Goal: Task Accomplishment & Management: Manage account settings

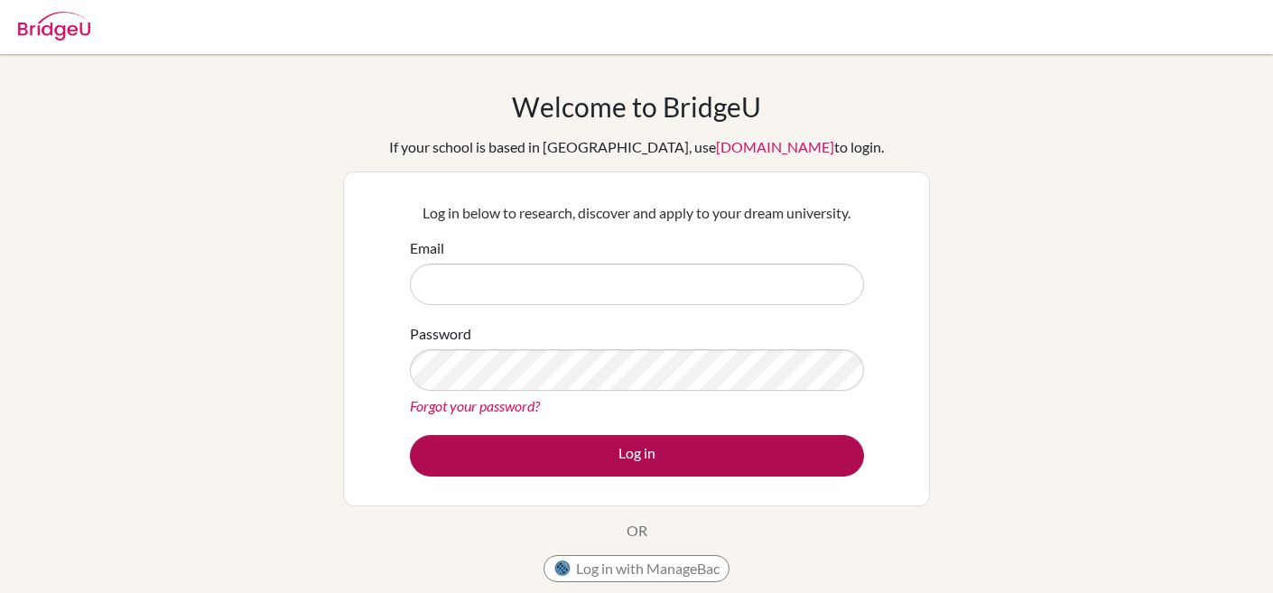
type input "t.hoosain@mkis.edu.my"
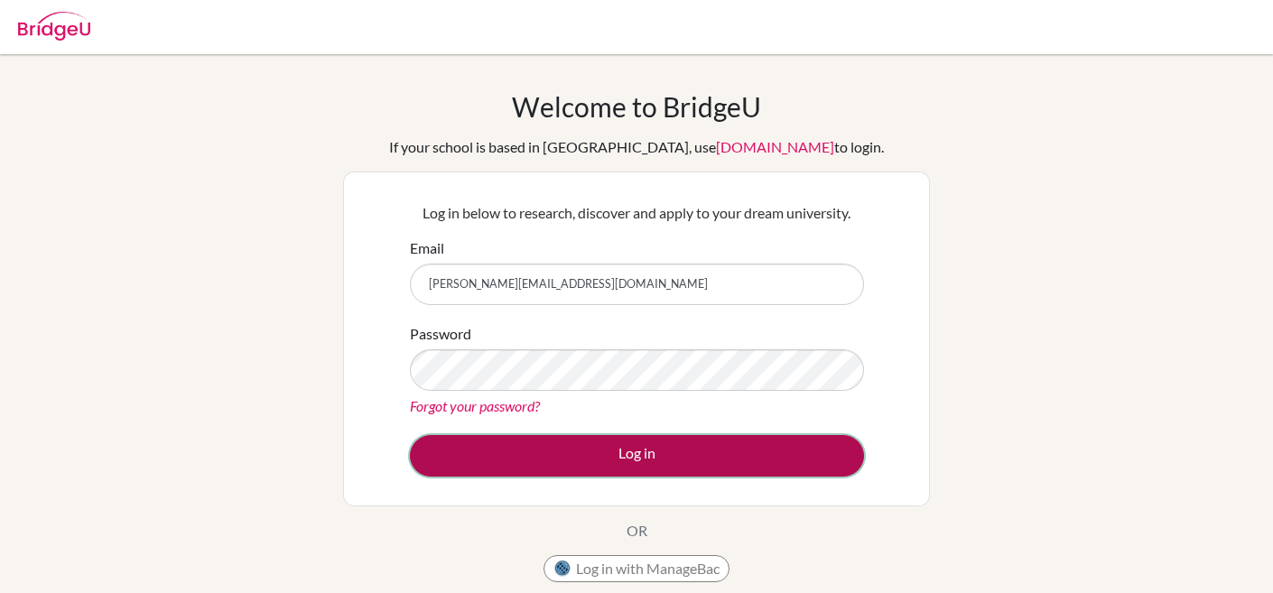
click at [641, 447] on button "Log in" at bounding box center [637, 456] width 454 height 42
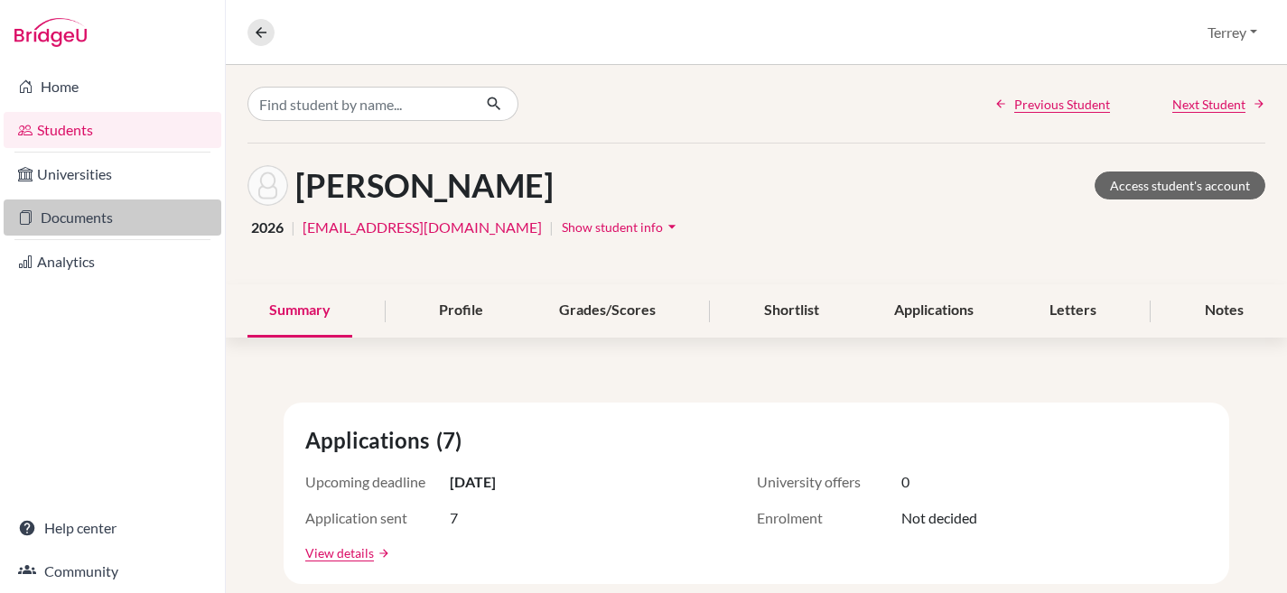
click at [75, 215] on link "Documents" at bounding box center [113, 218] width 218 height 36
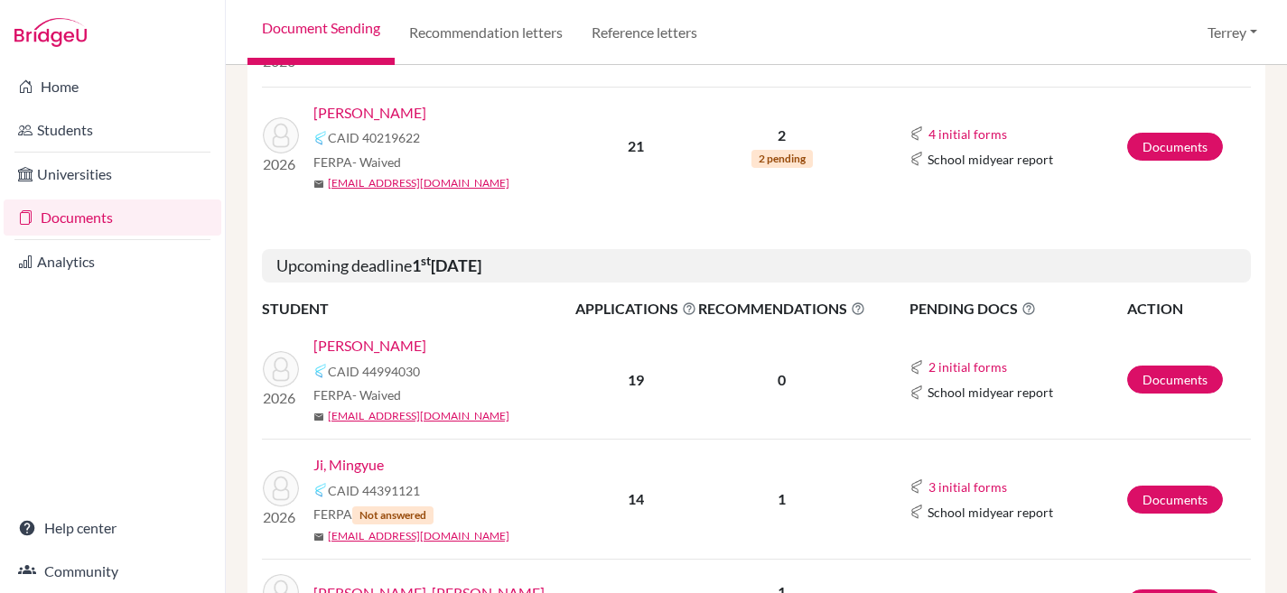
scroll to position [579, 0]
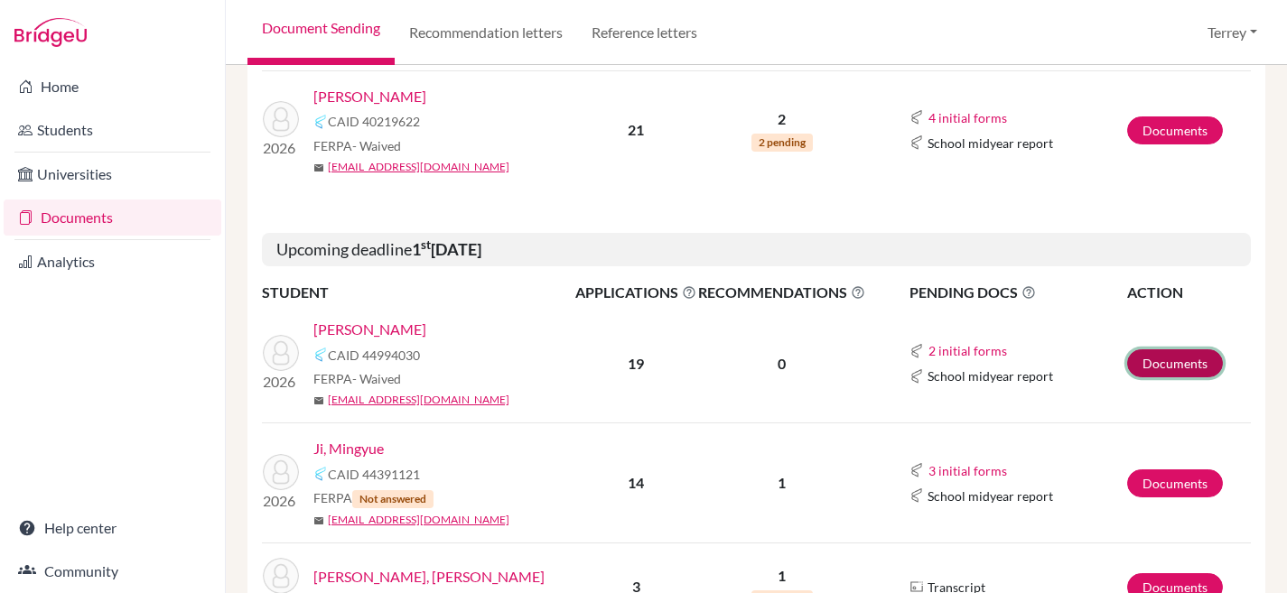
click at [1160, 365] on link "Documents" at bounding box center [1175, 363] width 96 height 28
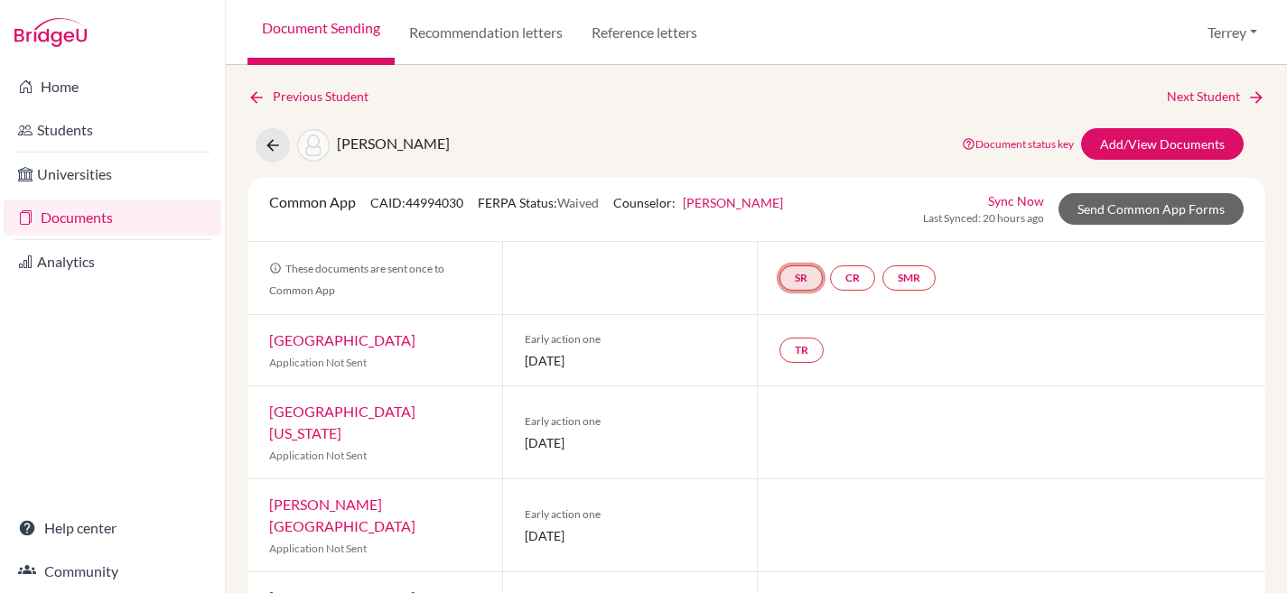
click at [788, 277] on link "SR" at bounding box center [800, 277] width 43 height 25
click at [642, 274] on div at bounding box center [629, 278] width 255 height 72
click at [542, 39] on link "Recommendation letters" at bounding box center [486, 32] width 182 height 65
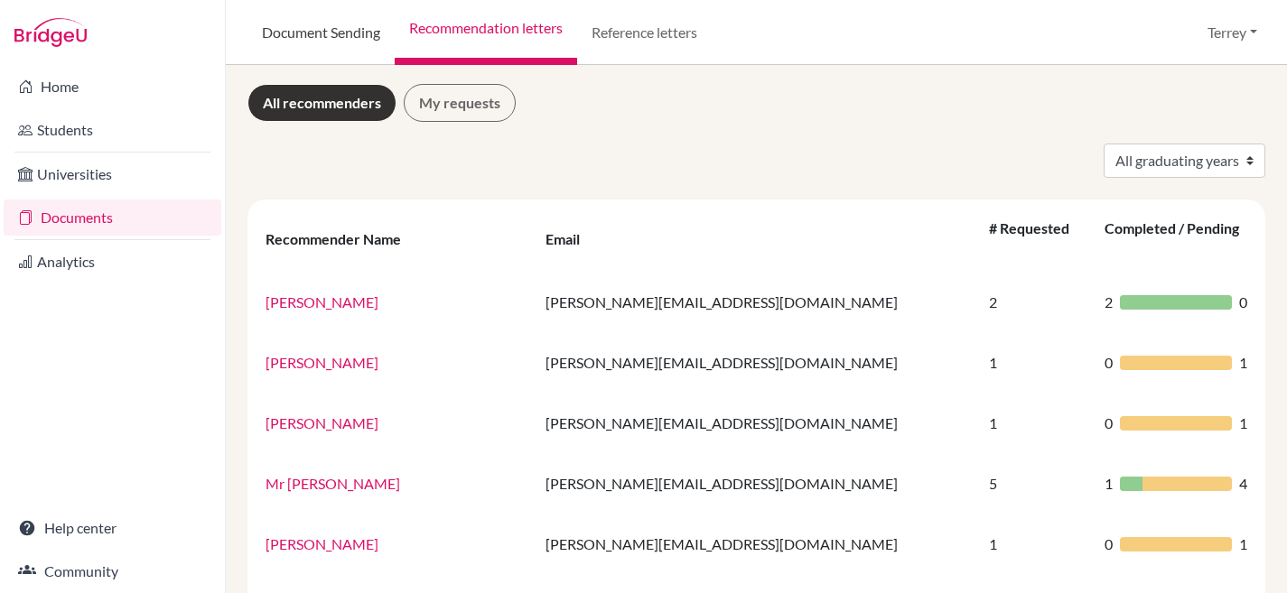
scroll to position [4, 0]
click at [326, 41] on link "Document Sending" at bounding box center [320, 32] width 147 height 65
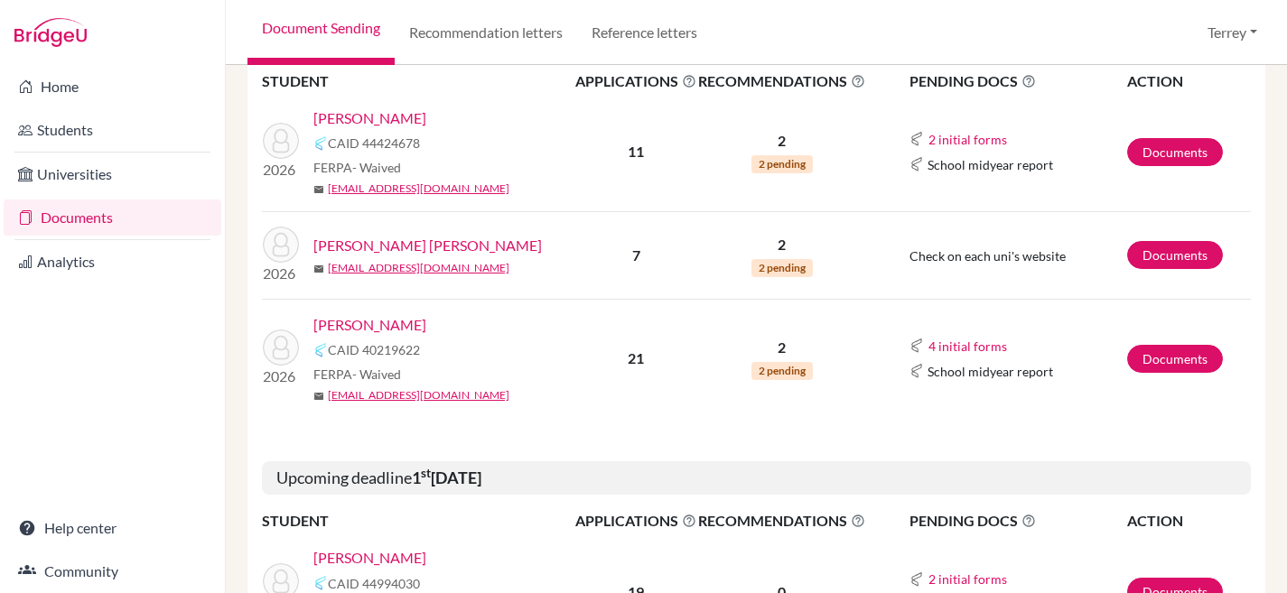
scroll to position [590, 0]
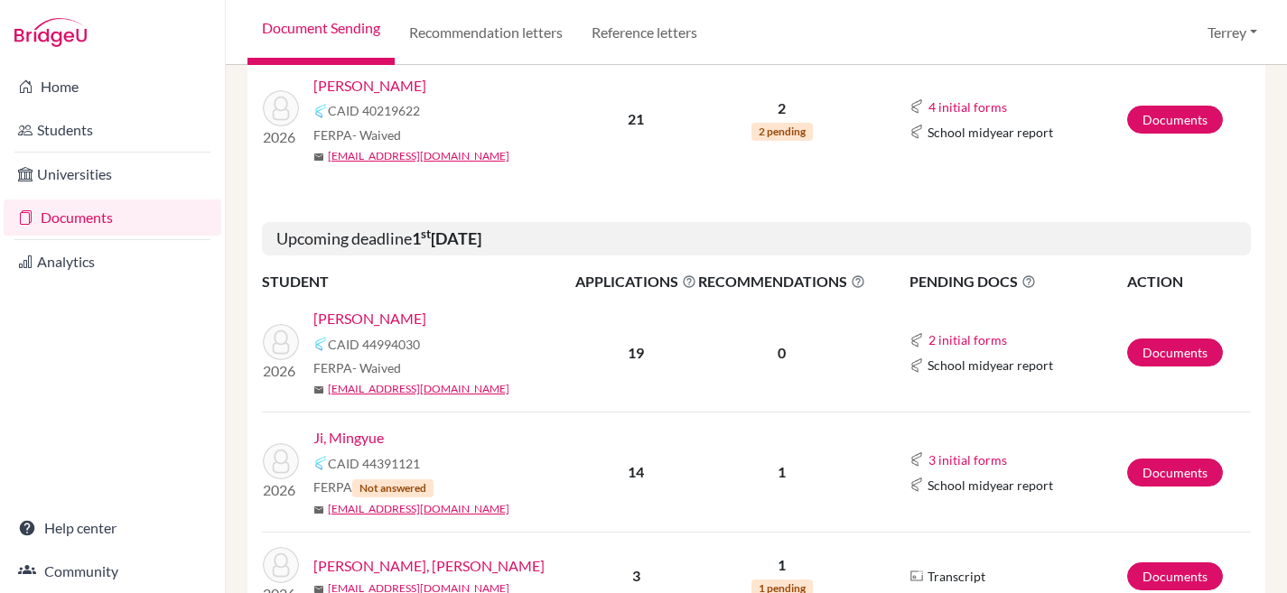
click at [349, 319] on link "Baird, Fiona" at bounding box center [369, 319] width 113 height 22
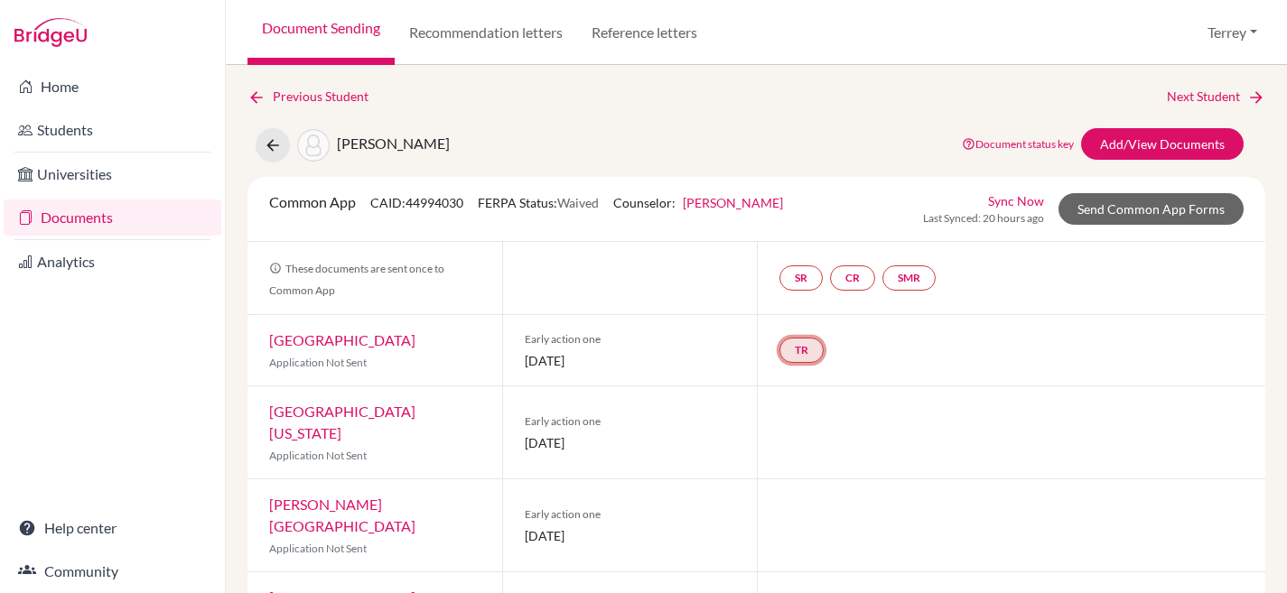
click at [799, 351] on link "TR" at bounding box center [801, 350] width 44 height 25
click at [797, 284] on h3 "Teacher recommendation" at bounding box center [800, 281] width 179 height 33
click at [804, 358] on link "TR Teacher recommendation Incomplete" at bounding box center [801, 350] width 44 height 25
click at [1081, 142] on link "Add/View Documents" at bounding box center [1162, 144] width 163 height 32
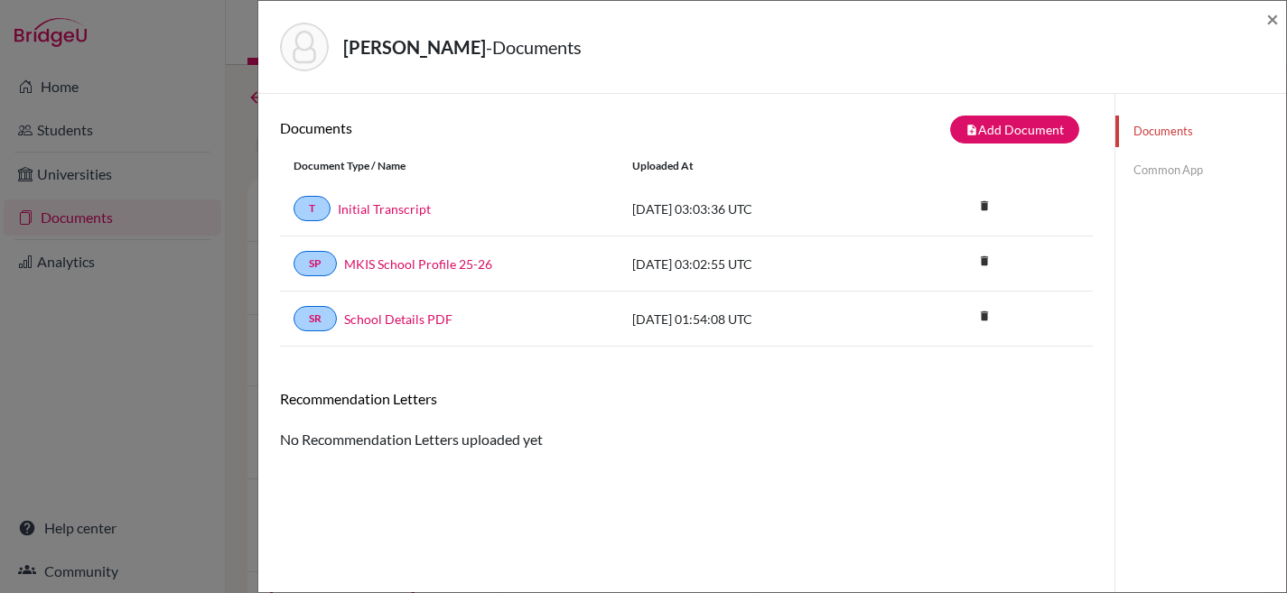
click at [1154, 172] on link "Common App" at bounding box center [1200, 170] width 171 height 32
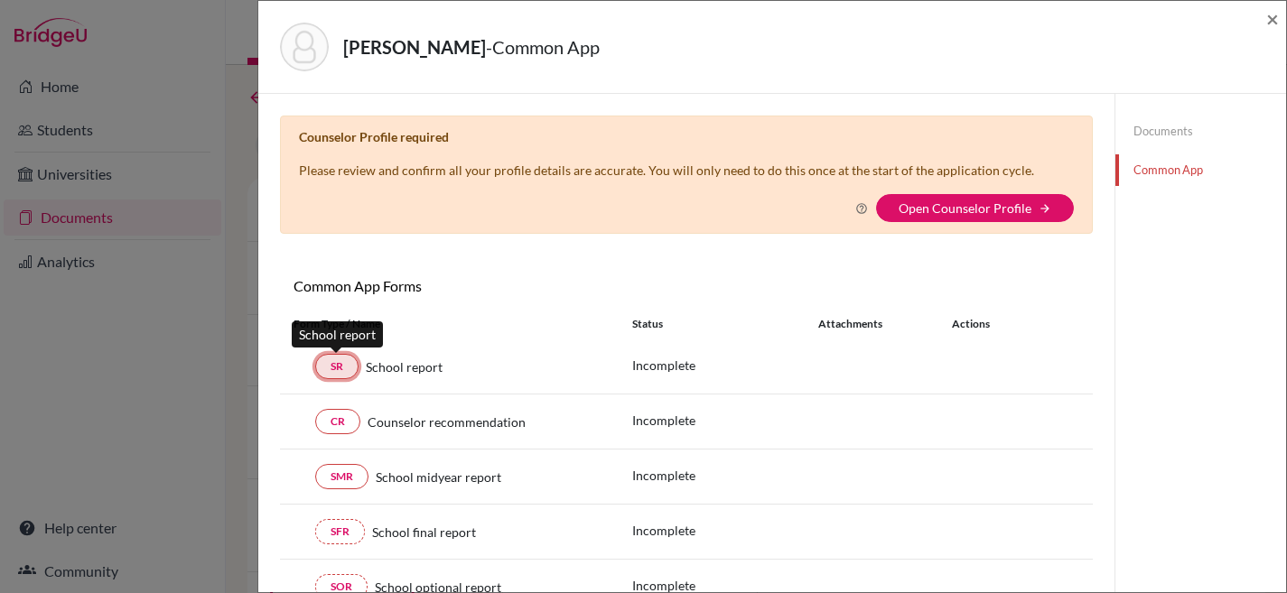
click at [344, 367] on link "SR" at bounding box center [336, 366] width 43 height 25
click at [341, 338] on div "Form Type / Name Status Attachments Actions" at bounding box center [686, 324] width 813 height 31
click at [334, 371] on link "SR" at bounding box center [336, 366] width 43 height 25
click at [209, 82] on div "Baird, Fiona - Common App × × Counselor Profile required Please review and conf…" at bounding box center [643, 296] width 1287 height 593
click at [1270, 22] on span "×" at bounding box center [1272, 18] width 13 height 26
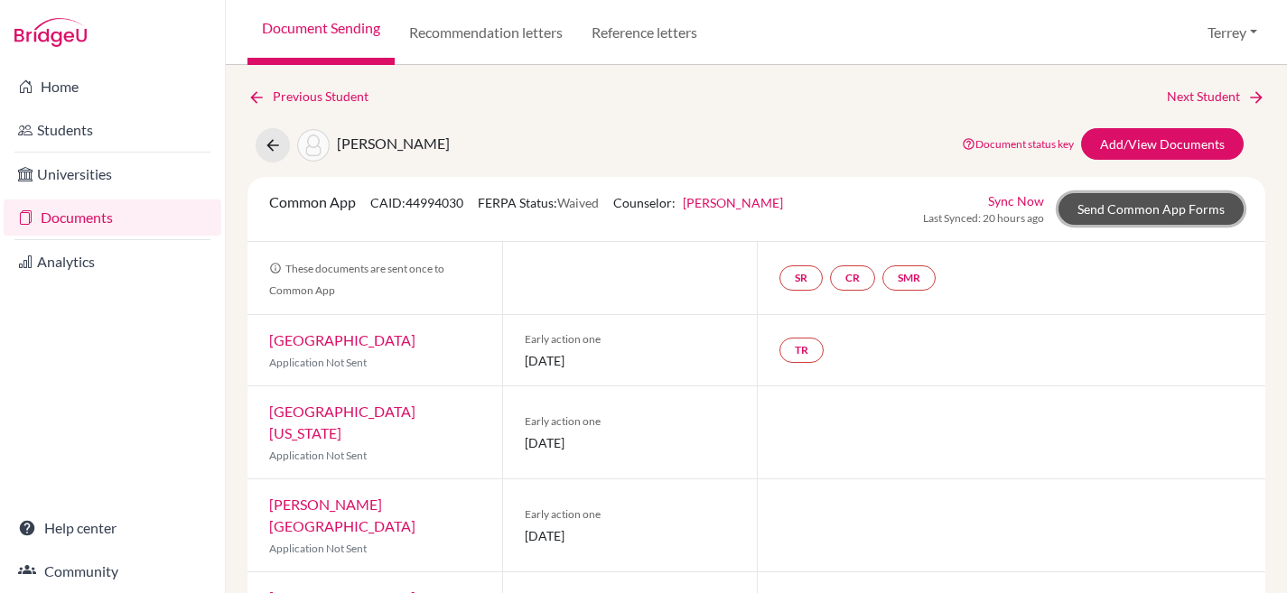
click at [1120, 210] on link "Send Common App Forms" at bounding box center [1150, 209] width 185 height 32
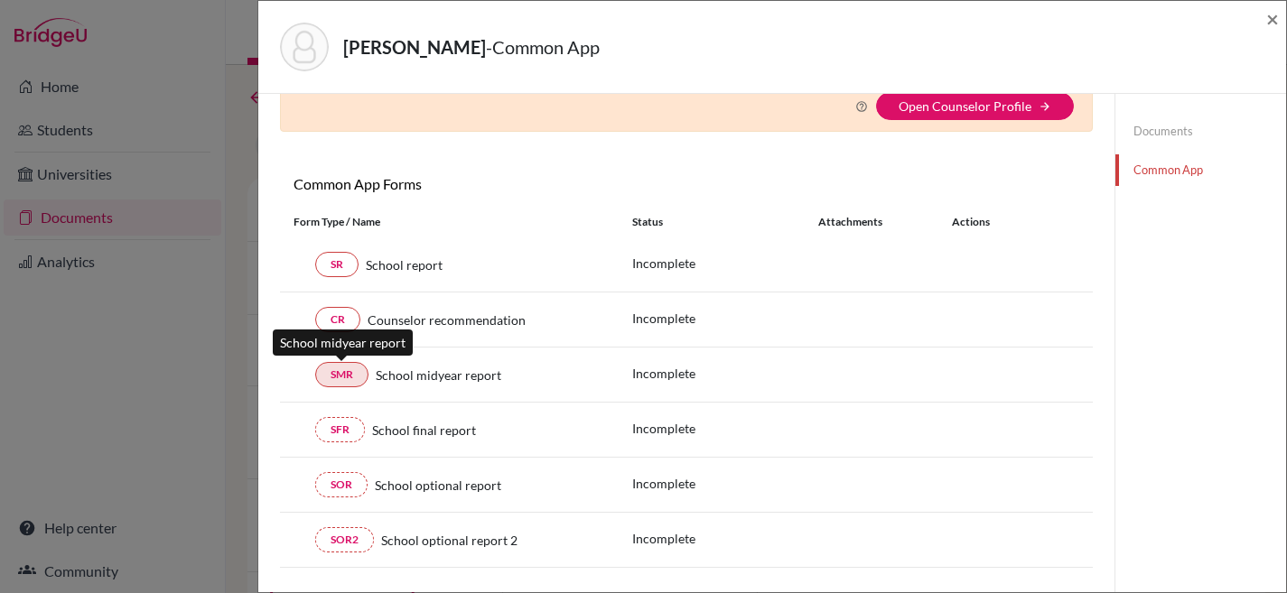
scroll to position [107, 0]
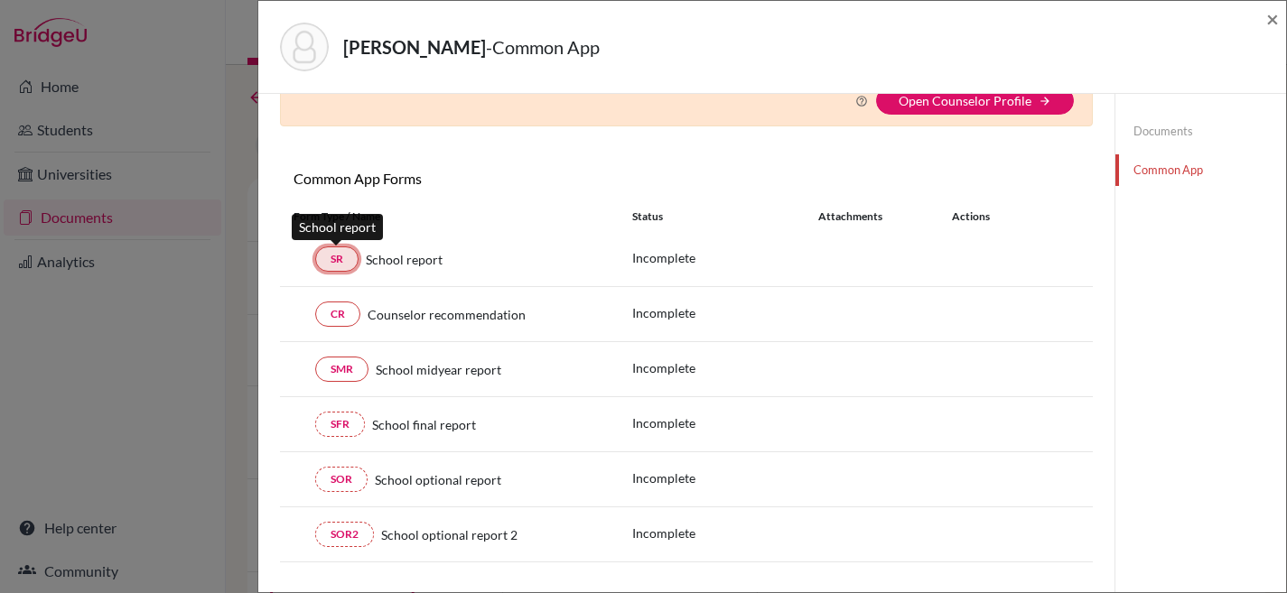
click at [330, 256] on link "SR" at bounding box center [336, 258] width 43 height 25
click at [338, 249] on link "SR" at bounding box center [336, 258] width 43 height 25
click at [342, 227] on div "Form Type / Name Status Attachments Actions" at bounding box center [686, 216] width 813 height 31
click at [304, 255] on div "SR School report" at bounding box center [448, 258] width 311 height 25
click at [301, 257] on div "SR School report" at bounding box center [448, 258] width 311 height 25
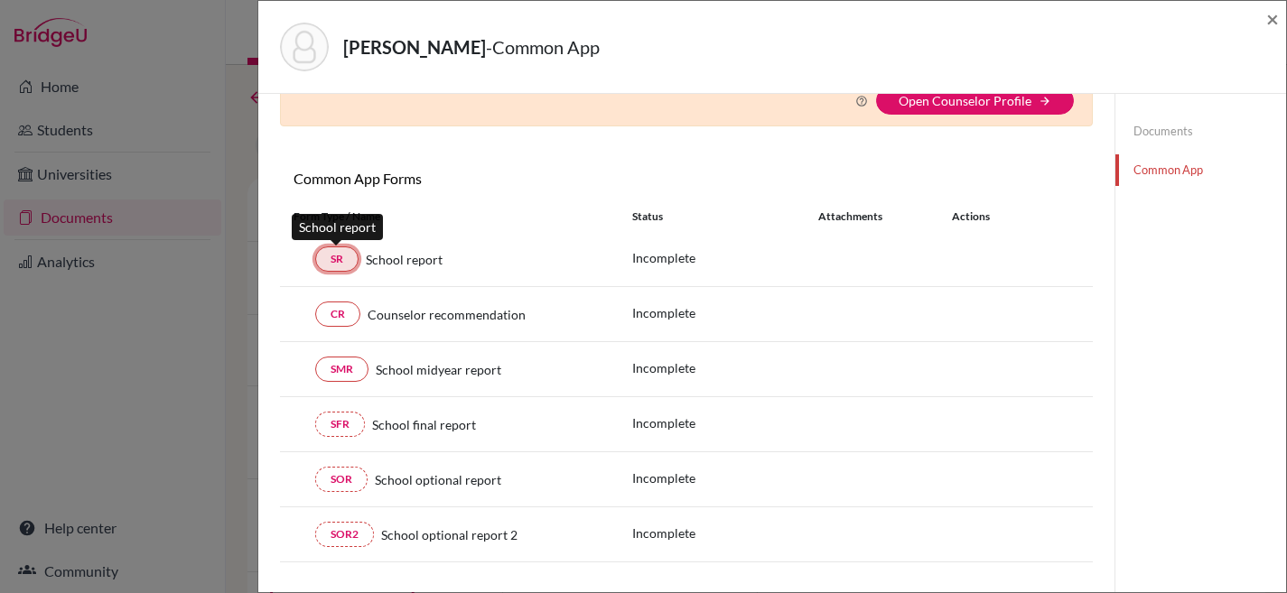
click at [344, 257] on link "SR" at bounding box center [336, 258] width 43 height 25
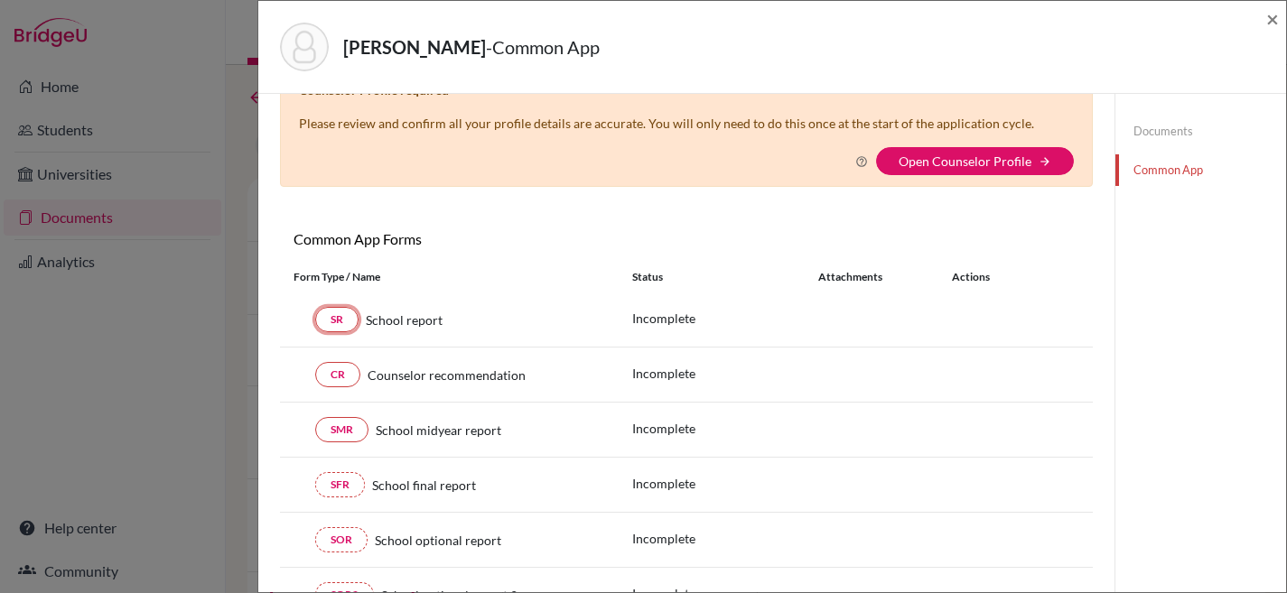
scroll to position [0, 0]
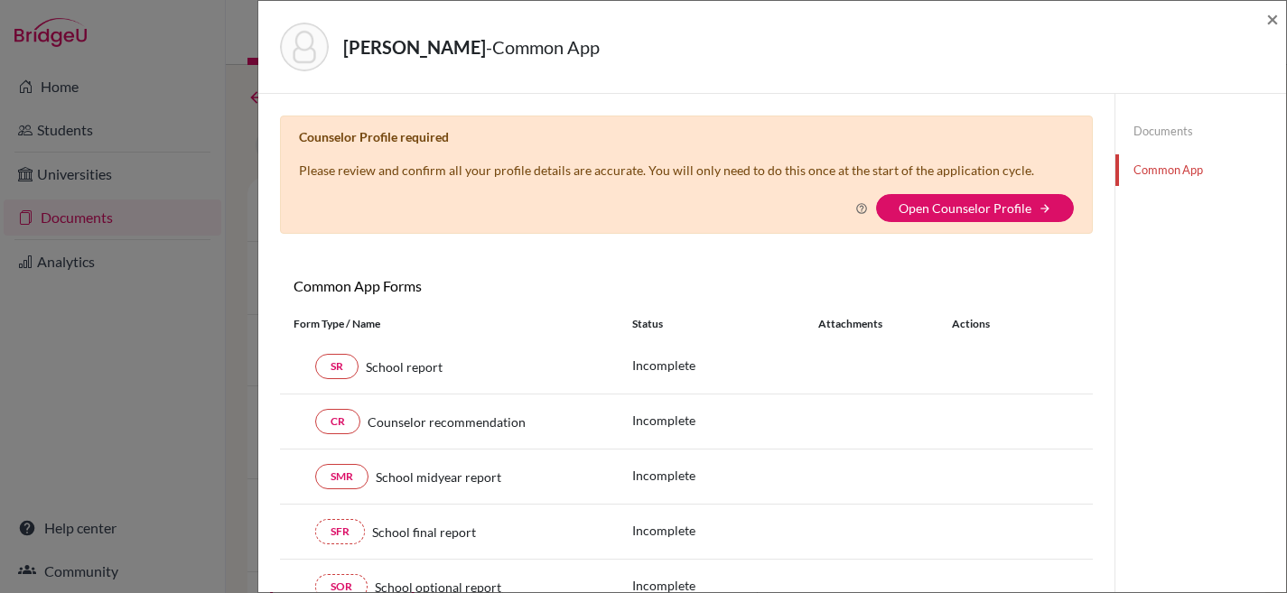
click at [1133, 127] on link "Documents" at bounding box center [1200, 132] width 171 height 32
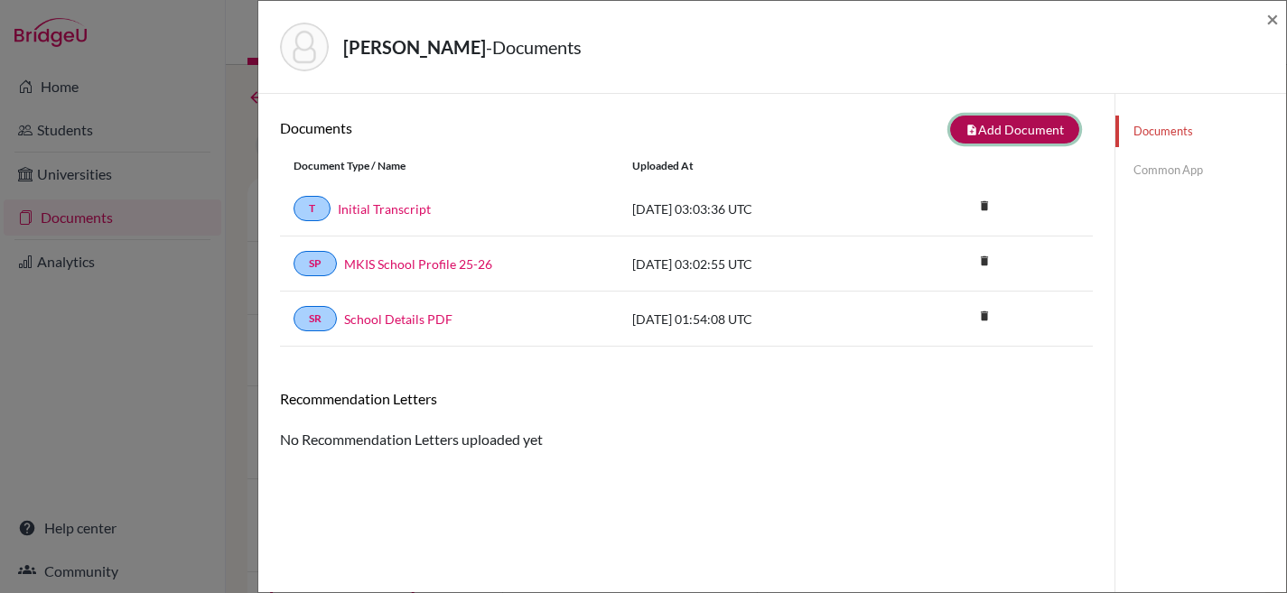
click at [993, 129] on button "note_add Add Document" at bounding box center [1014, 130] width 129 height 28
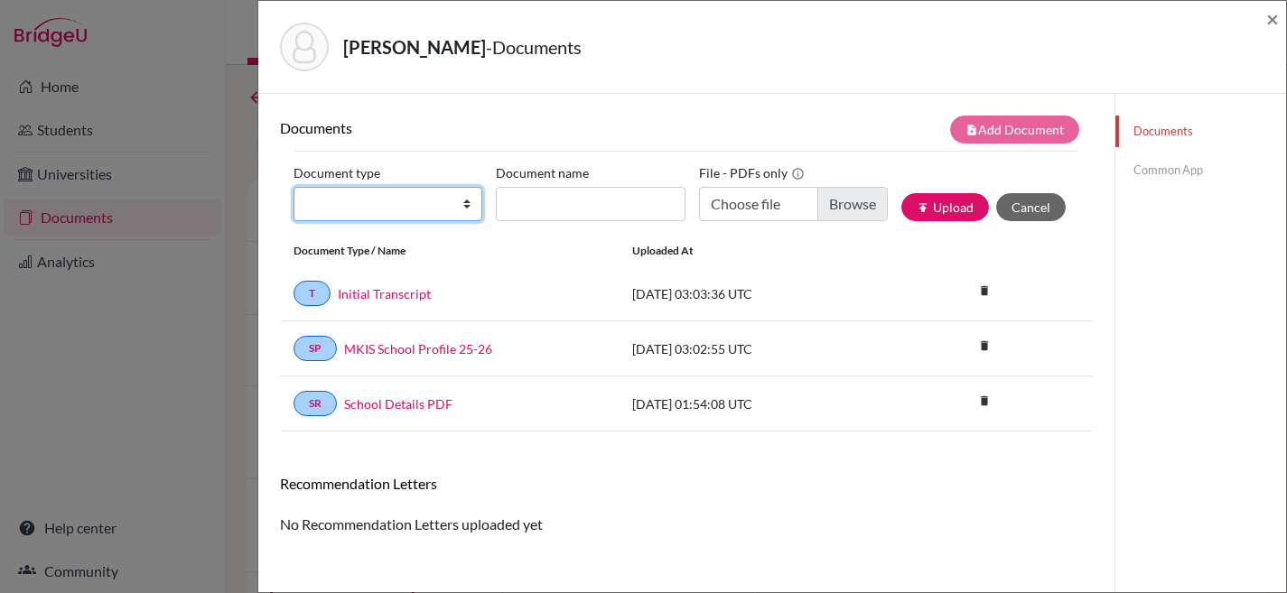
click at [465, 199] on select "Change explanation for Common App reports Counselor recommendation Internationa…" at bounding box center [387, 204] width 189 height 34
select select "44"
click at [293, 187] on select "Change explanation for Common App reports Counselor recommendation Internationa…" at bounding box center [387, 204] width 189 height 34
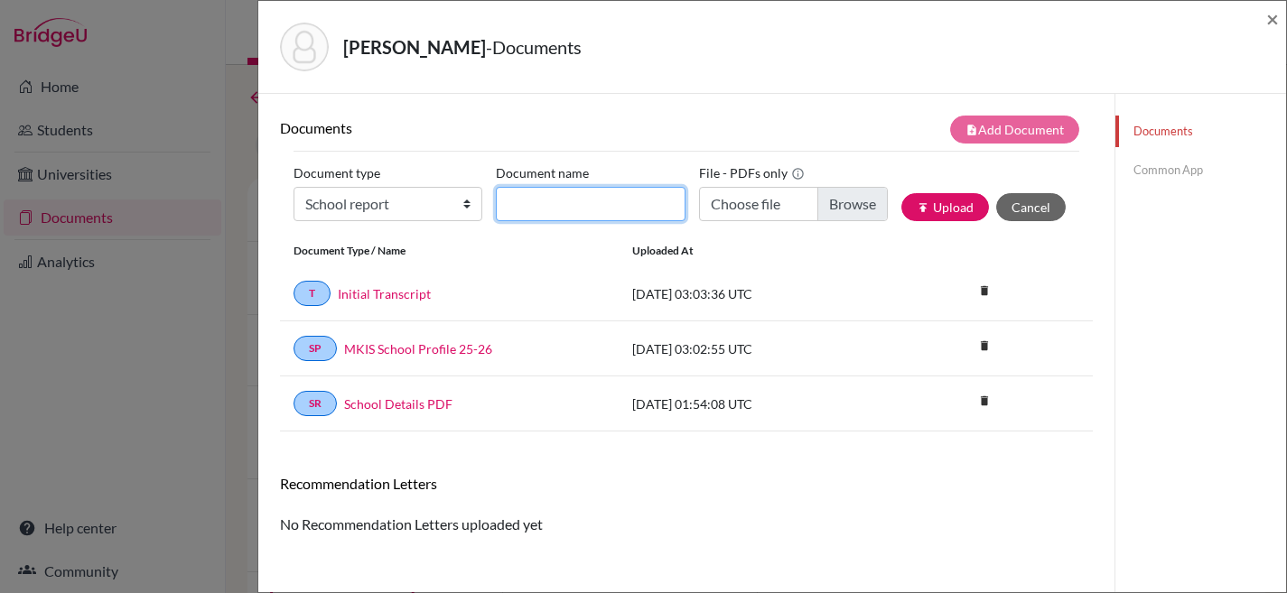
click at [596, 204] on input "Document name" at bounding box center [590, 204] width 189 height 34
type input "MKIS School Report"
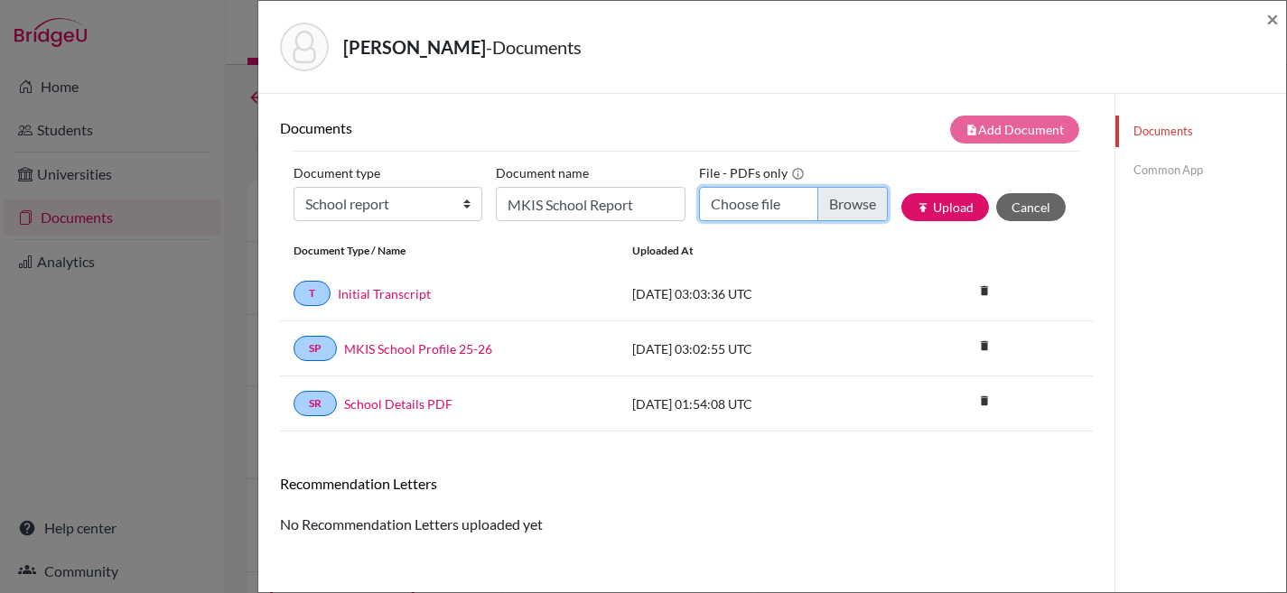
click at [823, 202] on input "Choose file" at bounding box center [793, 204] width 189 height 34
type input "C:\fakepath\School Report .pdf"
click at [935, 206] on button "publish Upload" at bounding box center [945, 207] width 88 height 28
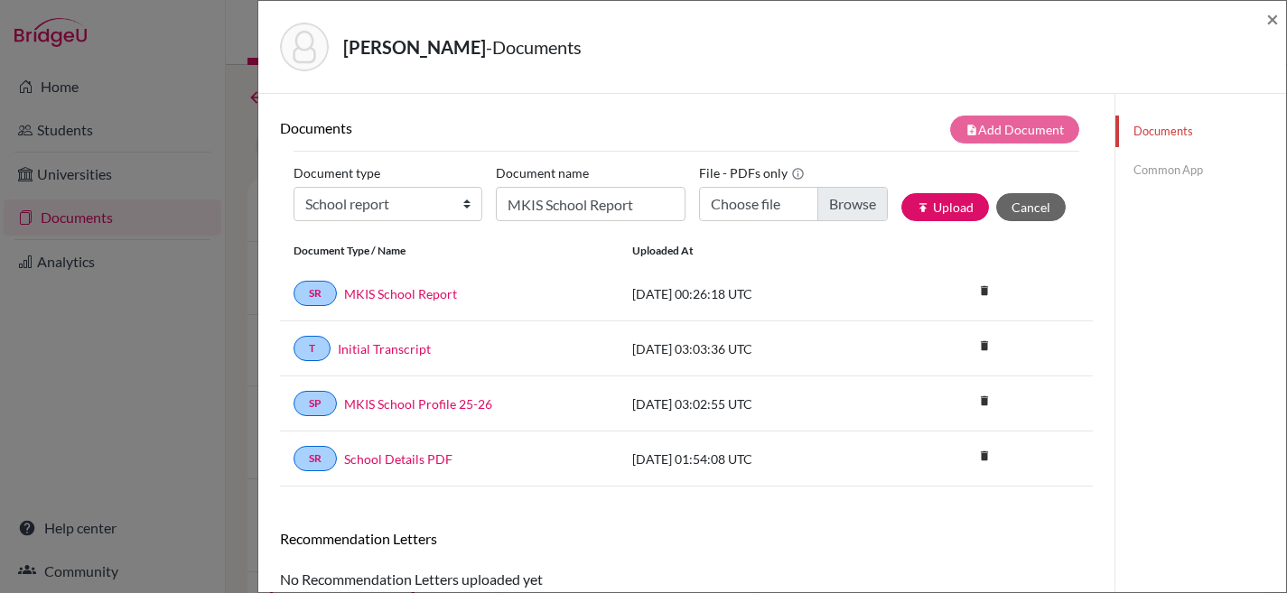
click at [1147, 169] on link "Common App" at bounding box center [1200, 170] width 171 height 32
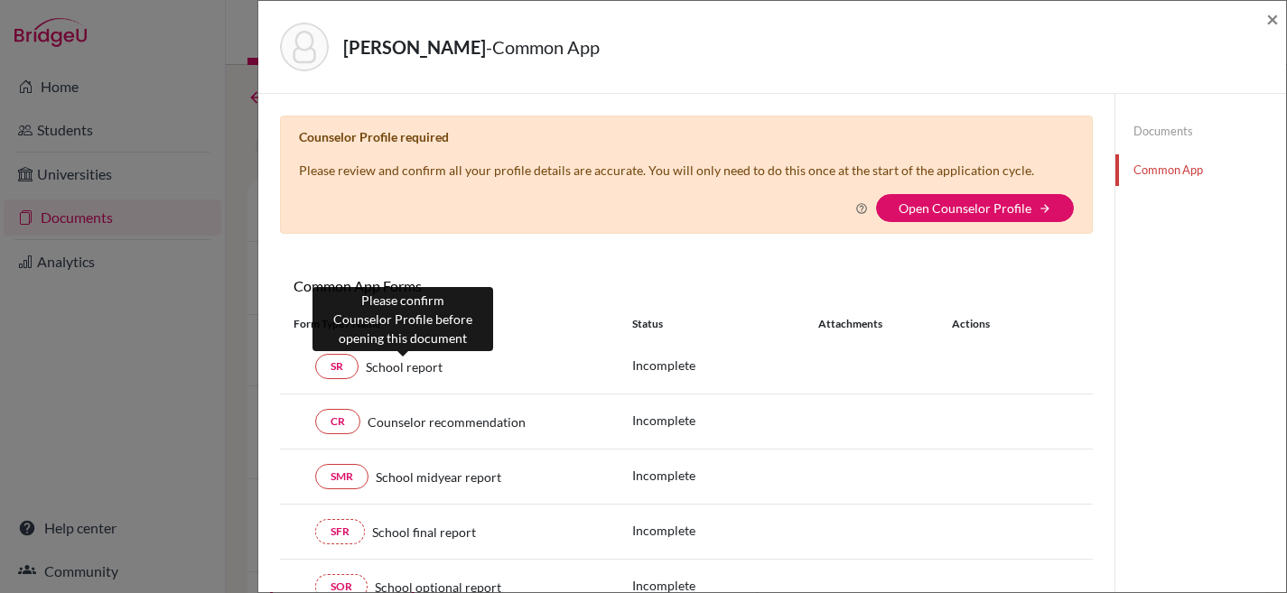
click at [411, 367] on span "School report" at bounding box center [404, 367] width 77 height 19
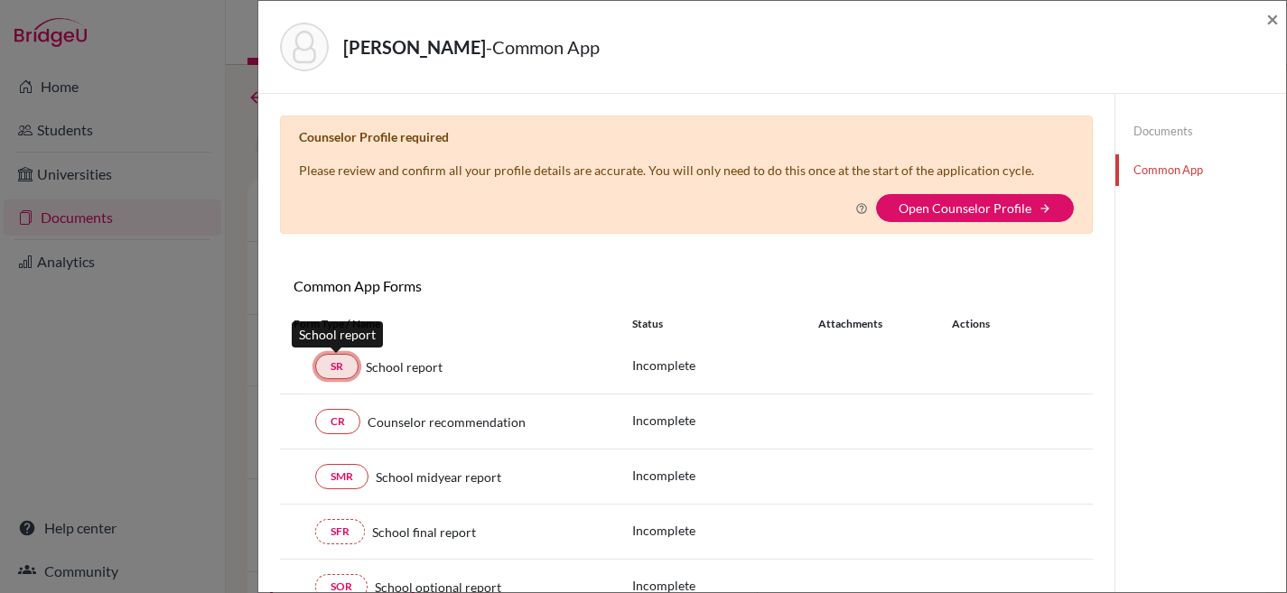
click at [340, 355] on link "SR" at bounding box center [336, 366] width 43 height 25
click at [339, 362] on link "SR" at bounding box center [336, 366] width 43 height 25
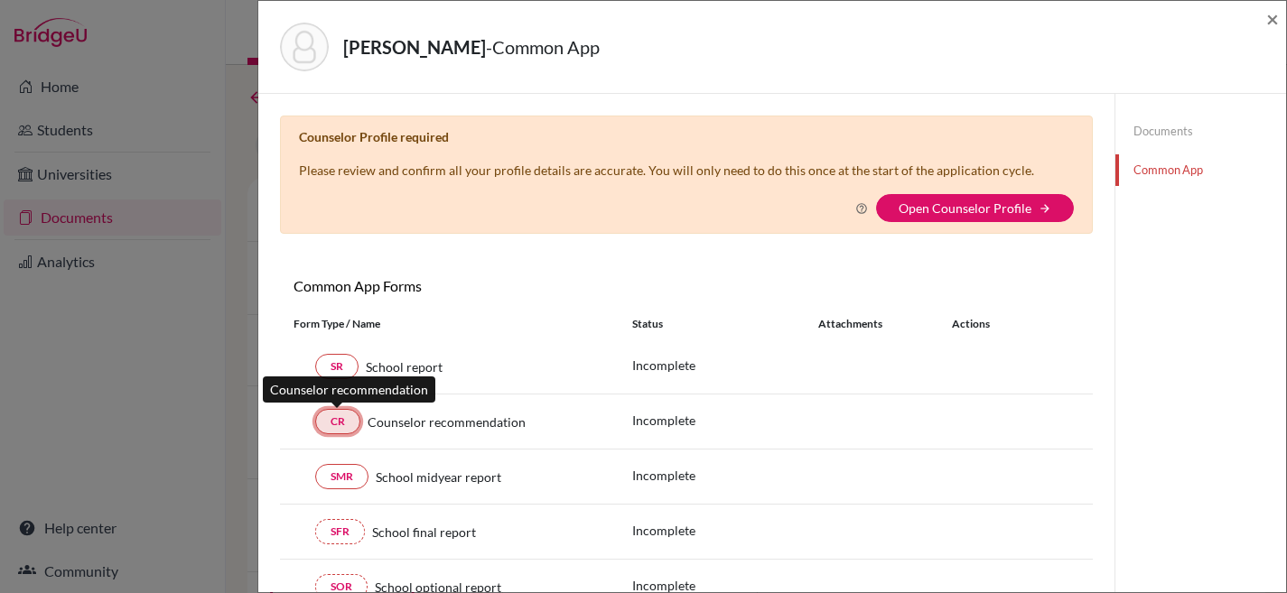
click at [332, 423] on link "CR" at bounding box center [337, 421] width 45 height 25
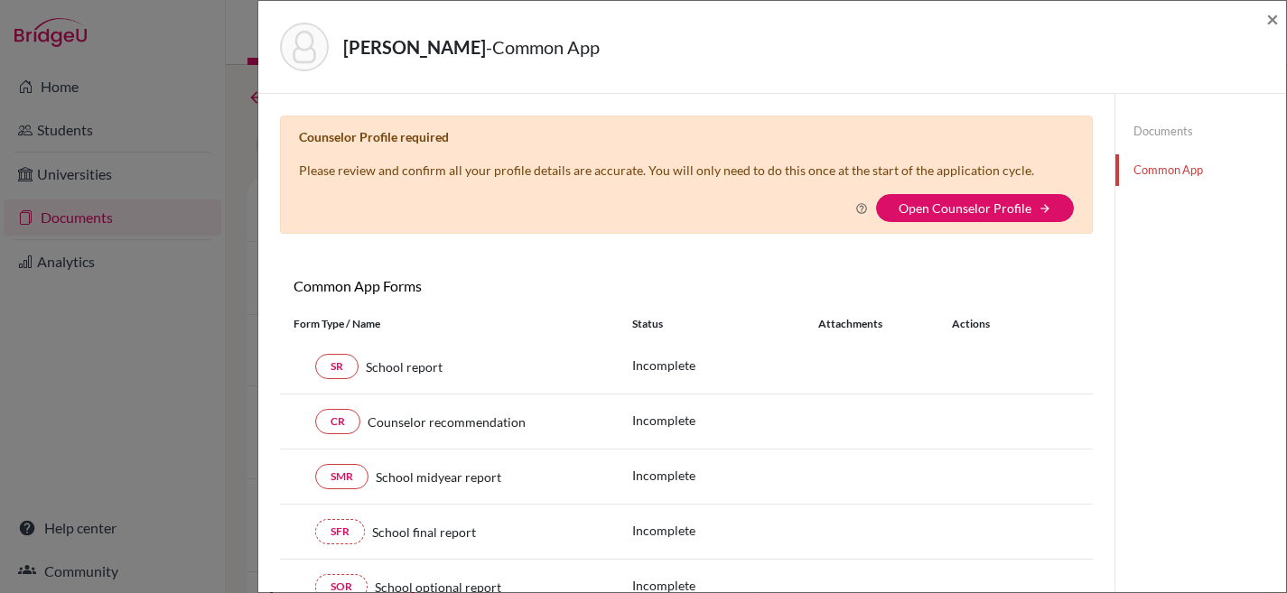
click at [294, 424] on div "CR Counselor recommendation" at bounding box center [448, 421] width 311 height 25
drag, startPoint x: 296, startPoint y: 420, endPoint x: 302, endPoint y: 385, distance: 35.6
click at [296, 420] on div "CR Counselor recommendation" at bounding box center [448, 421] width 311 height 25
click at [303, 377] on div "SR School report" at bounding box center [448, 366] width 311 height 25
click at [1038, 205] on icon "arrow_forward" at bounding box center [1044, 208] width 13 height 13
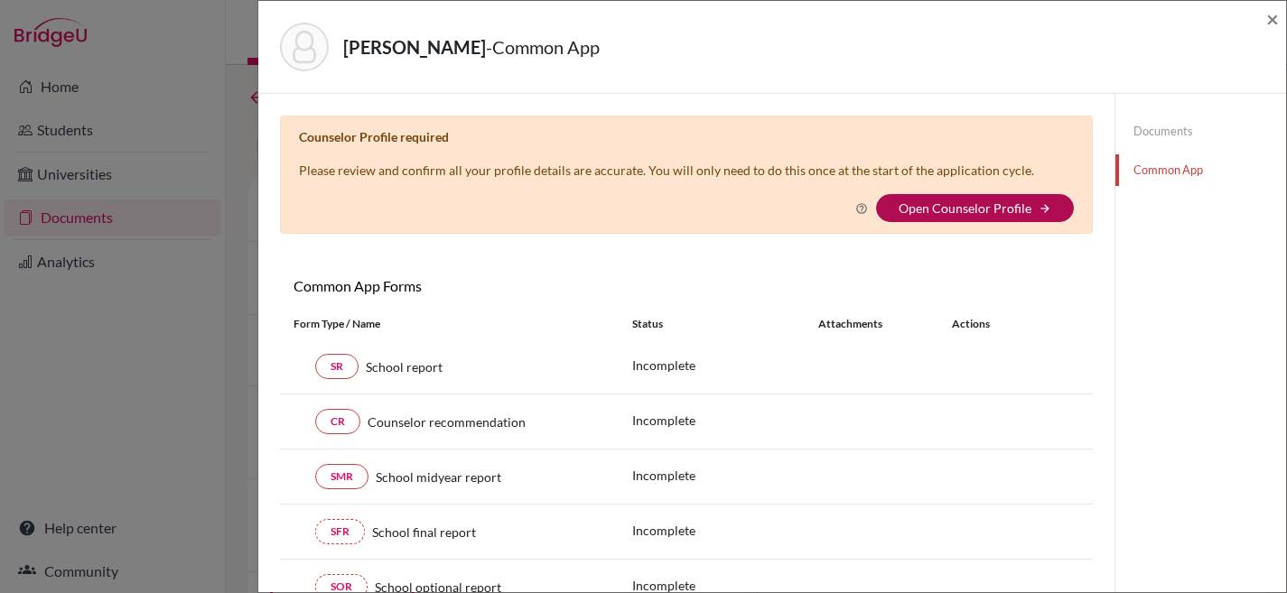
click at [936, 213] on link "Open Counselor Profile" at bounding box center [964, 207] width 133 height 15
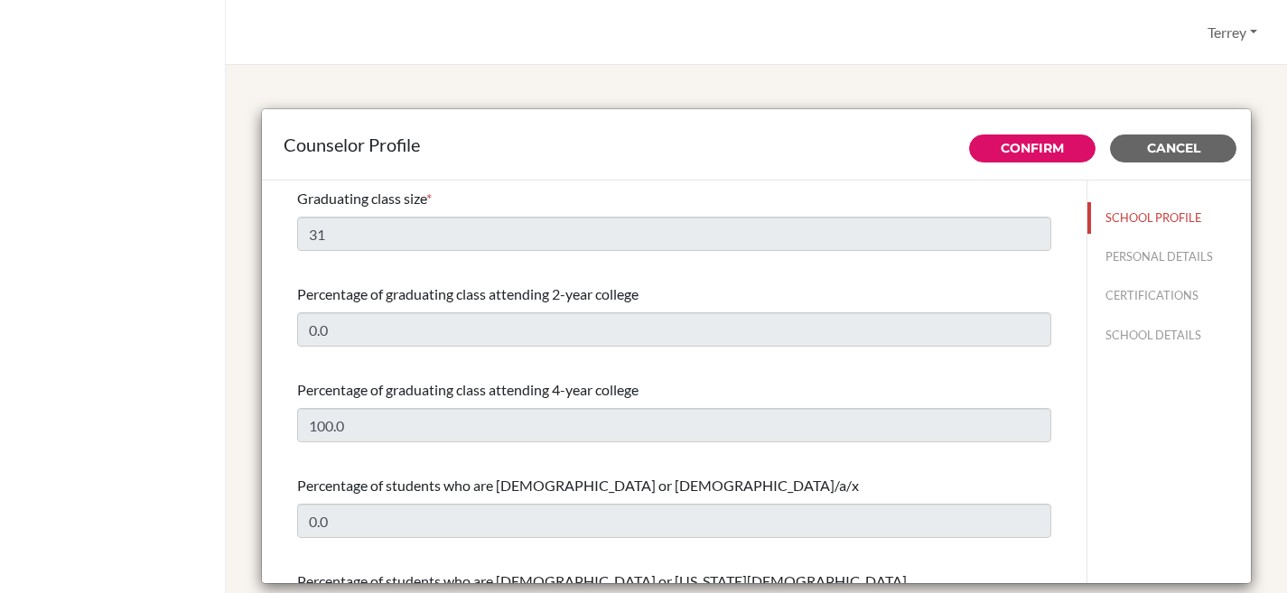
select select "1"
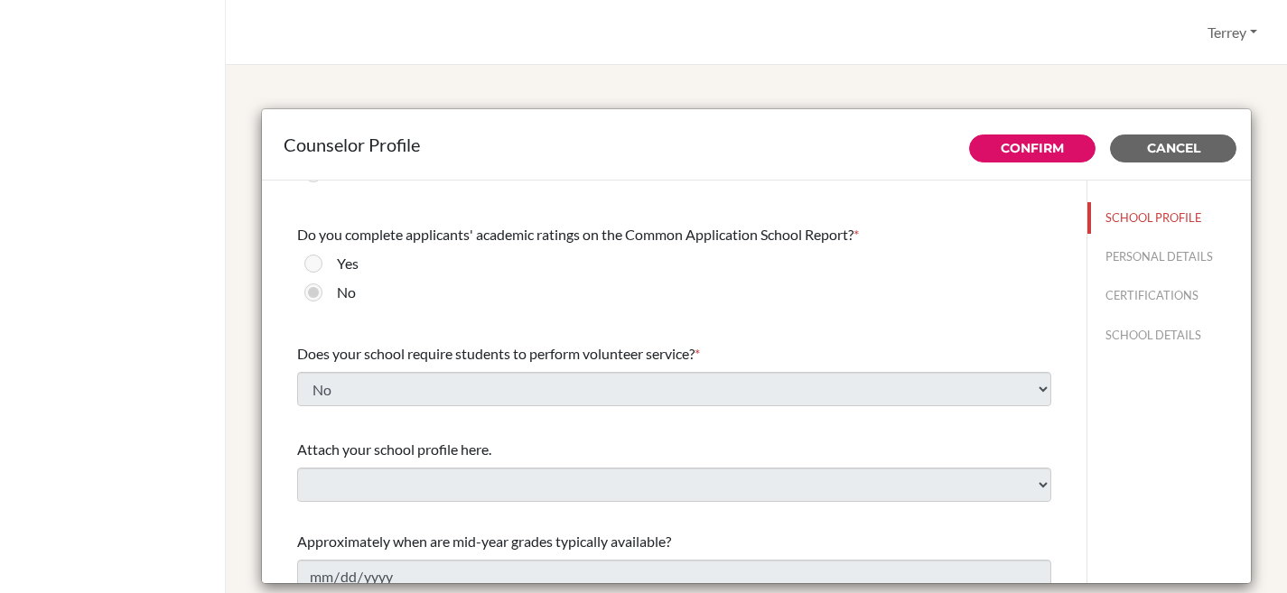
scroll to position [2238, 0]
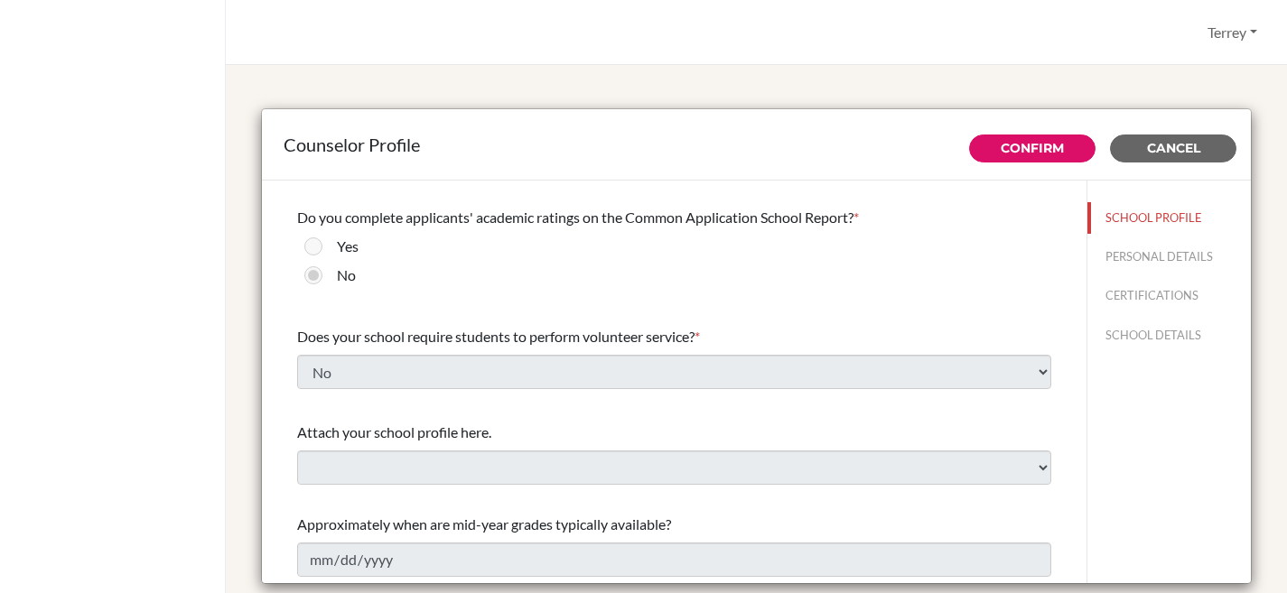
click at [685, 449] on div "Attach your school profile here. Upload New File" at bounding box center [674, 453] width 754 height 78
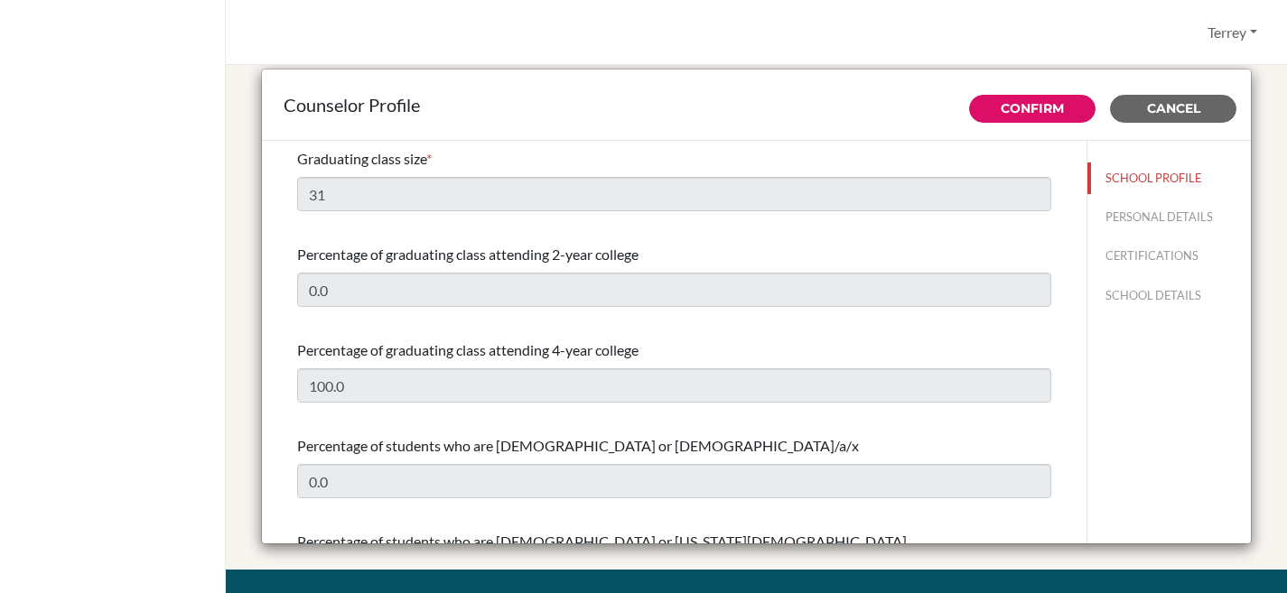
scroll to position [0, 0]
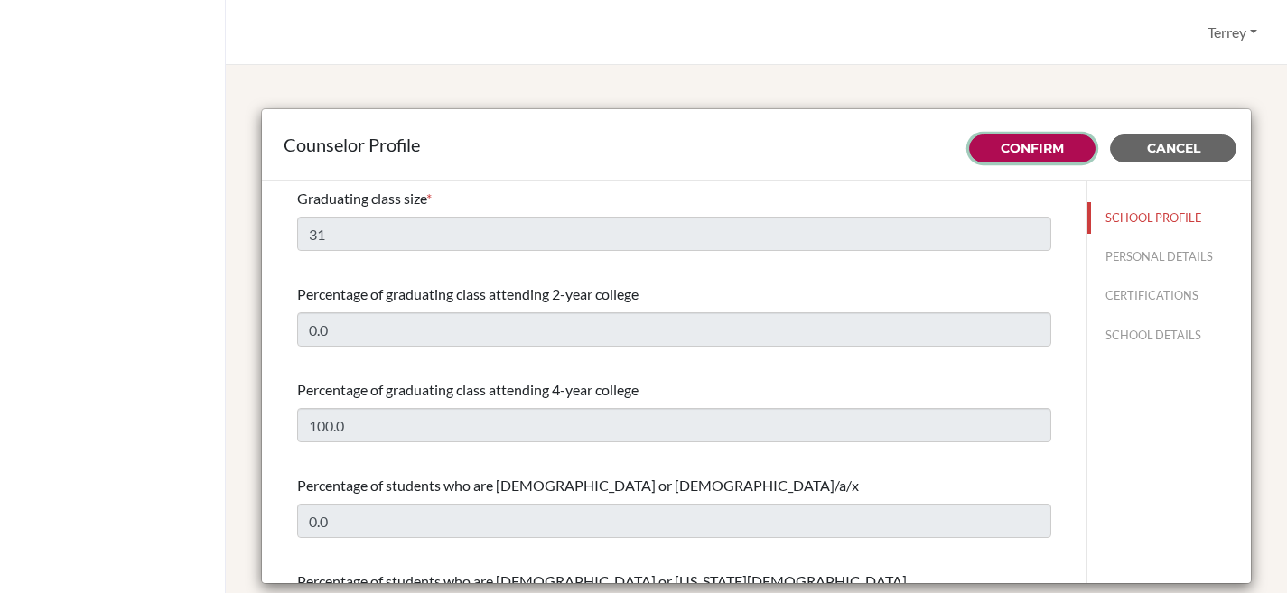
click at [1000, 143] on link "Confirm" at bounding box center [1031, 148] width 63 height 16
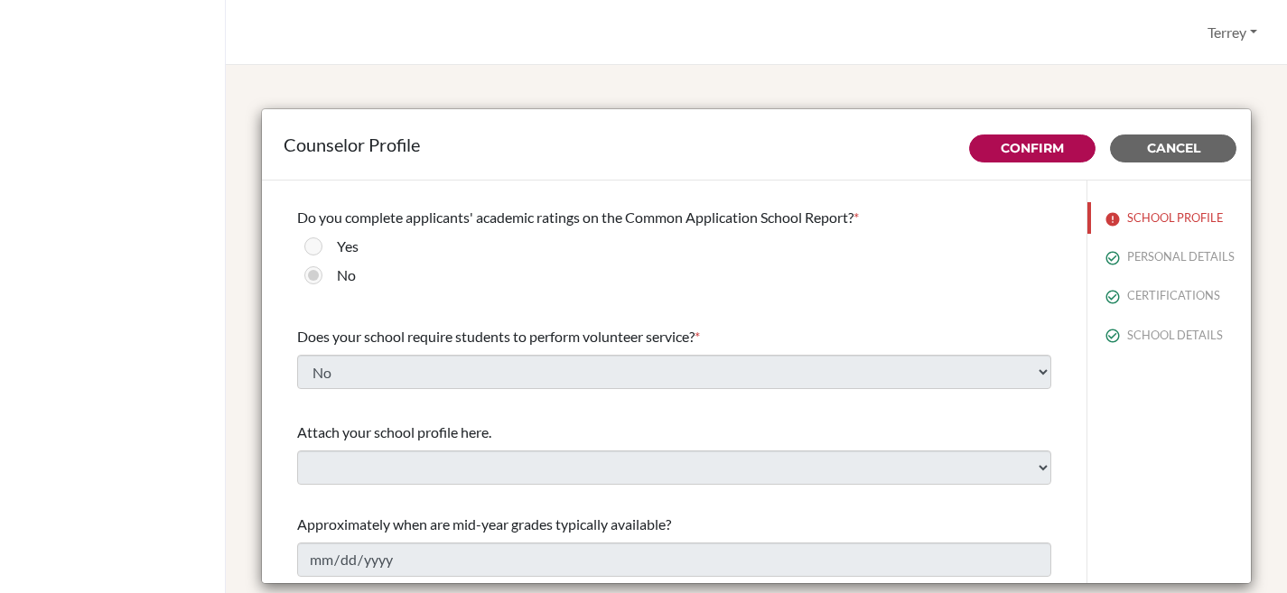
click at [1137, 79] on div "Counselor Profile Confirm Cancel Graduating class size * 31 Percentage of gradu…" at bounding box center [756, 329] width 1061 height 528
click at [329, 35] on div "Terrey Profile Log out Your browser is not supported by BridgeU. Please use Int…" at bounding box center [756, 32] width 1061 height 65
click at [1245, 34] on button "Terrey" at bounding box center [1232, 32] width 66 height 34
click at [1177, 78] on link "Profile" at bounding box center [1192, 74] width 143 height 29
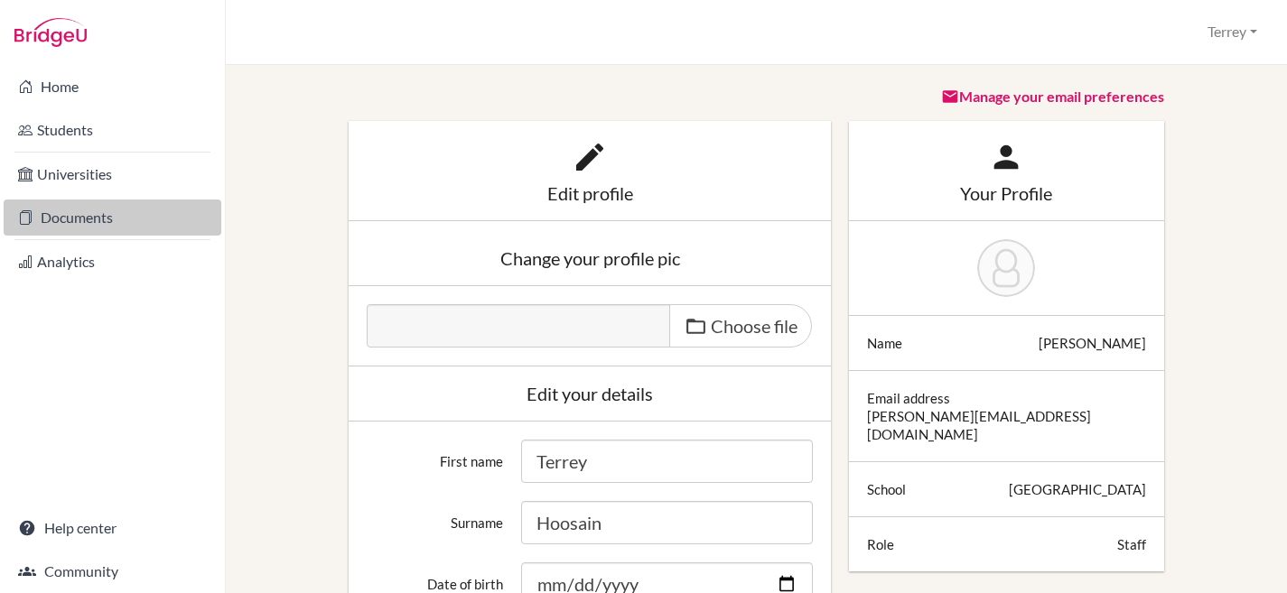
click at [79, 210] on link "Documents" at bounding box center [113, 218] width 218 height 36
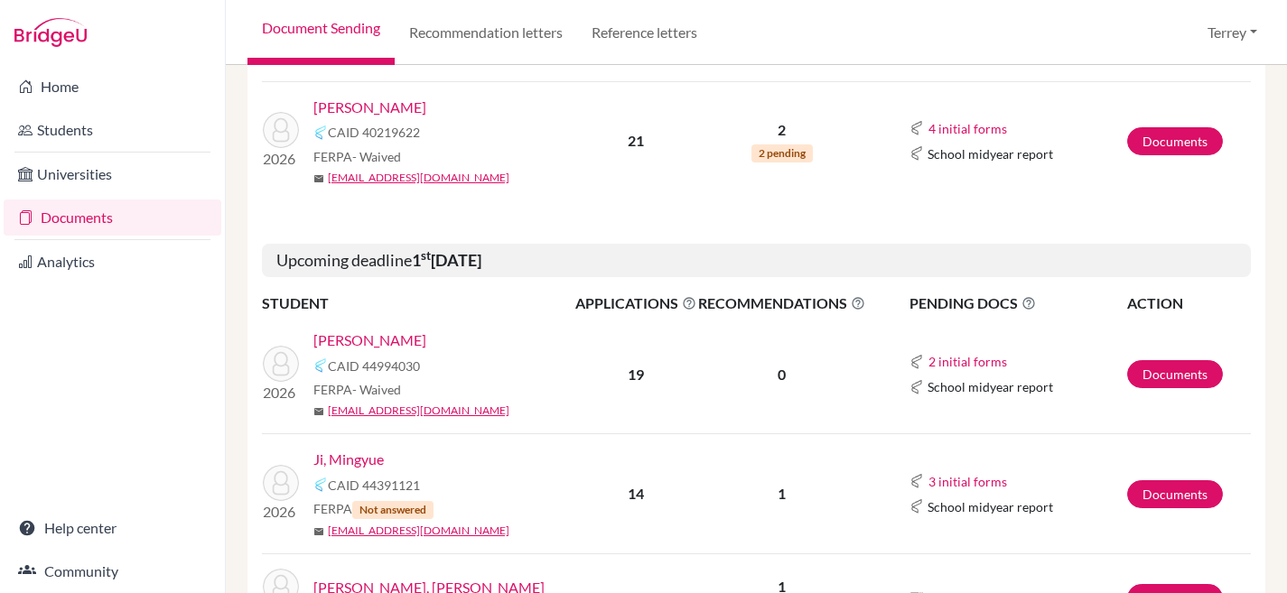
scroll to position [574, 0]
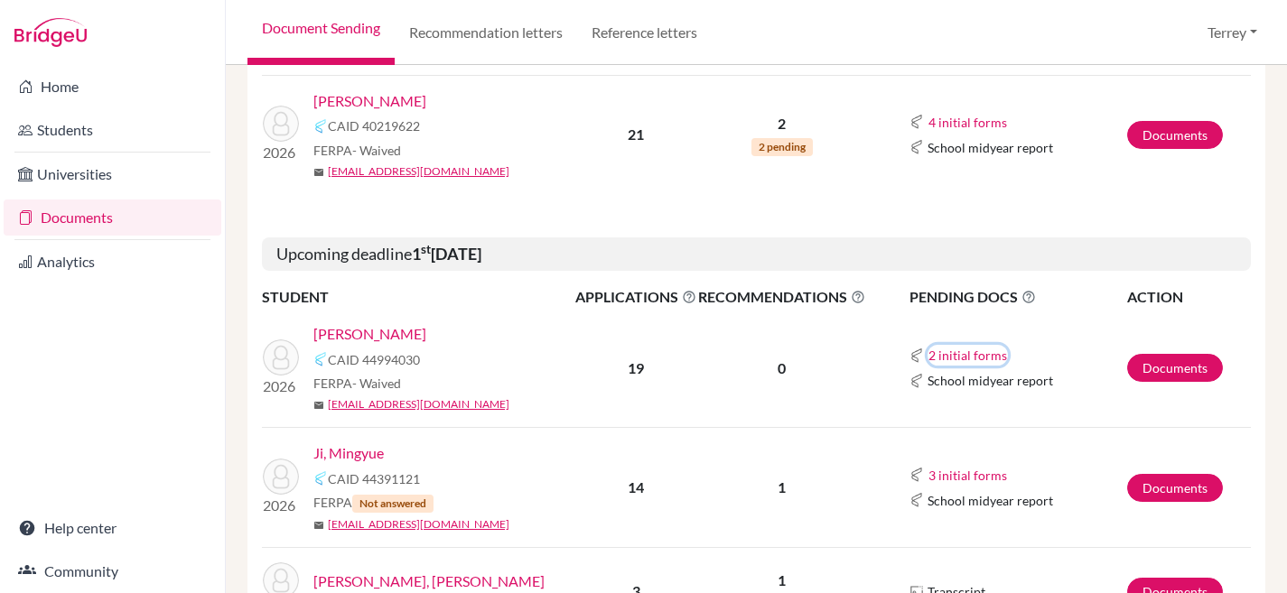
click at [960, 354] on button "2 initial forms" at bounding box center [967, 355] width 80 height 21
drag, startPoint x: 960, startPoint y: 354, endPoint x: 1062, endPoint y: 356, distance: 102.0
click at [960, 353] on button "2 initial forms" at bounding box center [967, 355] width 80 height 21
click at [1136, 368] on link "Documents" at bounding box center [1175, 368] width 96 height 28
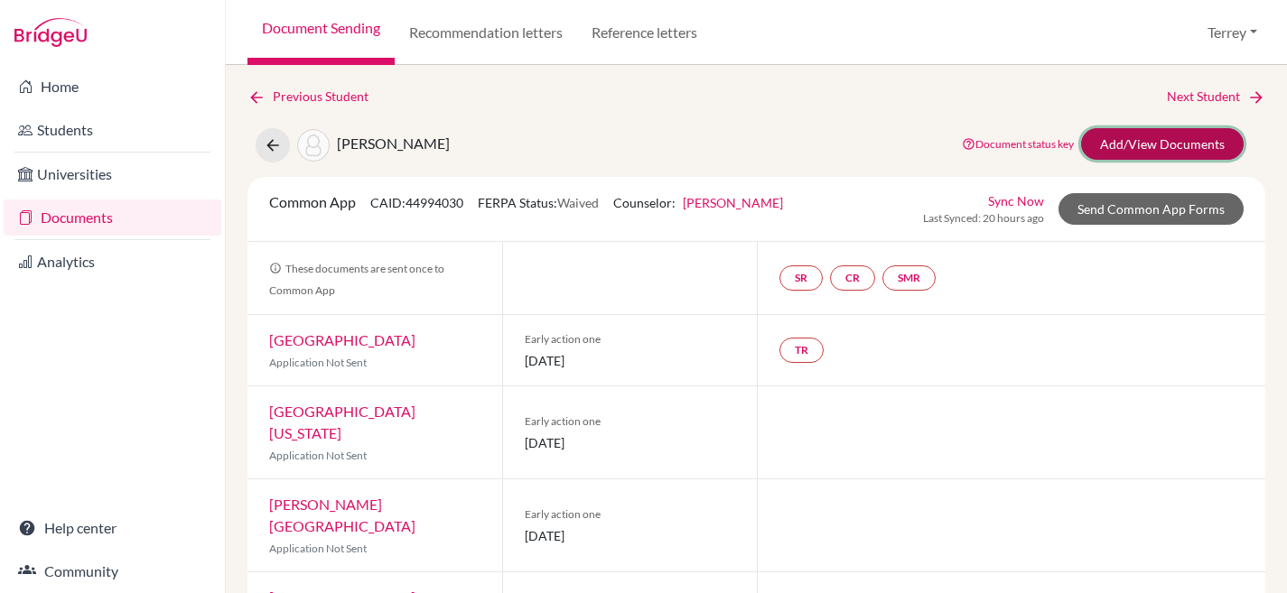
click at [1158, 148] on link "Add/View Documents" at bounding box center [1162, 144] width 163 height 32
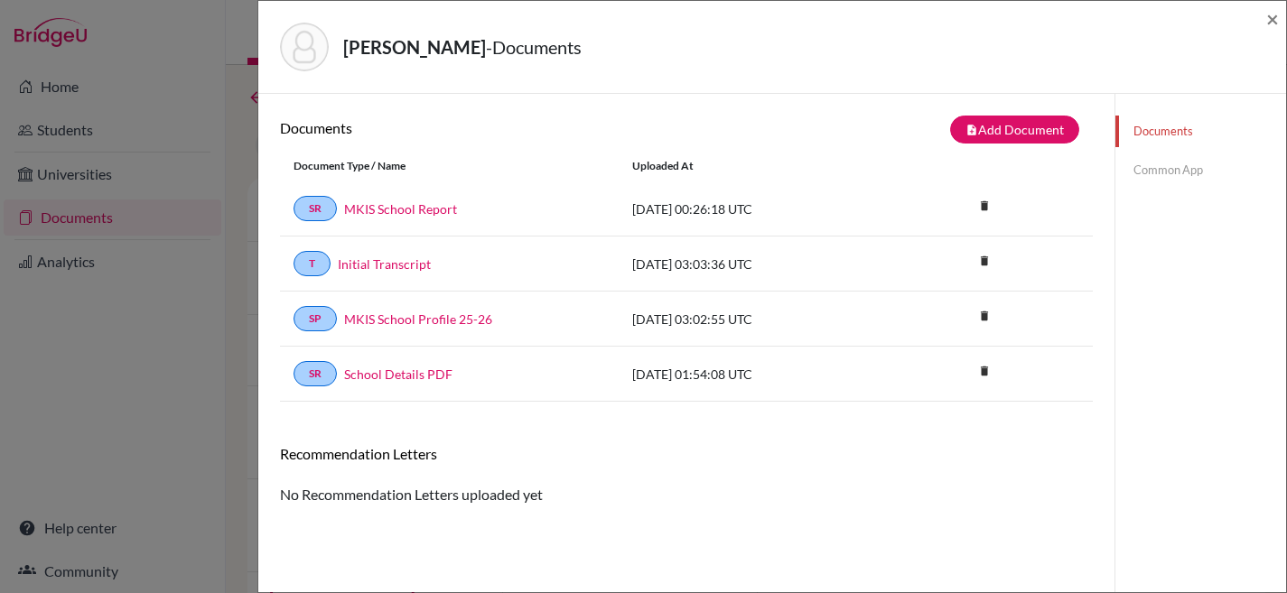
click at [1160, 176] on link "Common App" at bounding box center [1200, 170] width 171 height 32
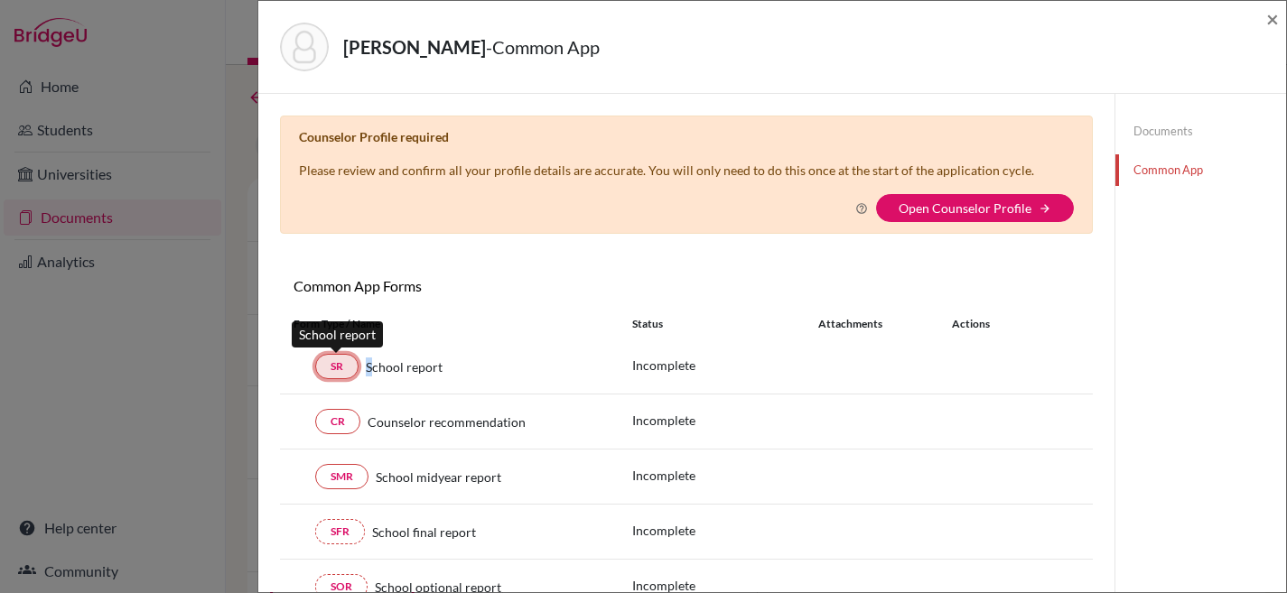
click at [354, 366] on link "SR" at bounding box center [336, 366] width 43 height 25
click at [304, 366] on div "SR School report" at bounding box center [448, 366] width 311 height 25
click at [296, 367] on div "SR School report" at bounding box center [448, 366] width 311 height 25
click at [334, 323] on div "Form Type / Name" at bounding box center [449, 324] width 339 height 16
click at [381, 288] on h6 "Common App Forms" at bounding box center [483, 285] width 406 height 17
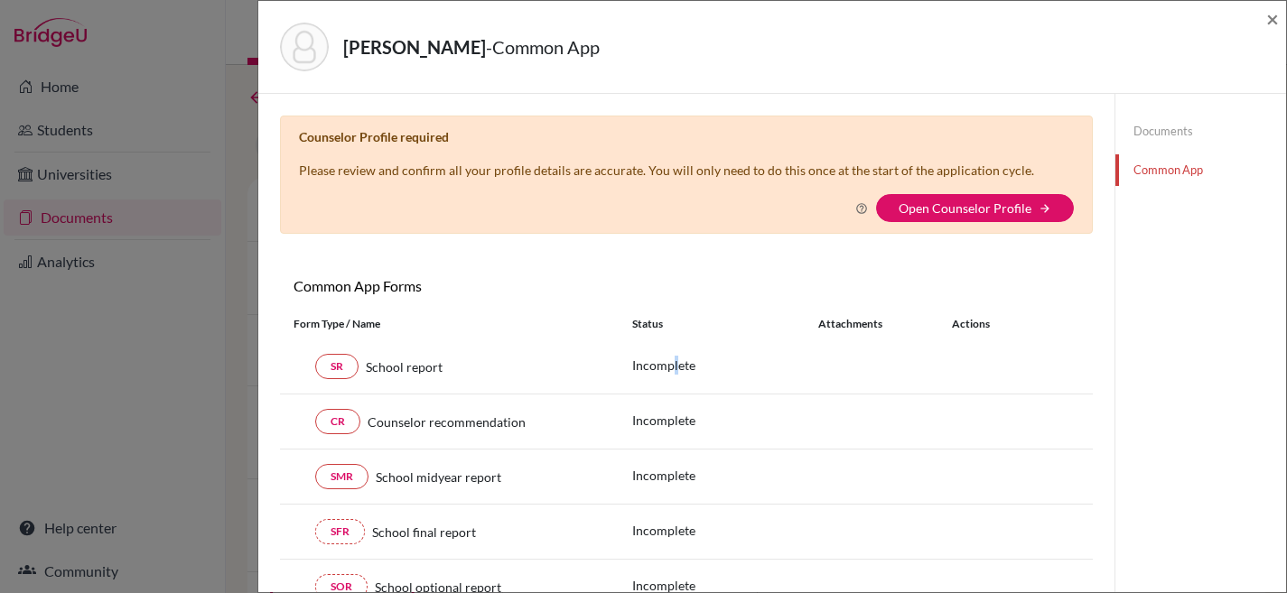
click at [670, 367] on p "Incomplete" at bounding box center [725, 365] width 186 height 19
click at [1153, 129] on link "Documents" at bounding box center [1200, 132] width 171 height 32
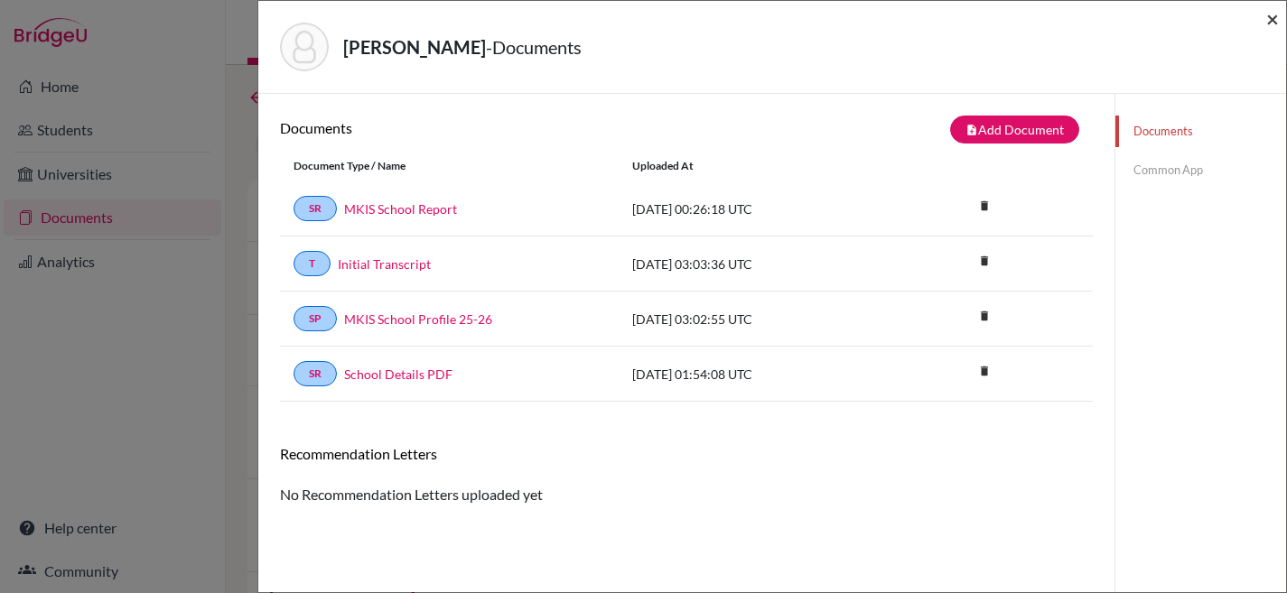
click at [1277, 18] on span "×" at bounding box center [1272, 18] width 13 height 26
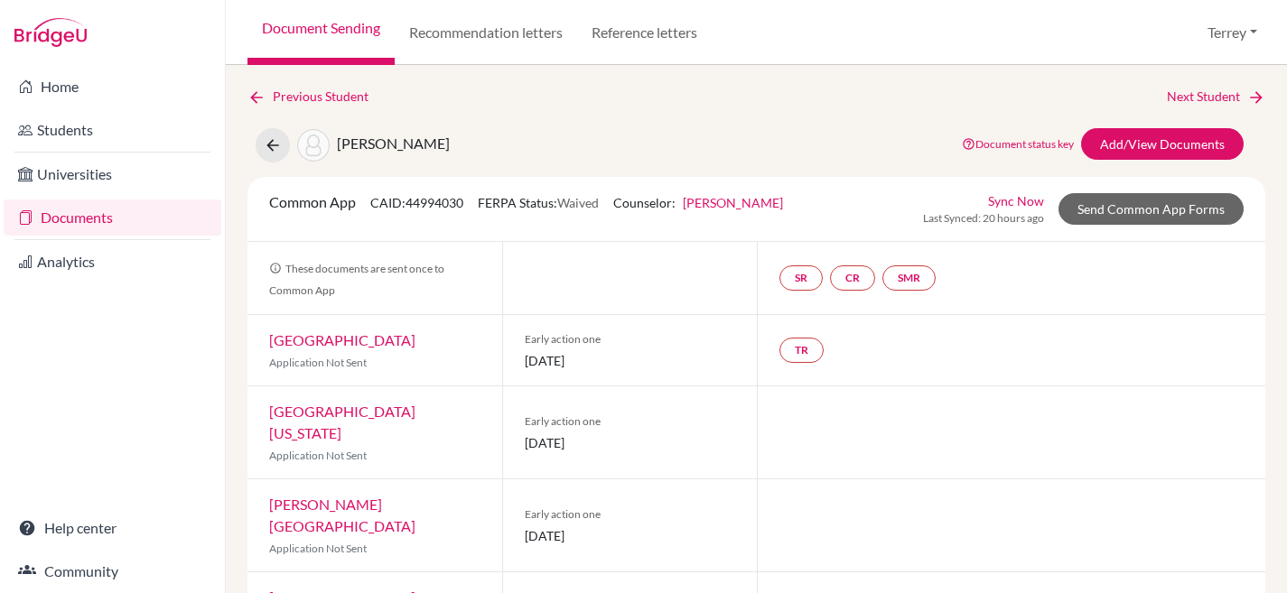
scroll to position [330, 0]
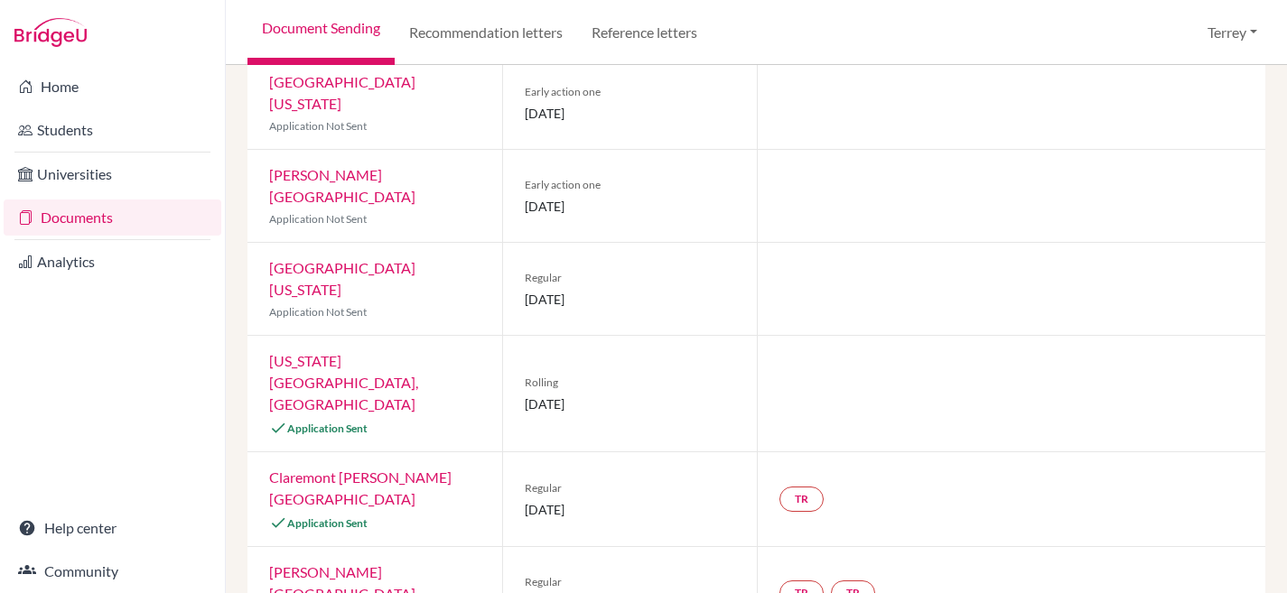
click at [341, 352] on link "[US_STATE][GEOGRAPHIC_DATA], [GEOGRAPHIC_DATA]" at bounding box center [343, 382] width 149 height 60
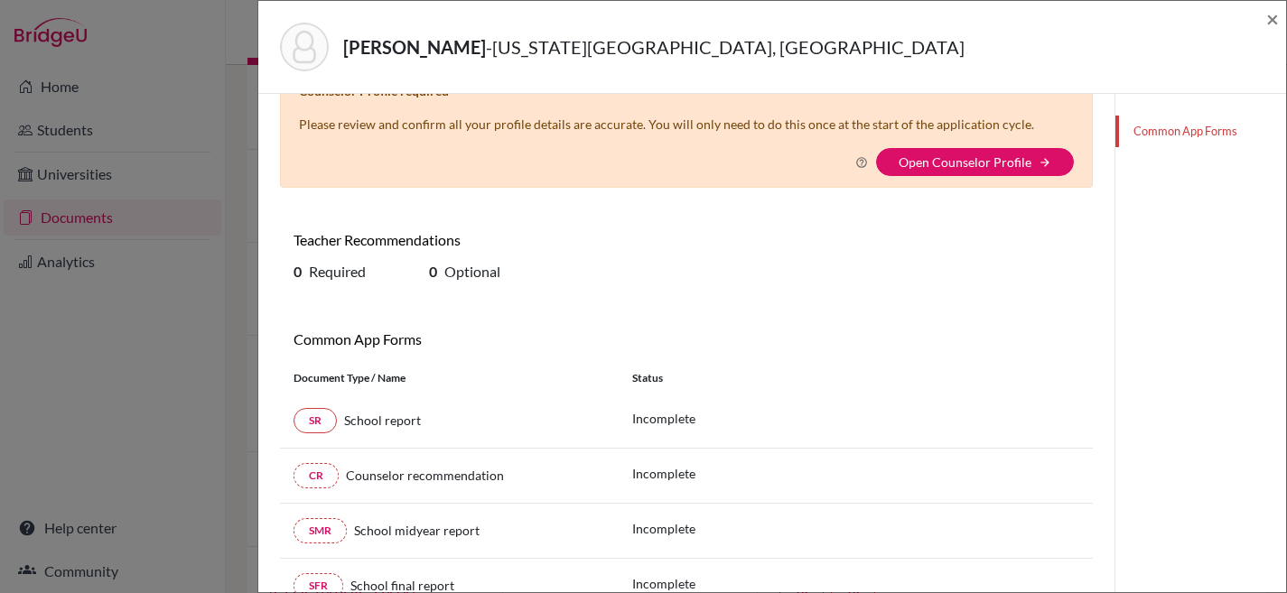
scroll to position [126, 0]
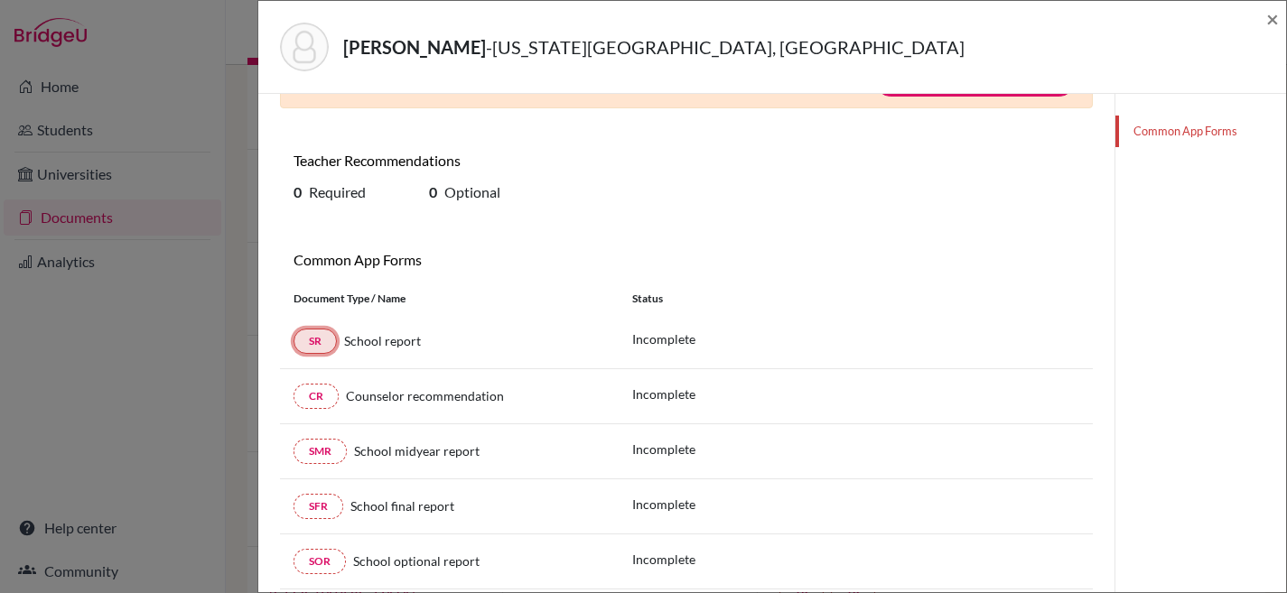
click at [321, 346] on link "SR" at bounding box center [314, 341] width 43 height 25
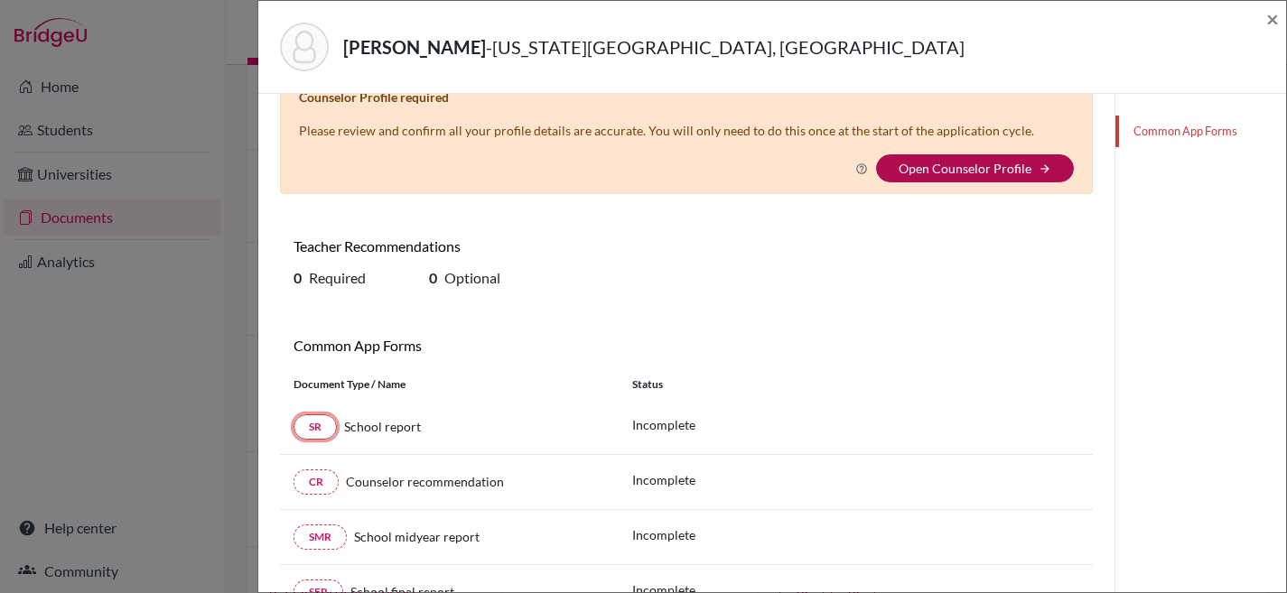
scroll to position [0, 0]
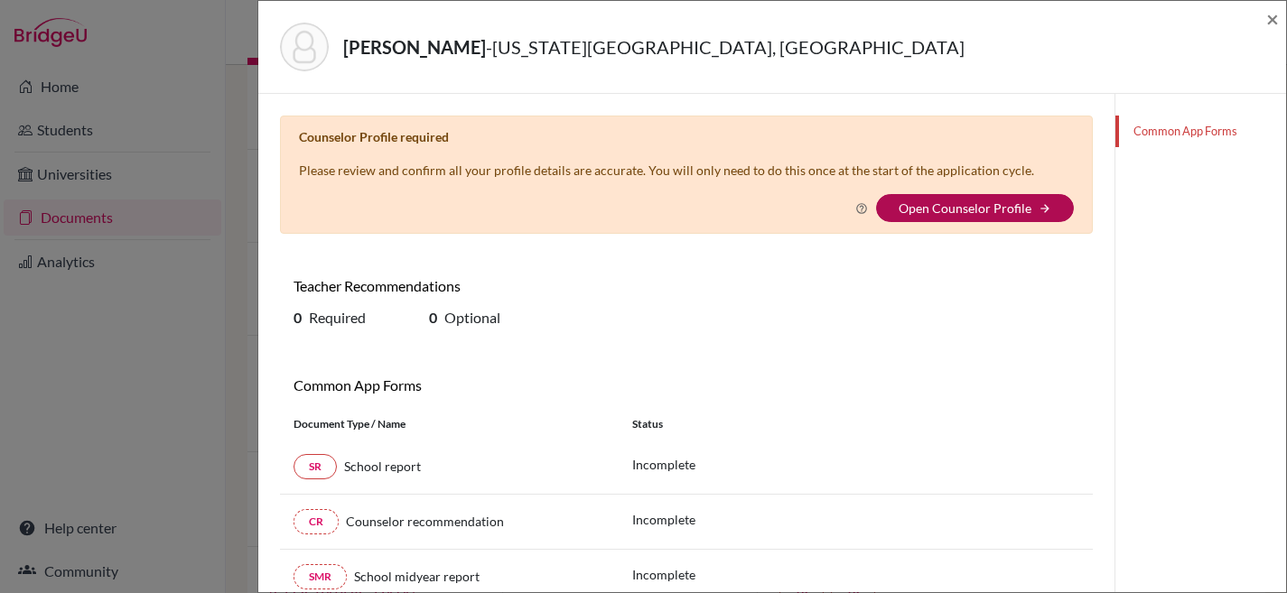
click at [972, 214] on link "Open Counselor Profile" at bounding box center [964, 207] width 133 height 15
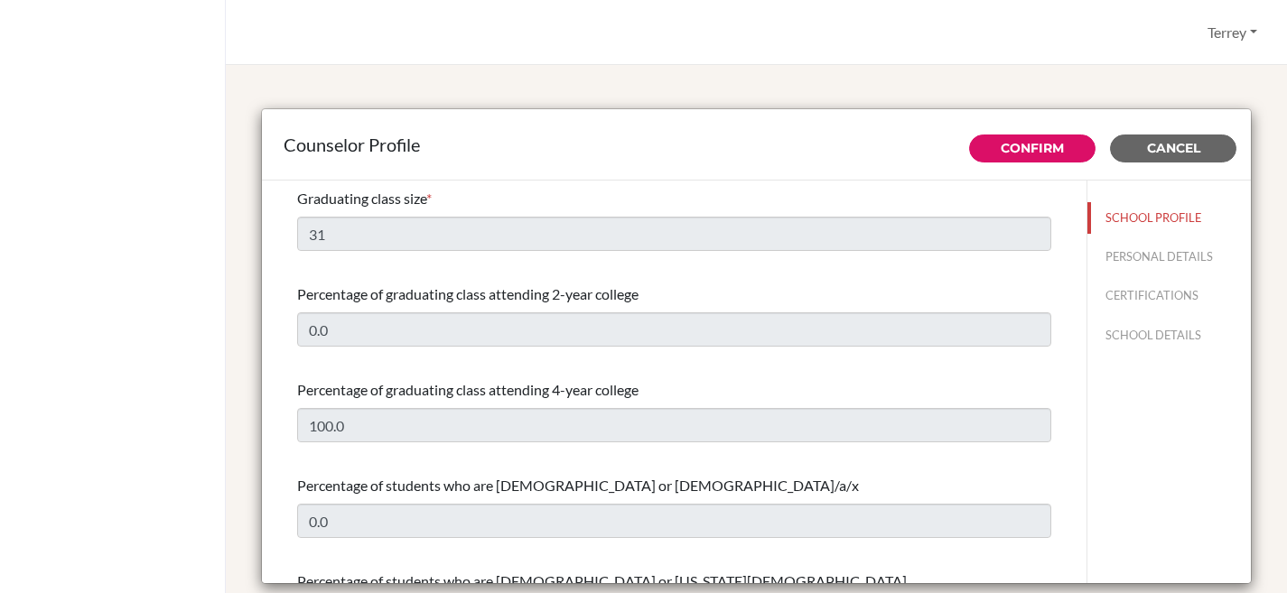
select select "1"
click at [1167, 144] on span "Cancel" at bounding box center [1173, 148] width 53 height 16
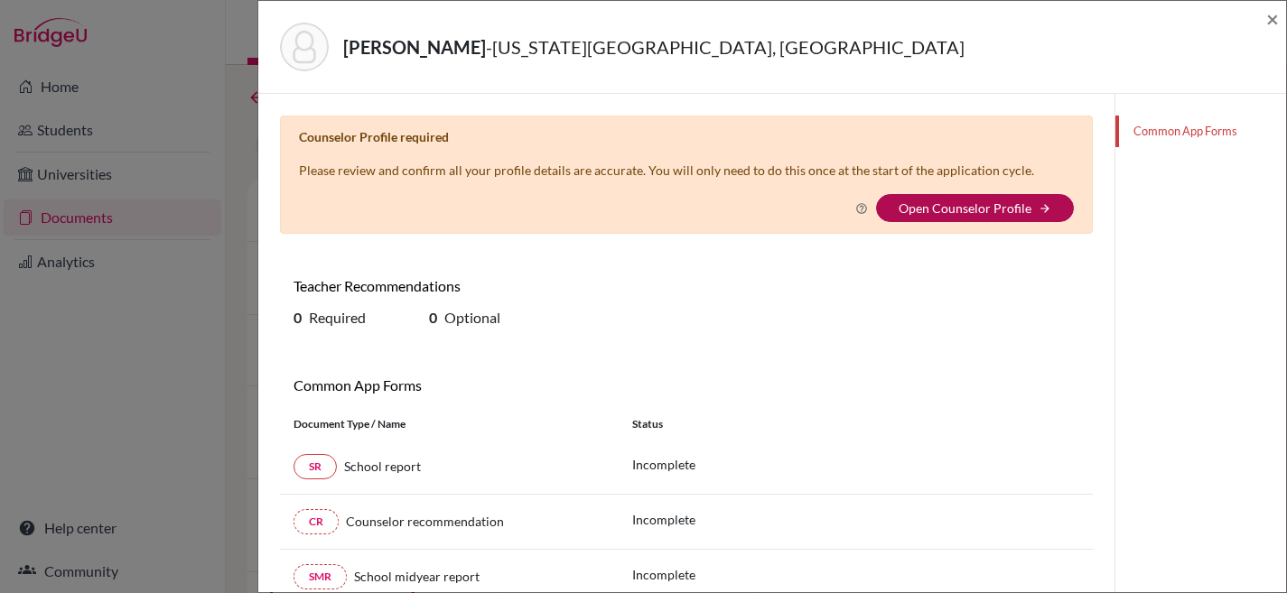
click at [940, 210] on link "Open Counselor Profile" at bounding box center [964, 207] width 133 height 15
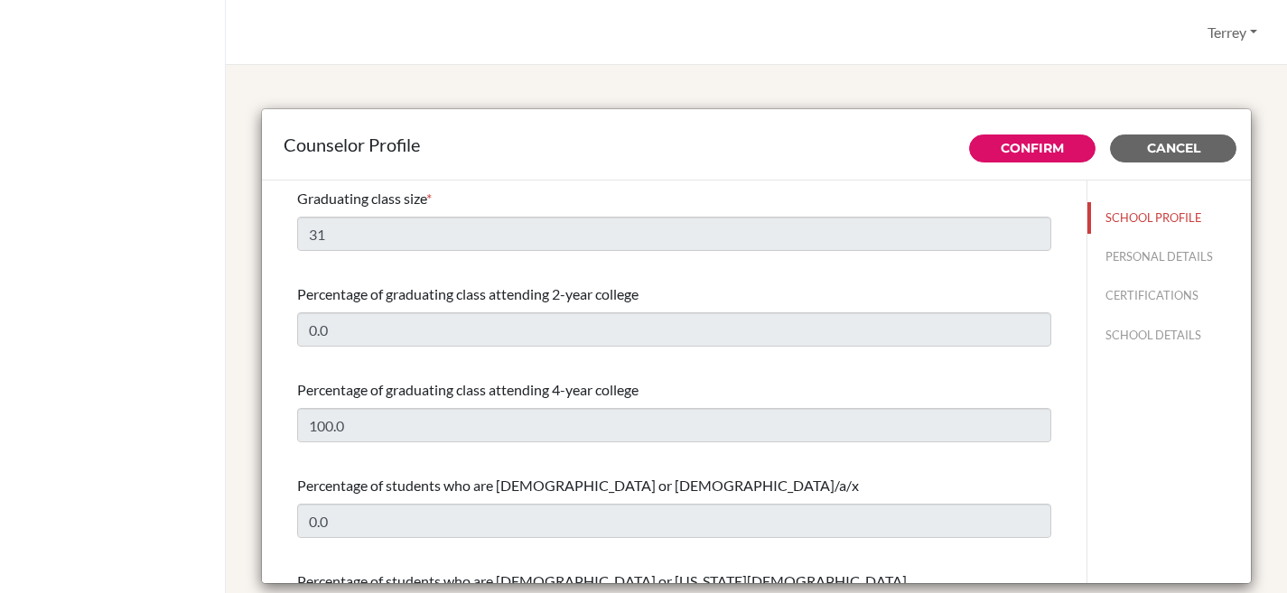
select select "1"
click at [1046, 146] on link "Confirm" at bounding box center [1031, 148] width 63 height 16
click at [1105, 259] on img at bounding box center [1112, 258] width 14 height 14
type input "Terrey"
type input "Hoosain"
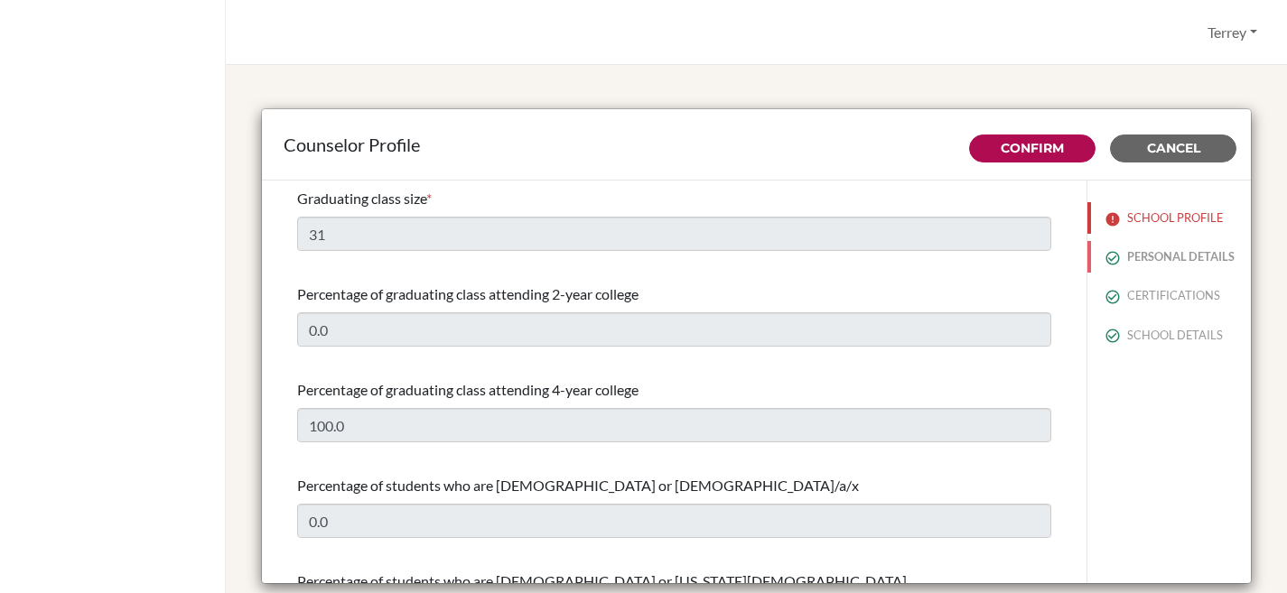
type input "High School and University Counselor"
type input "60.378000099"
type input "[PERSON_NAME][EMAIL_ADDRESS][DOMAIN_NAME]"
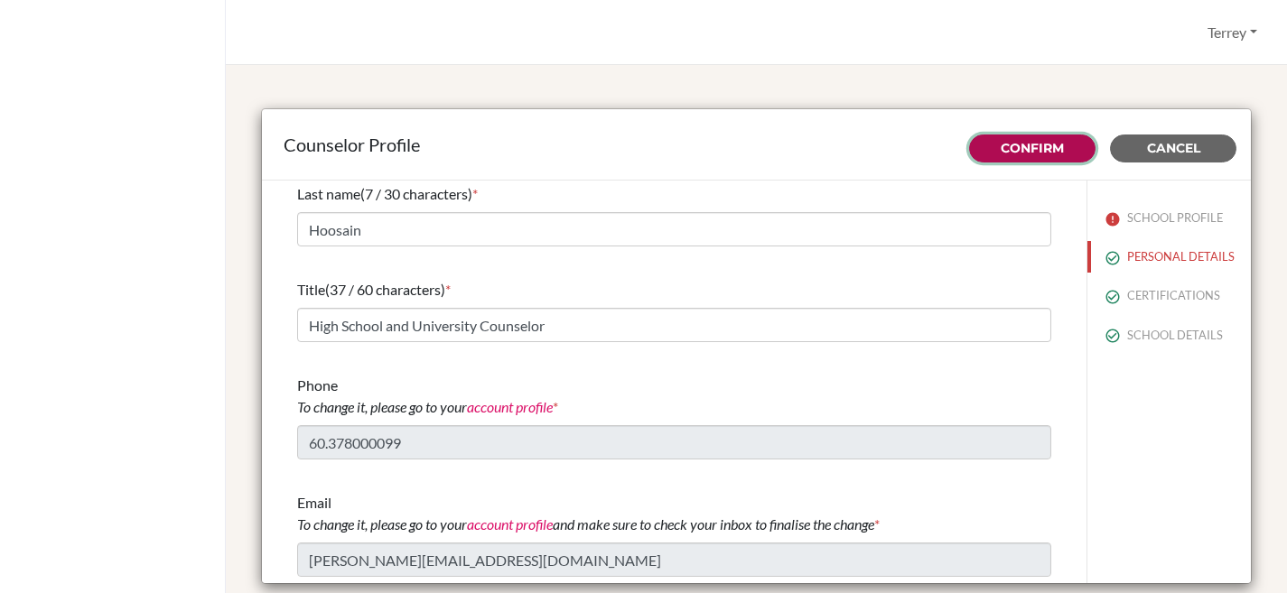
click at [1021, 148] on link "Confirm" at bounding box center [1031, 148] width 63 height 16
type input "31"
type input "0.0"
type input "100.0"
type input "0.0"
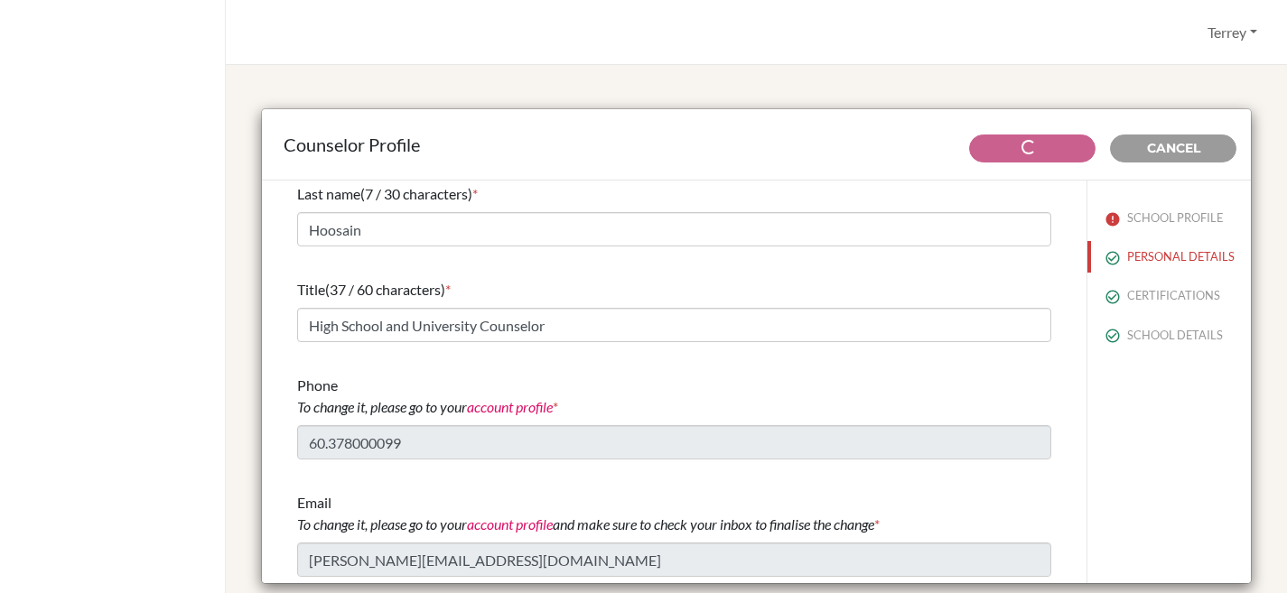
type input "0.0"
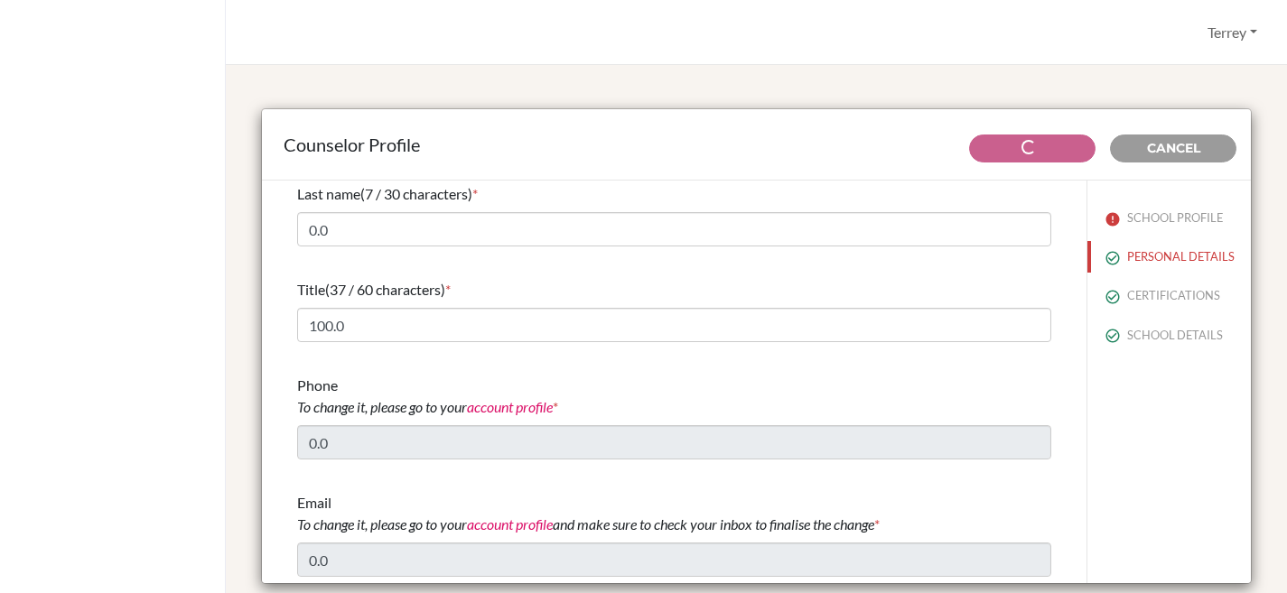
select select "1"
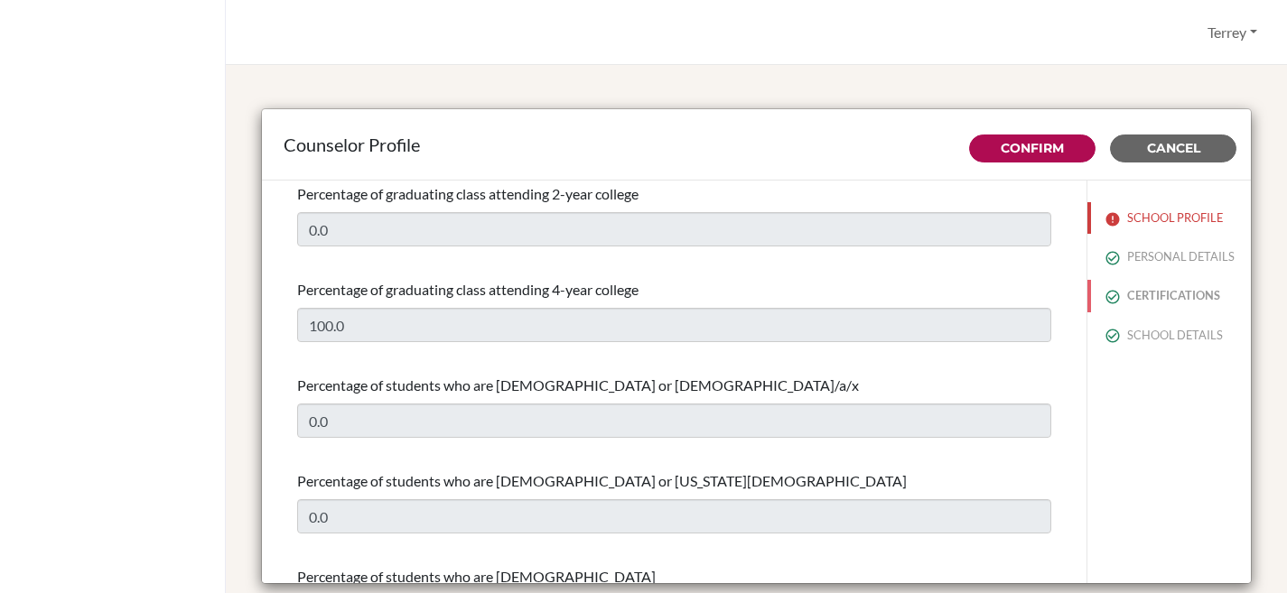
click at [1144, 311] on button "CERTIFICATIONS" at bounding box center [1169, 296] width 164 height 32
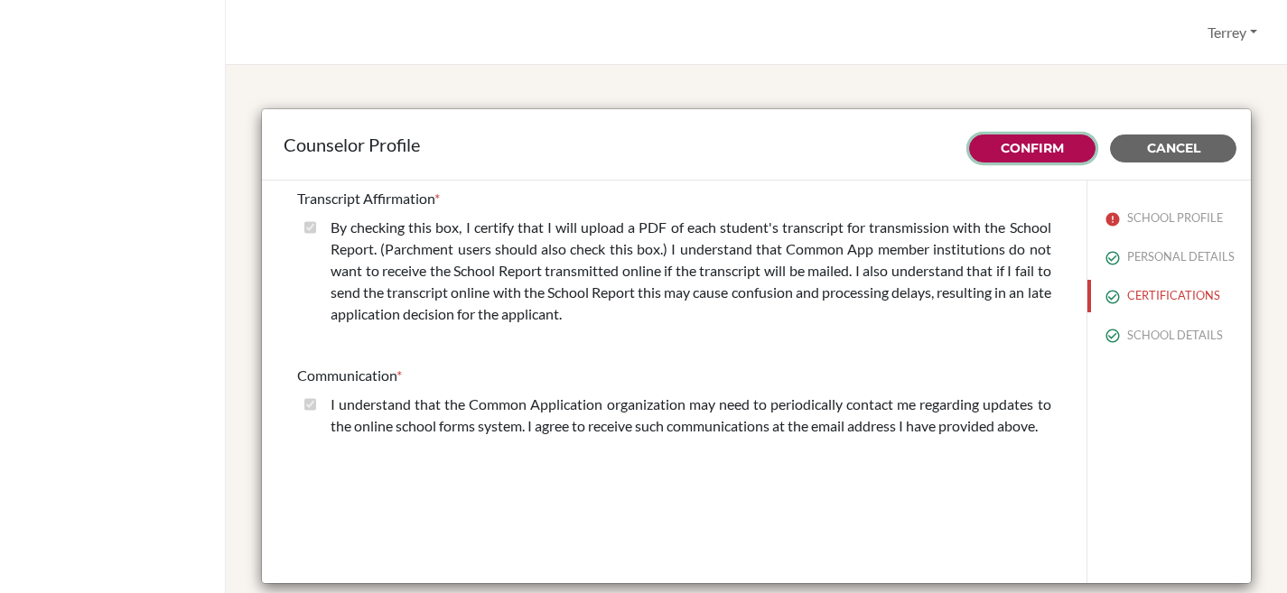
click at [1030, 144] on link "Confirm" at bounding box center [1031, 148] width 63 height 16
select select "1"
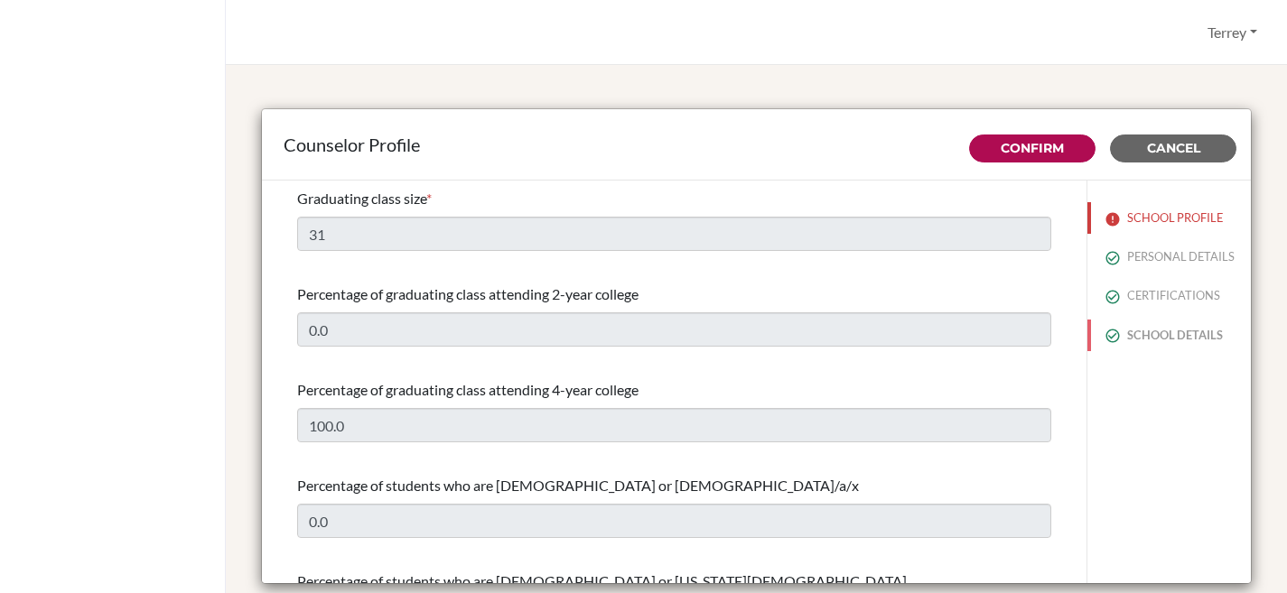
click at [1140, 349] on button "SCHOOL DETAILS" at bounding box center [1169, 336] width 164 height 32
type input "686459"
type input "[DOMAIN_NAME]"
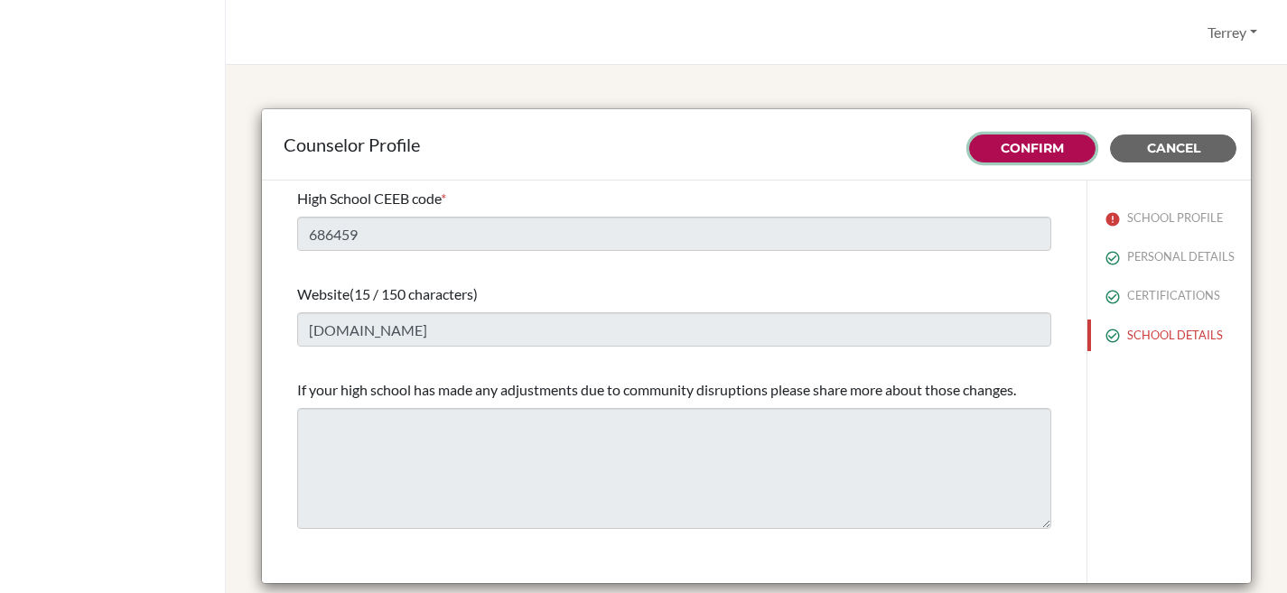
click at [1000, 147] on link "Confirm" at bounding box center [1031, 148] width 63 height 16
type input "31"
type input "0.0"
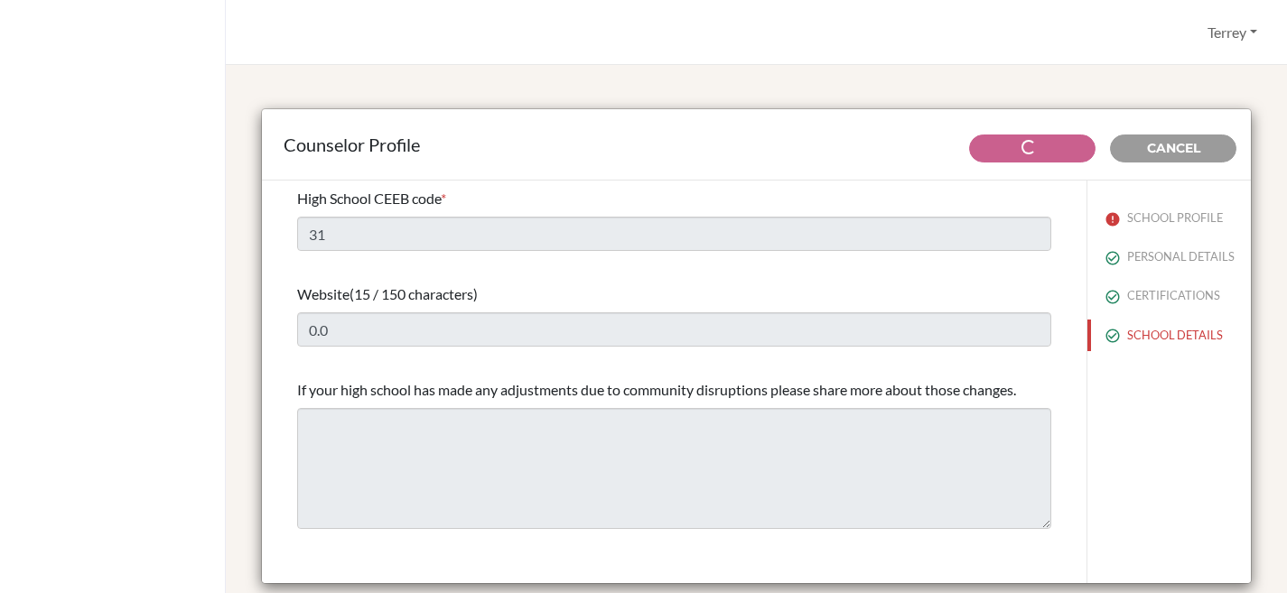
select select "1"
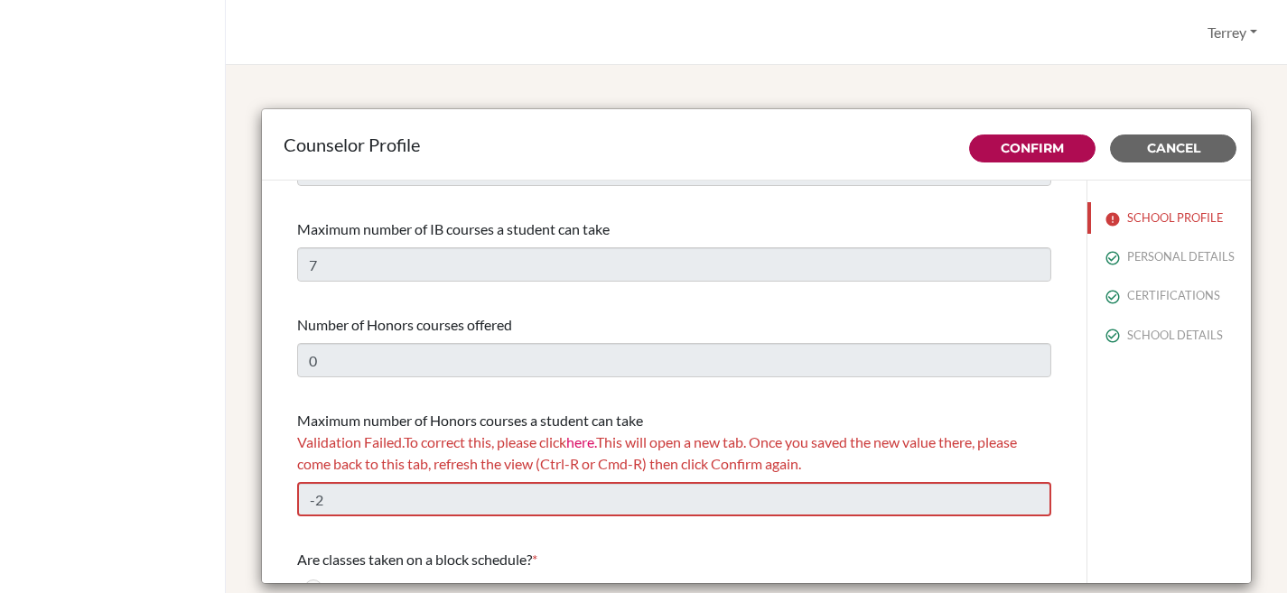
scroll to position [1560, 0]
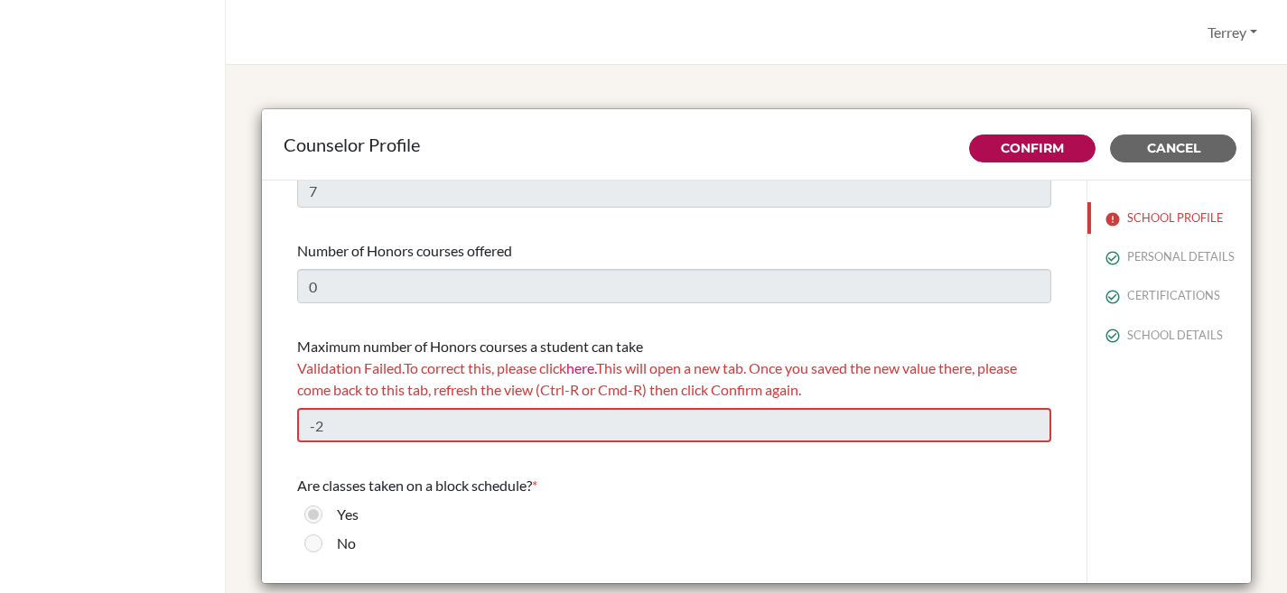
click at [592, 364] on link "here." at bounding box center [581, 367] width 30 height 17
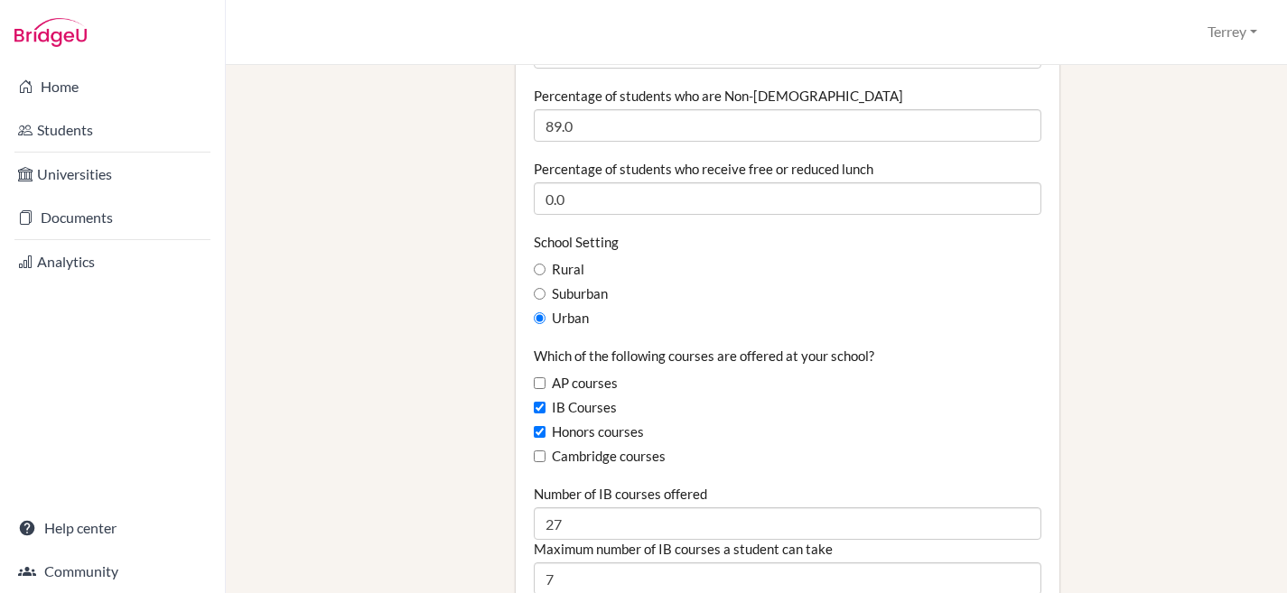
scroll to position [1198, 0]
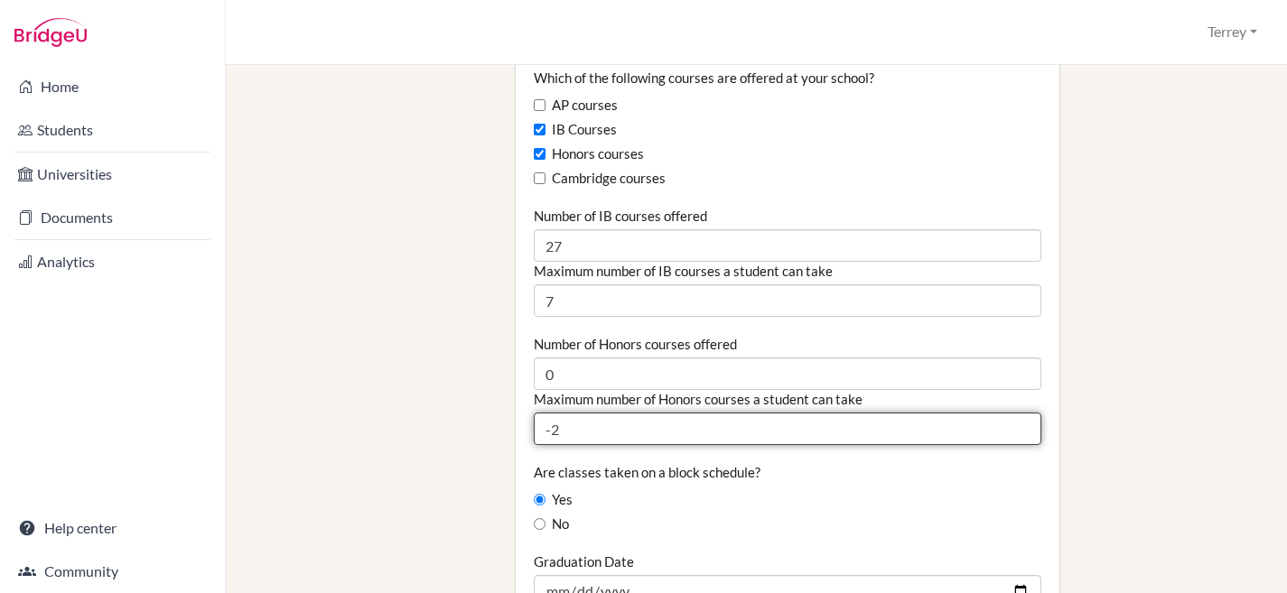
click at [547, 413] on input "-2" at bounding box center [788, 429] width 508 height 33
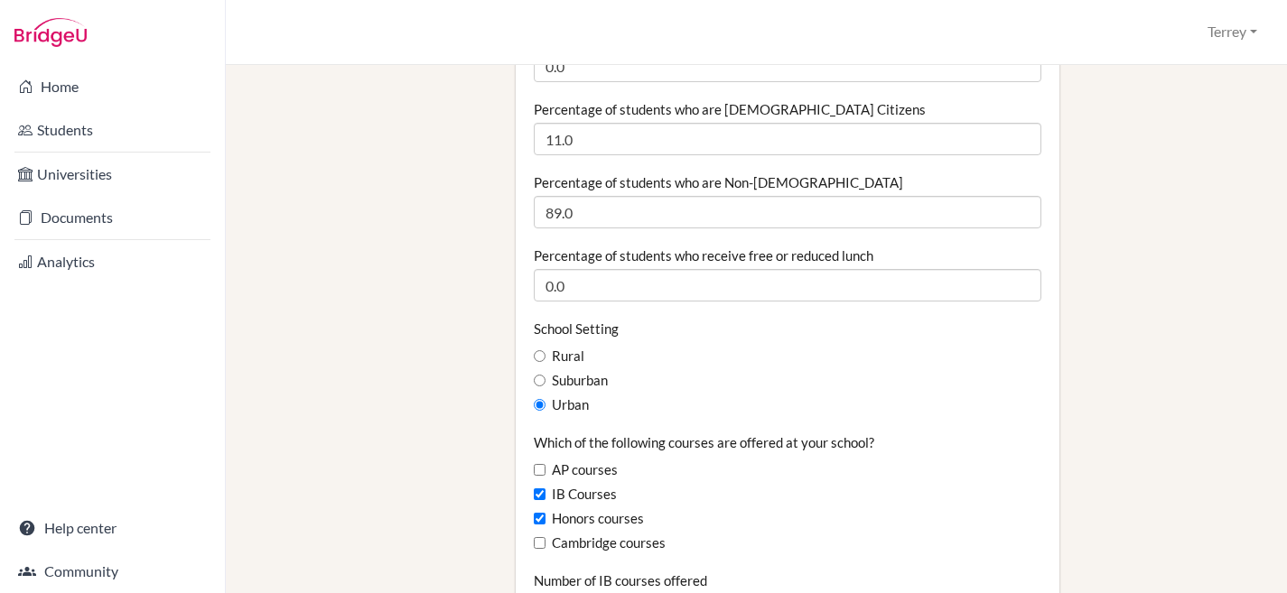
scroll to position [862, 0]
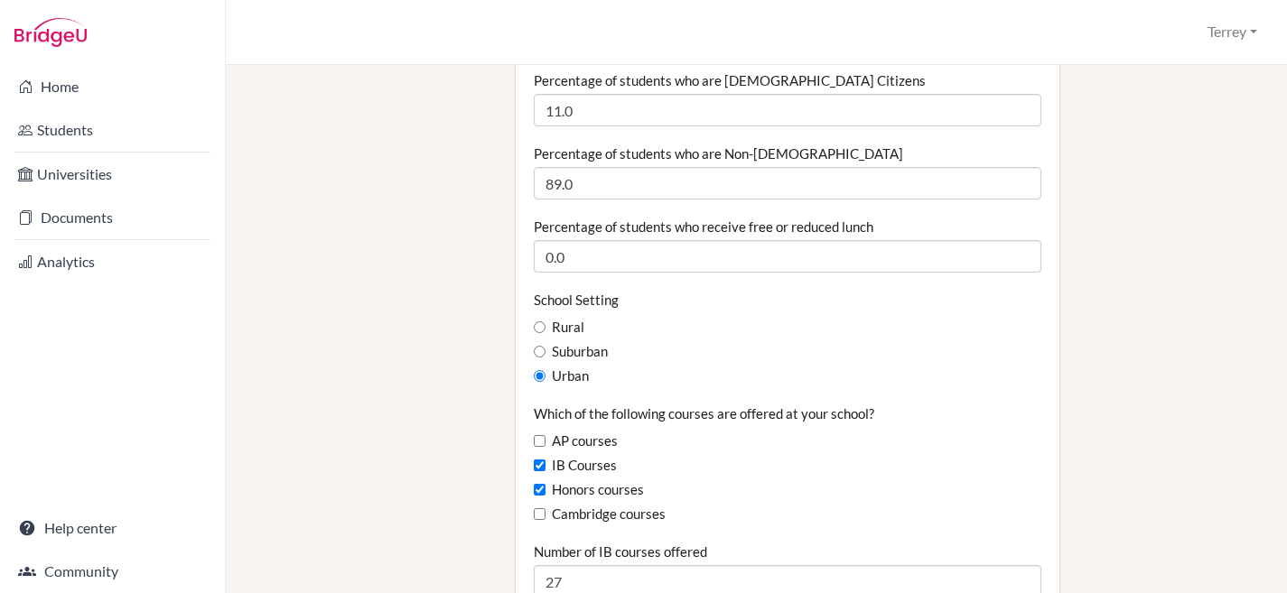
type input "2"
click at [535, 484] on input "Honors courses" at bounding box center [540, 490] width 12 height 12
checkbox input "false"
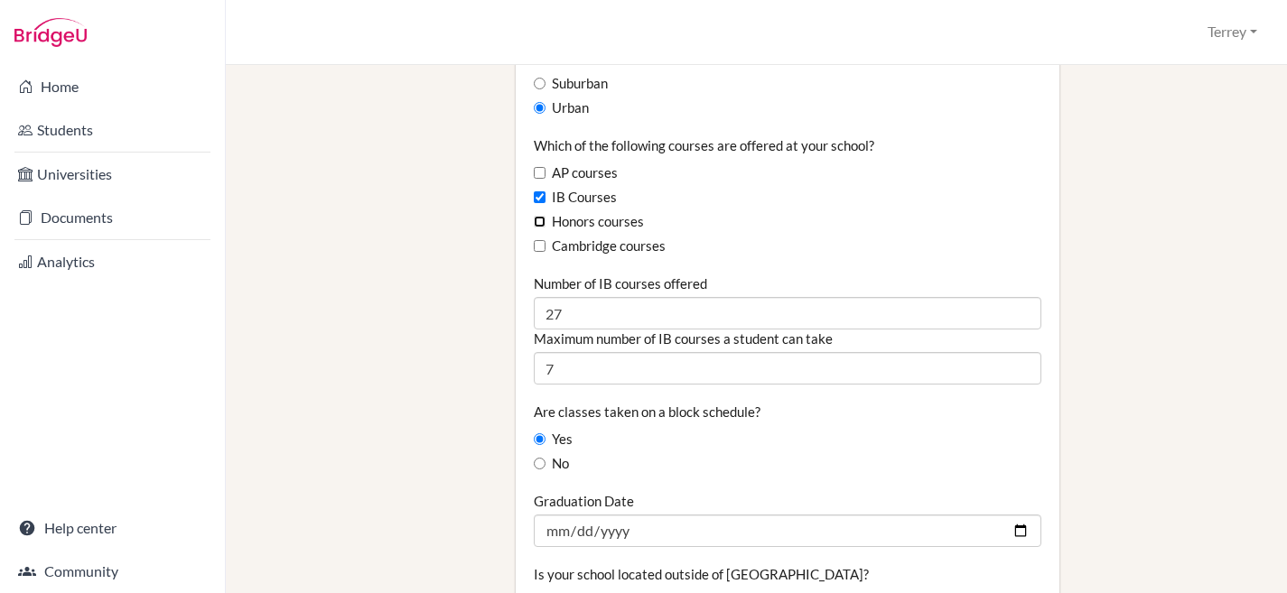
scroll to position [1150, 0]
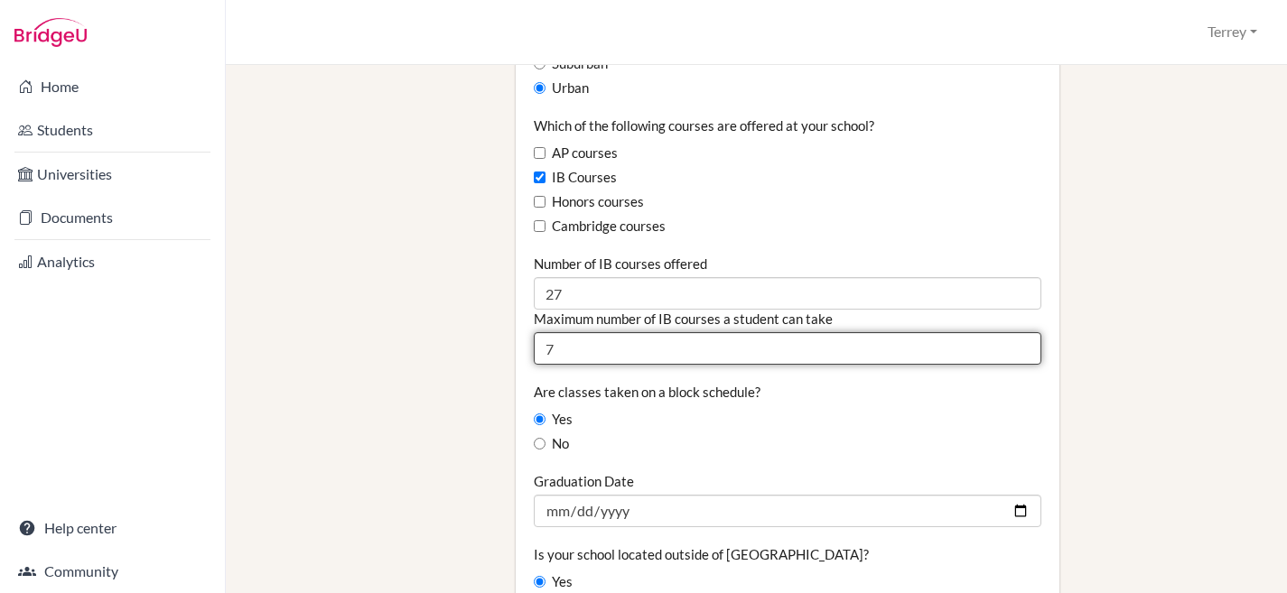
click at [572, 332] on input "7" at bounding box center [788, 348] width 508 height 33
type input "6"
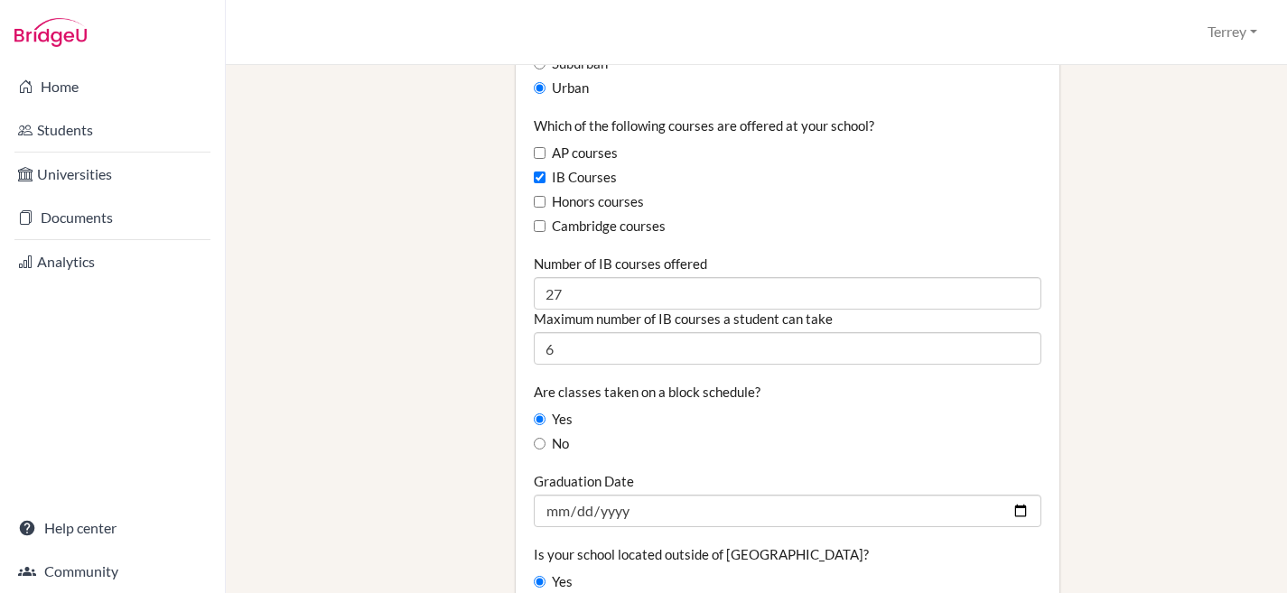
click at [789, 434] on div "No" at bounding box center [788, 444] width 508 height 20
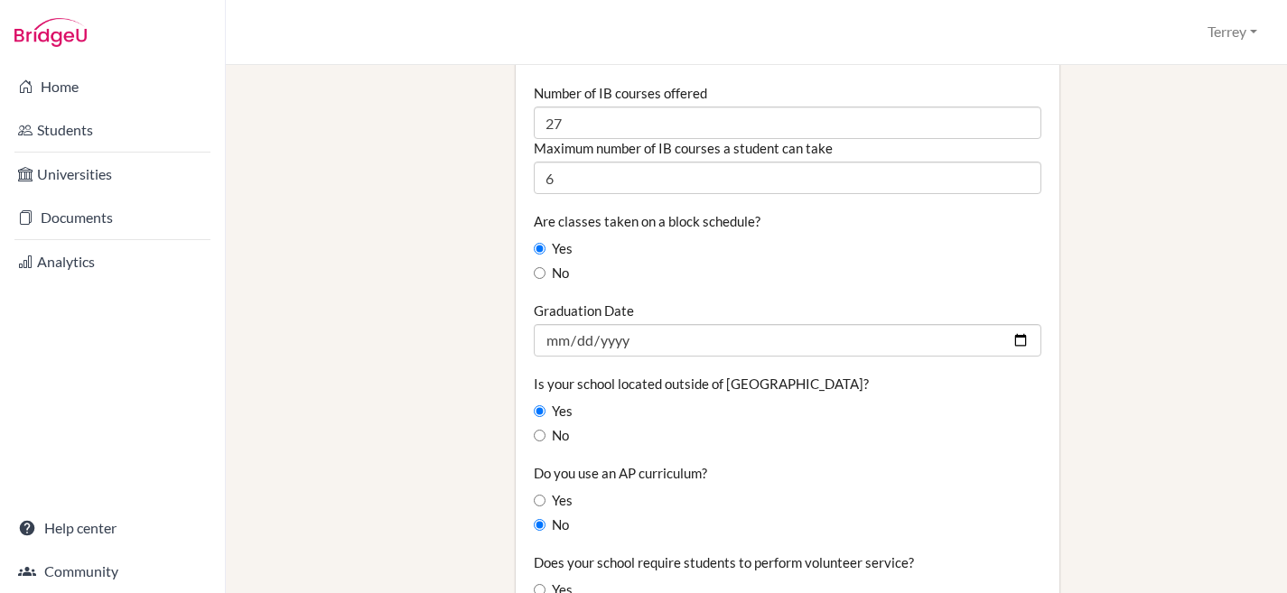
scroll to position [1104, 0]
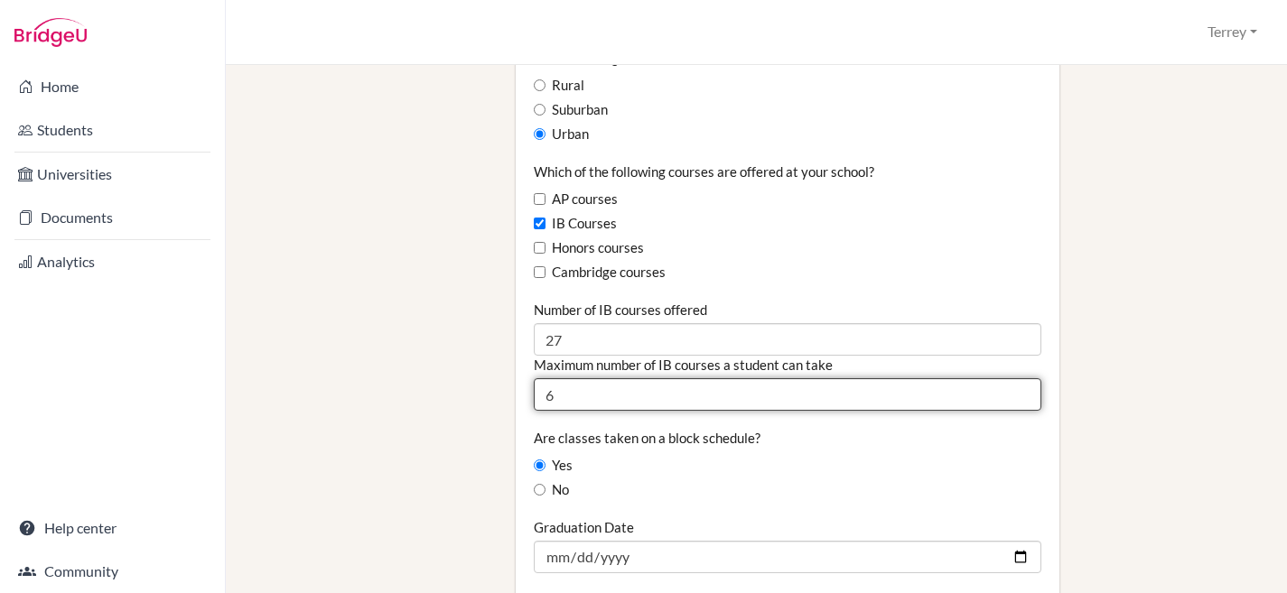
click at [575, 378] on input "6" at bounding box center [788, 394] width 508 height 33
type input "7"
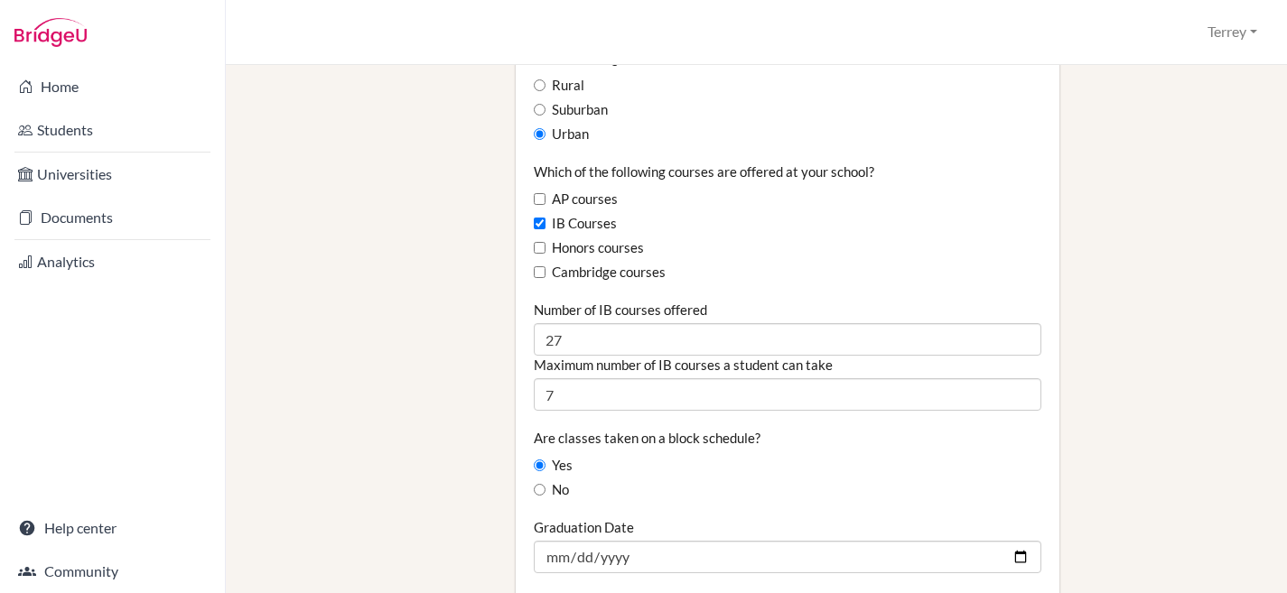
click at [817, 429] on div "Are classes taken on a block schedule? Yes No" at bounding box center [788, 464] width 508 height 71
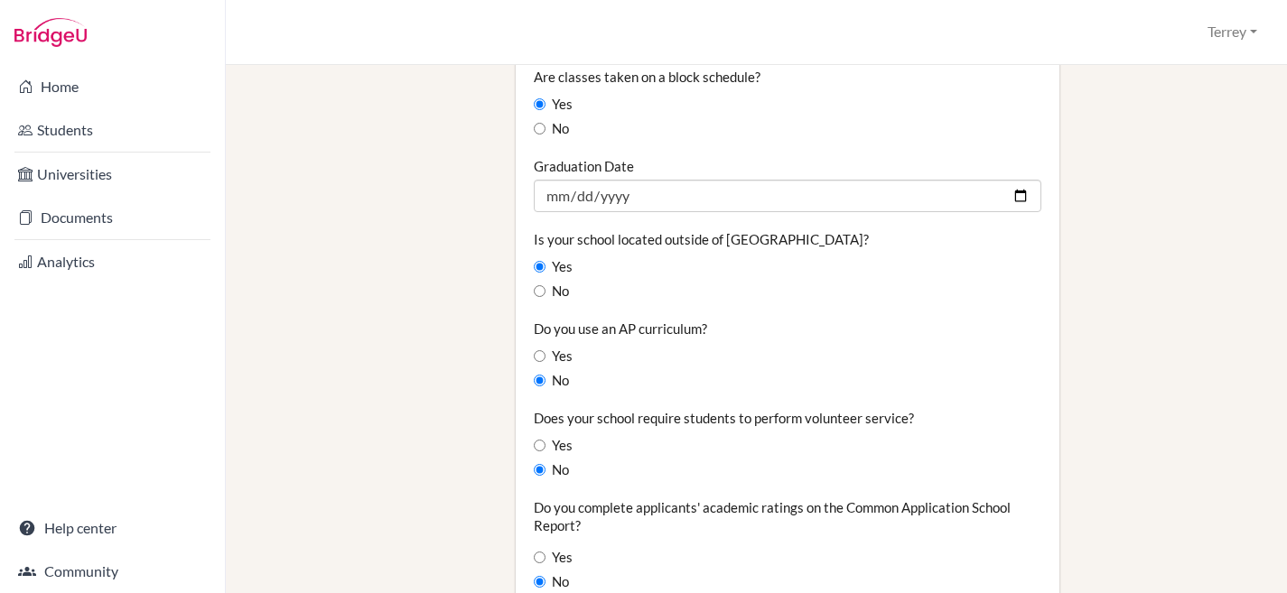
scroll to position [1548, 0]
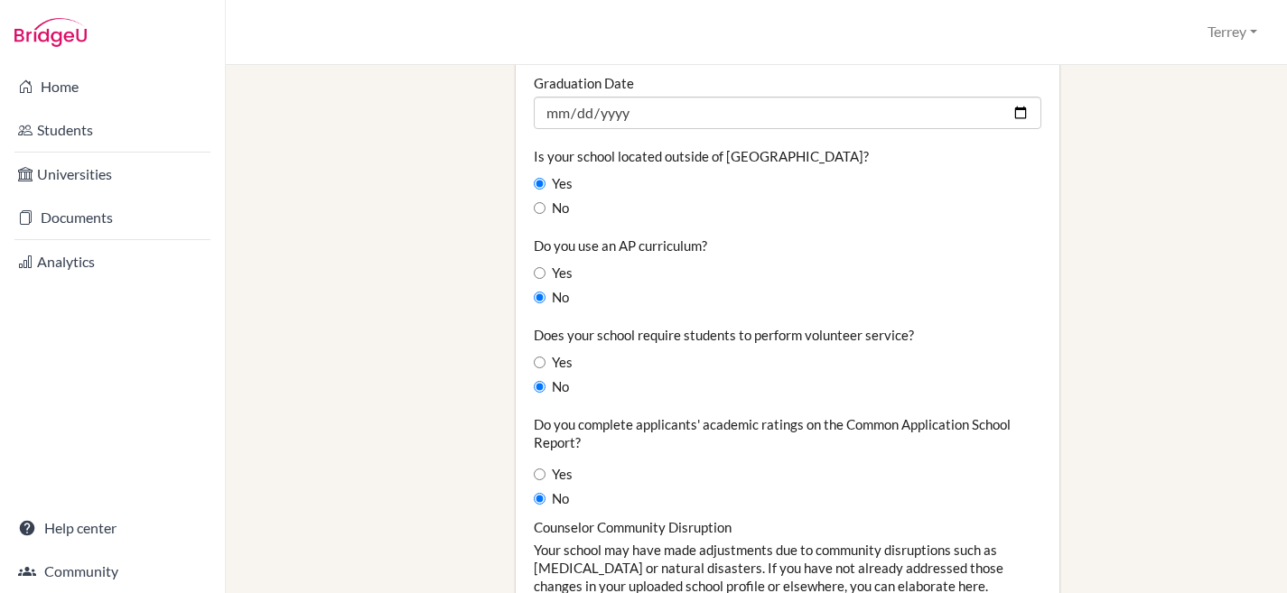
click at [543, 353] on label "Yes" at bounding box center [553, 363] width 39 height 20
click at [543, 357] on input "Yes" at bounding box center [540, 363] width 12 height 12
radio input "true"
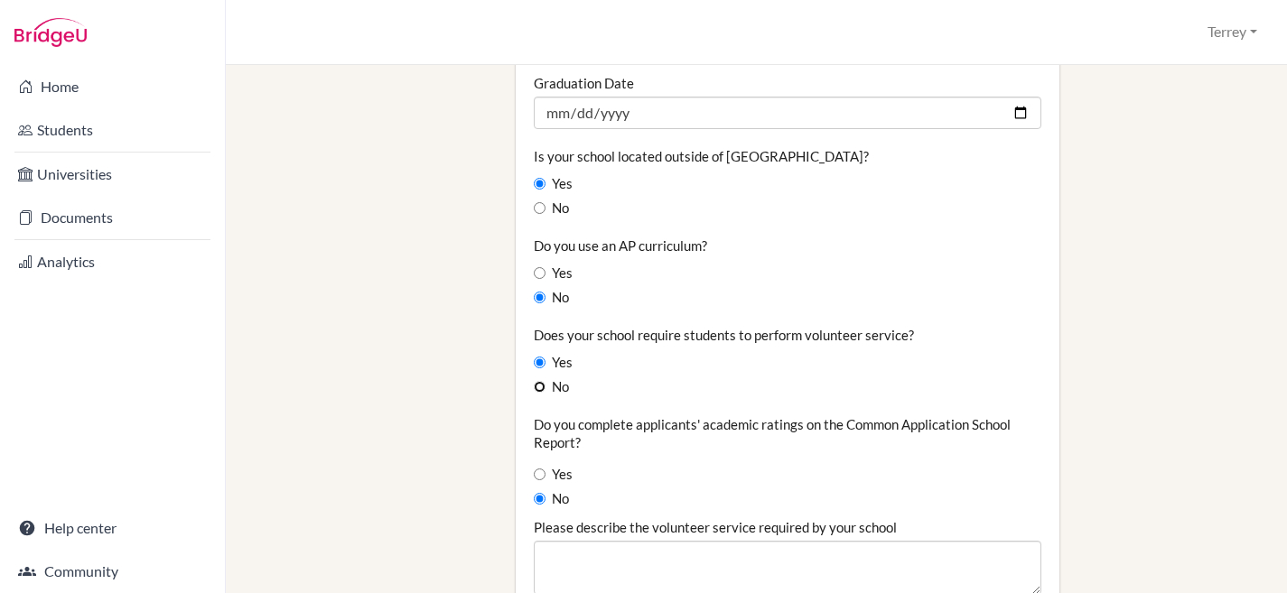
click at [537, 381] on input "No" at bounding box center [540, 387] width 12 height 12
radio input "true"
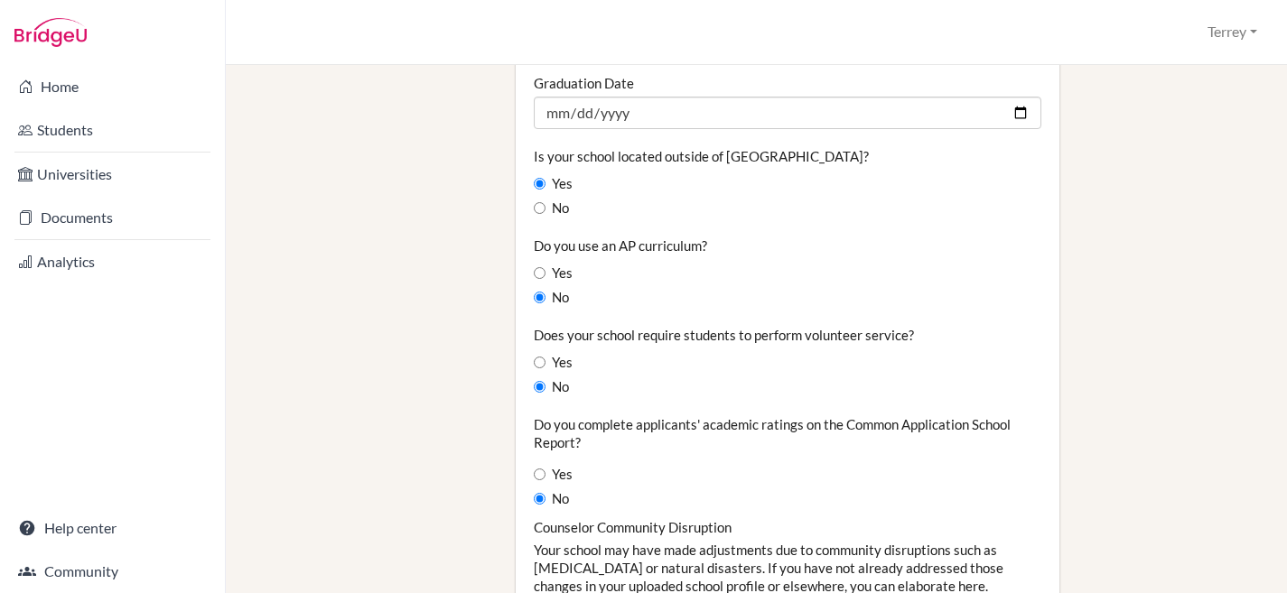
click at [534, 353] on label "Yes" at bounding box center [553, 363] width 39 height 20
click at [534, 357] on input "Yes" at bounding box center [540, 363] width 12 height 12
radio input "true"
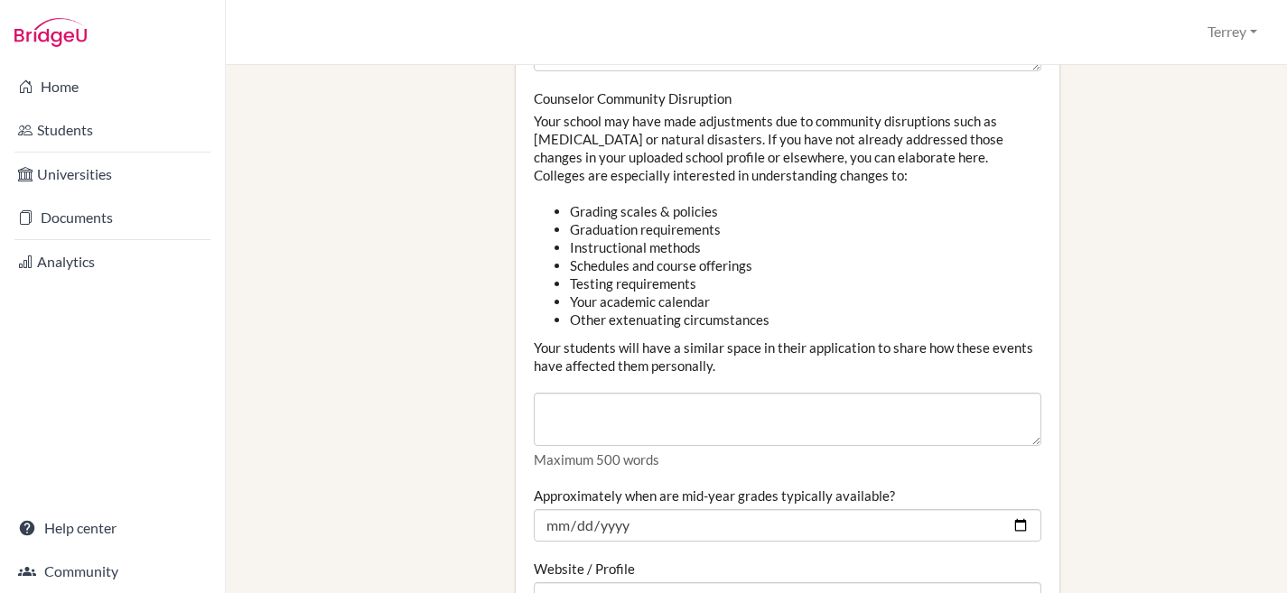
scroll to position [2415, 0]
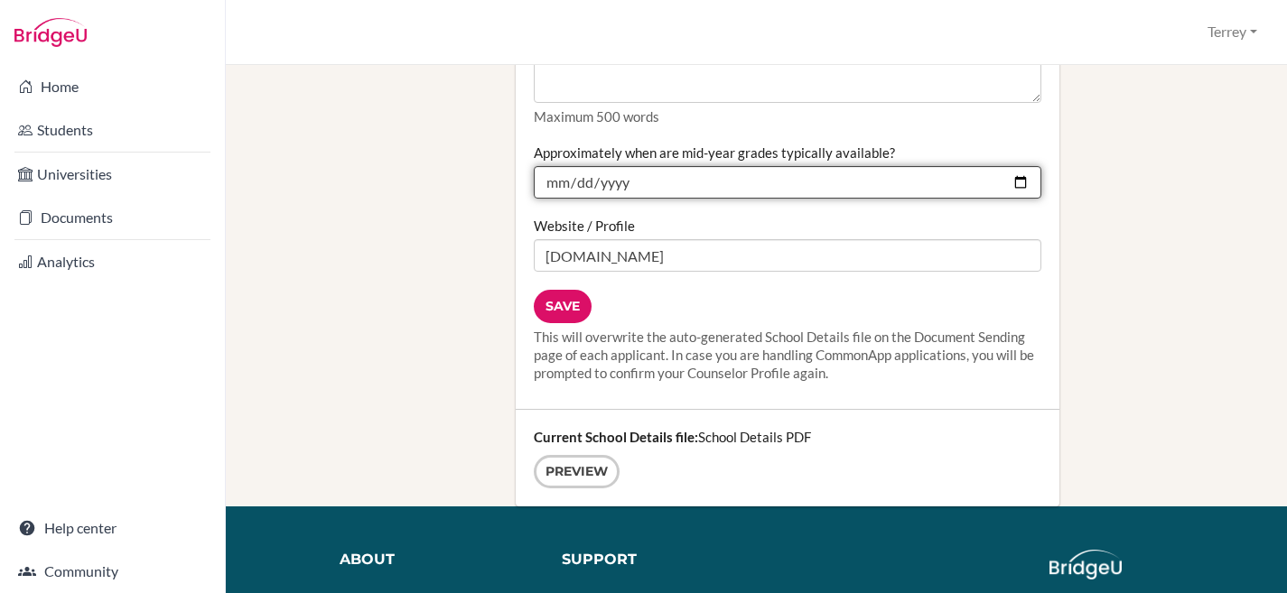
click at [1010, 166] on input "2025-12-12" at bounding box center [788, 182] width 508 height 33
type input "[DATE]"
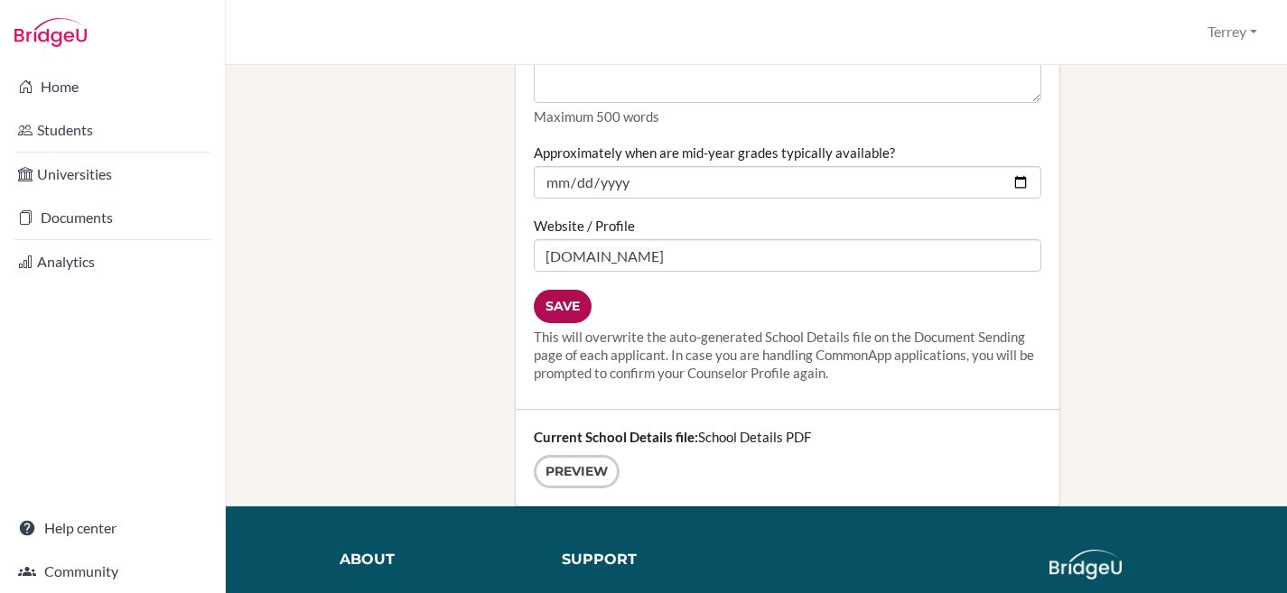
click at [559, 290] on input "Save" at bounding box center [563, 306] width 58 height 33
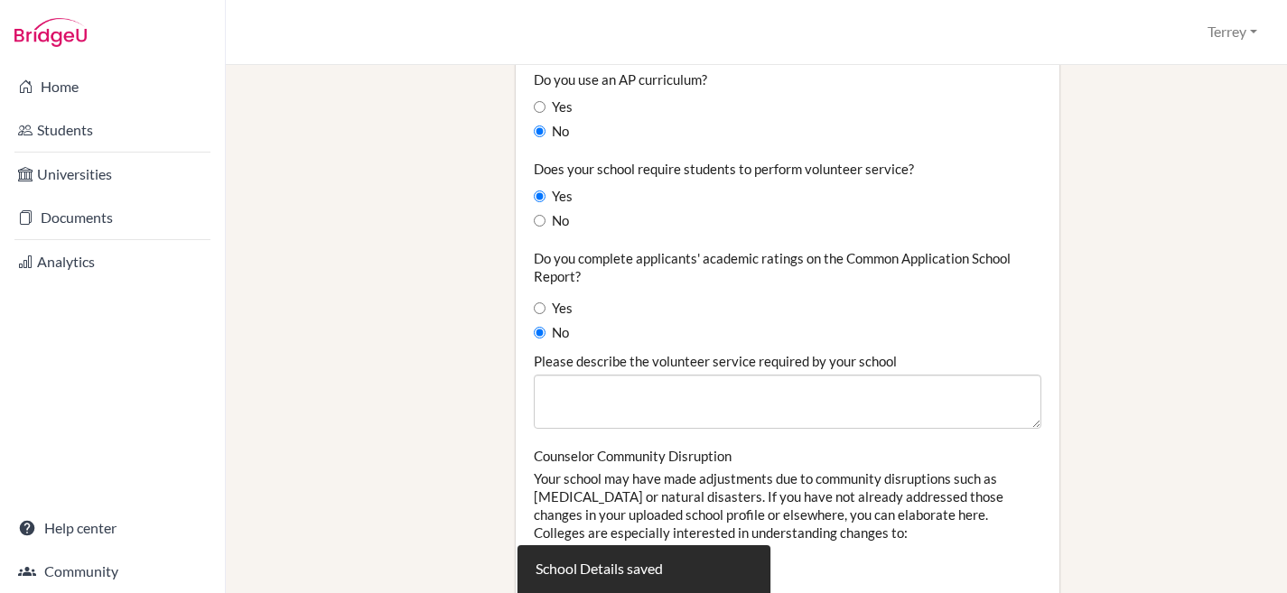
scroll to position [2588, 0]
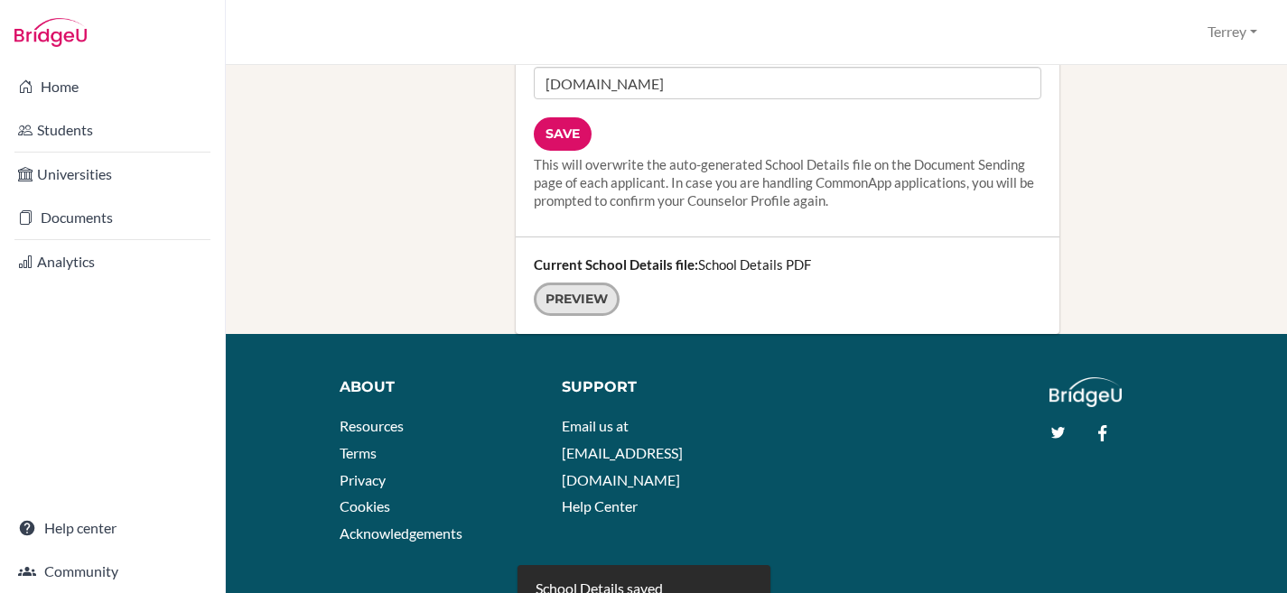
click at [571, 283] on link "Preview" at bounding box center [577, 299] width 86 height 33
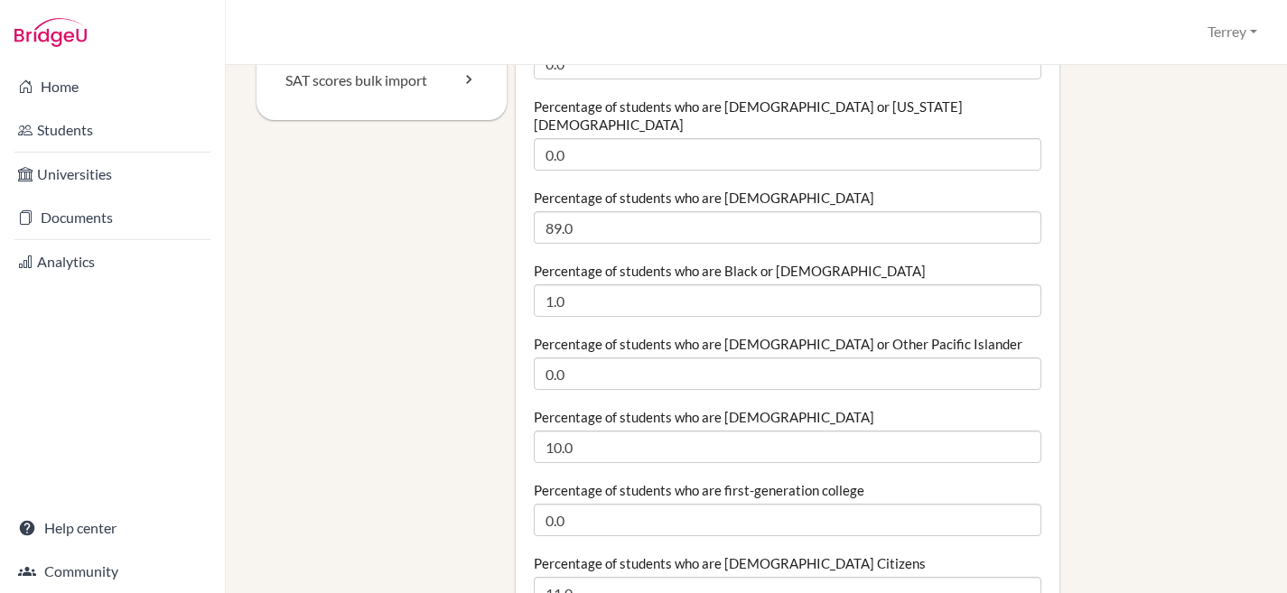
scroll to position [0, 0]
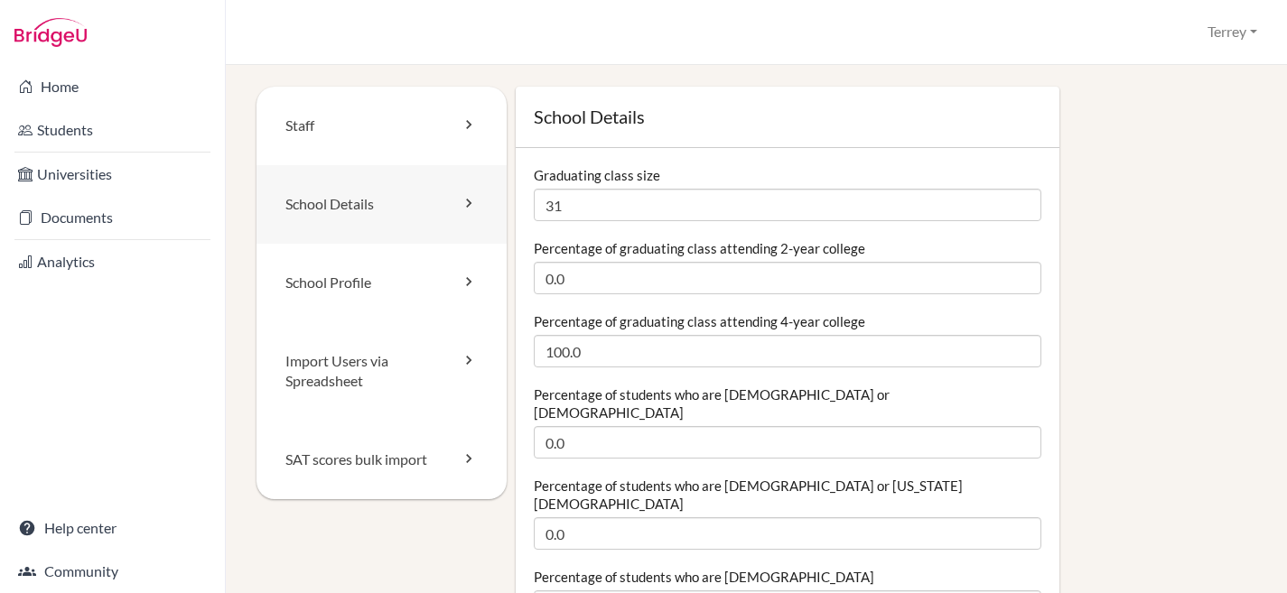
click at [343, 191] on link "School Details" at bounding box center [381, 204] width 250 height 79
click at [367, 200] on link "School Details" at bounding box center [381, 204] width 250 height 79
click at [356, 276] on link "School Profile" at bounding box center [381, 283] width 250 height 79
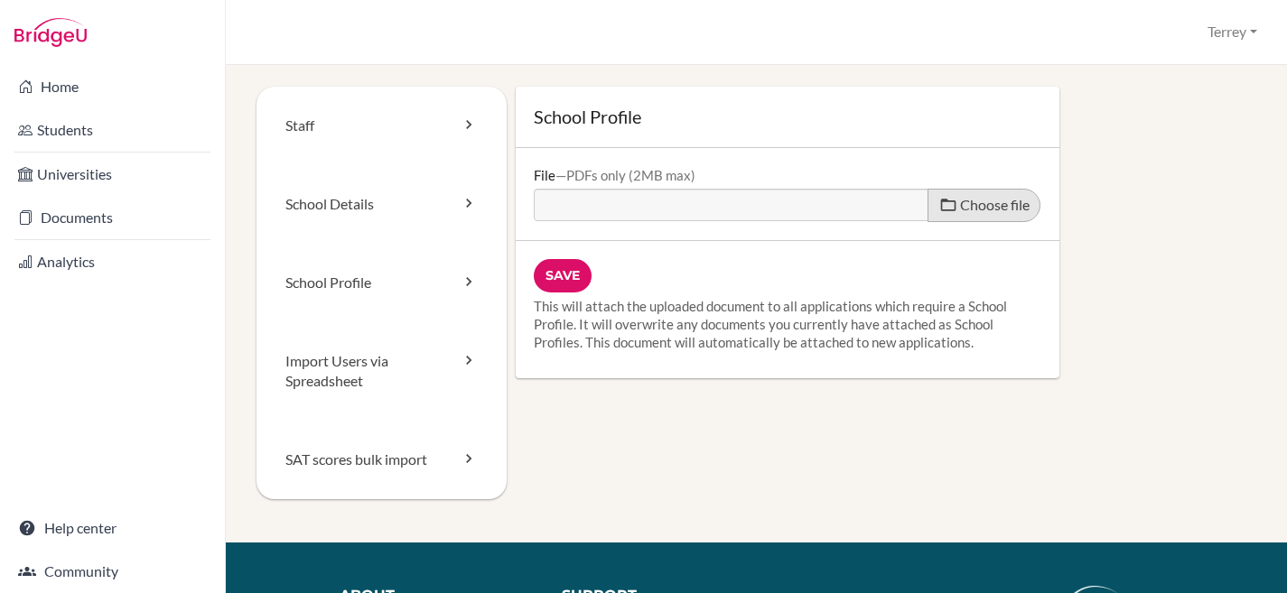
click at [965, 212] on span "Choose file" at bounding box center [995, 204] width 70 height 17
click at [810, 209] on input "Choose file" at bounding box center [672, 199] width 276 height 21
type input "C:\fakepath\M'KIS High School Profile 2025-2026.pdf"
type input "M'KIS High School Profile 2025-2026.pdf"
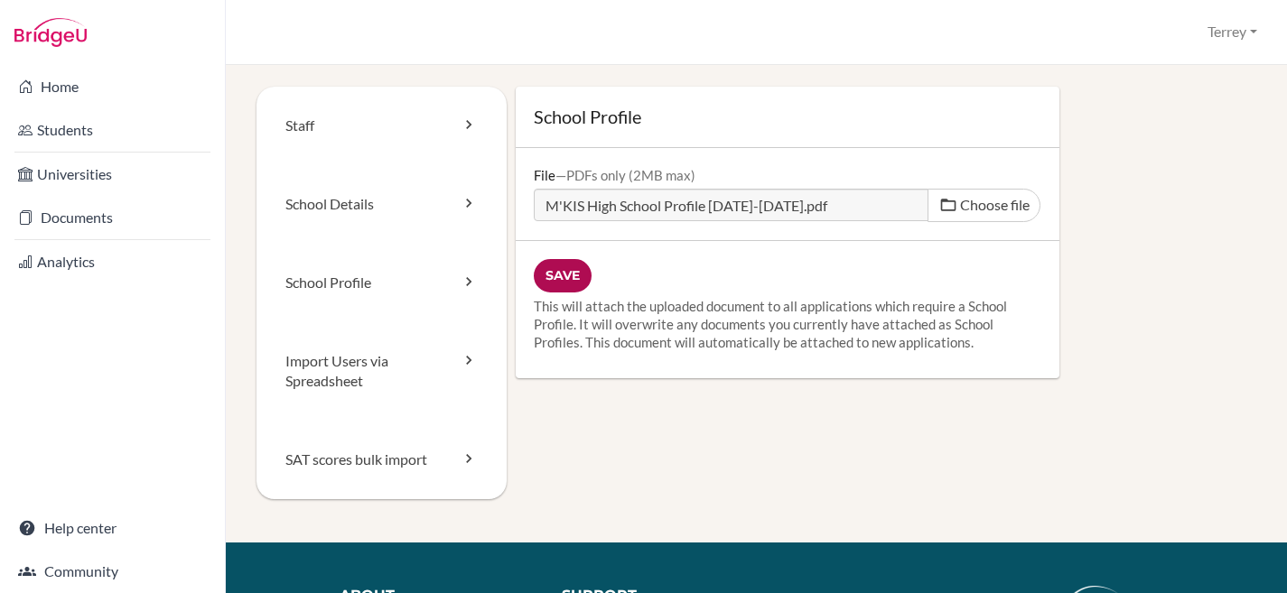
click at [569, 280] on input "Save" at bounding box center [563, 275] width 58 height 33
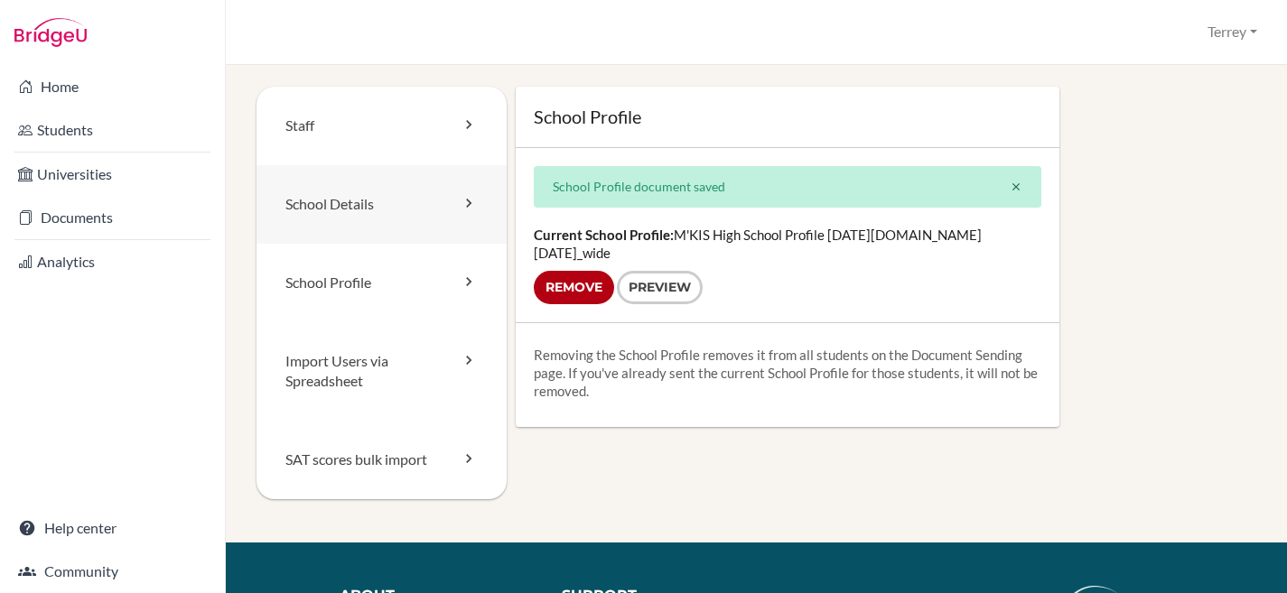
click at [341, 210] on link "School Details" at bounding box center [381, 204] width 250 height 79
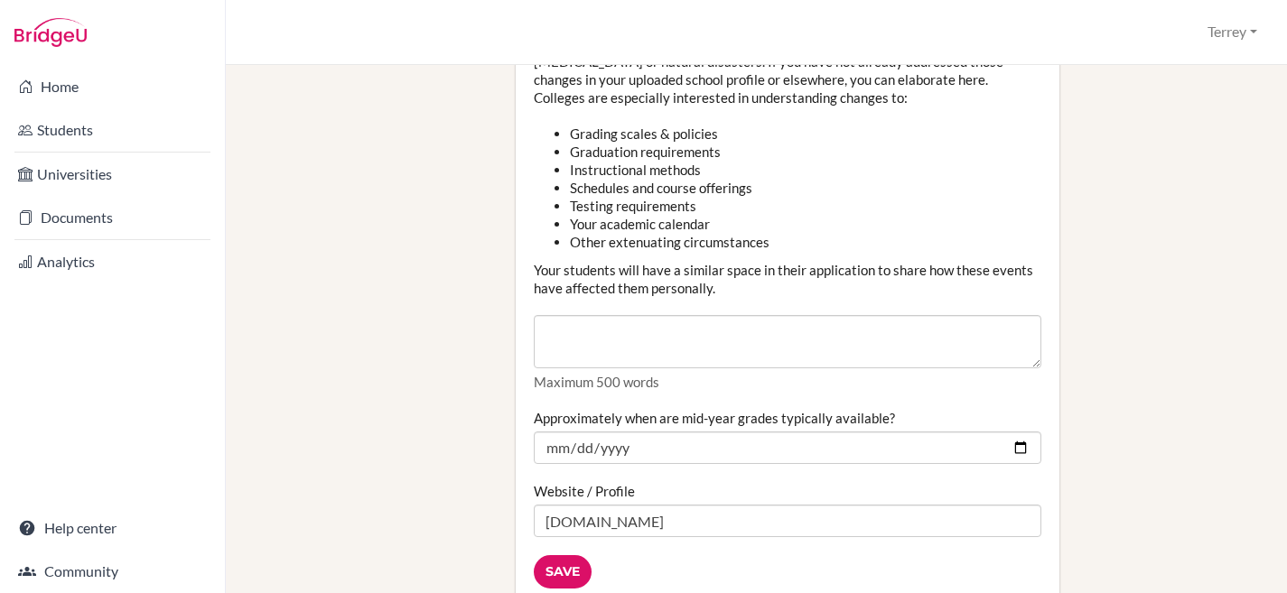
scroll to position [2278, 0]
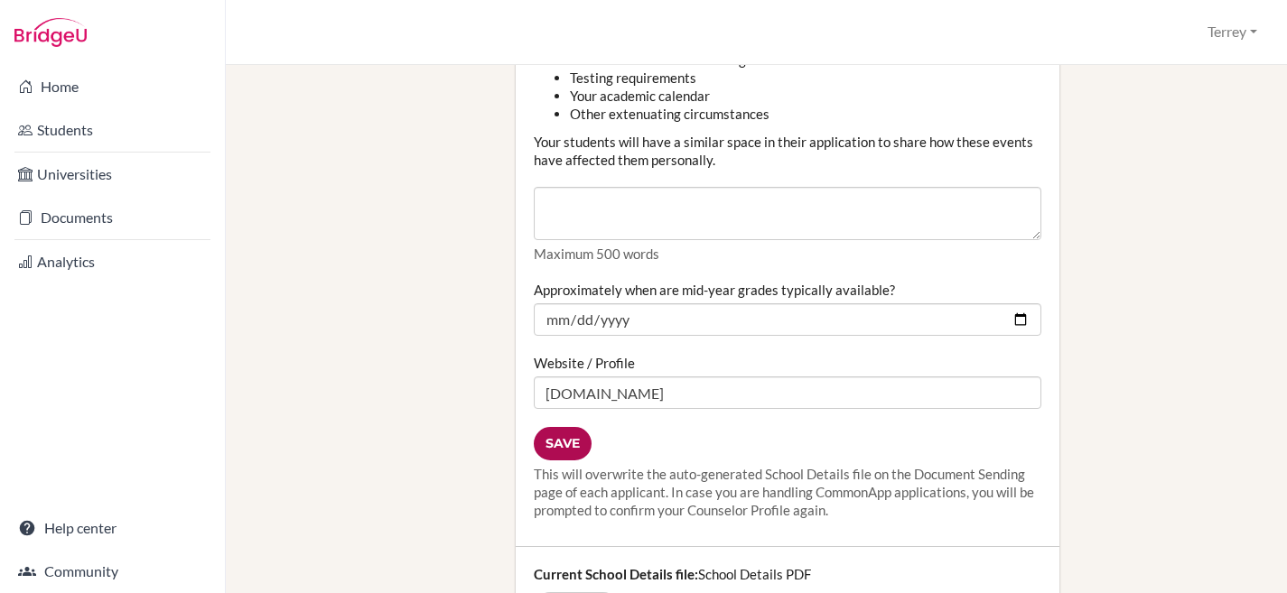
click at [563, 427] on input "Save" at bounding box center [563, 443] width 58 height 33
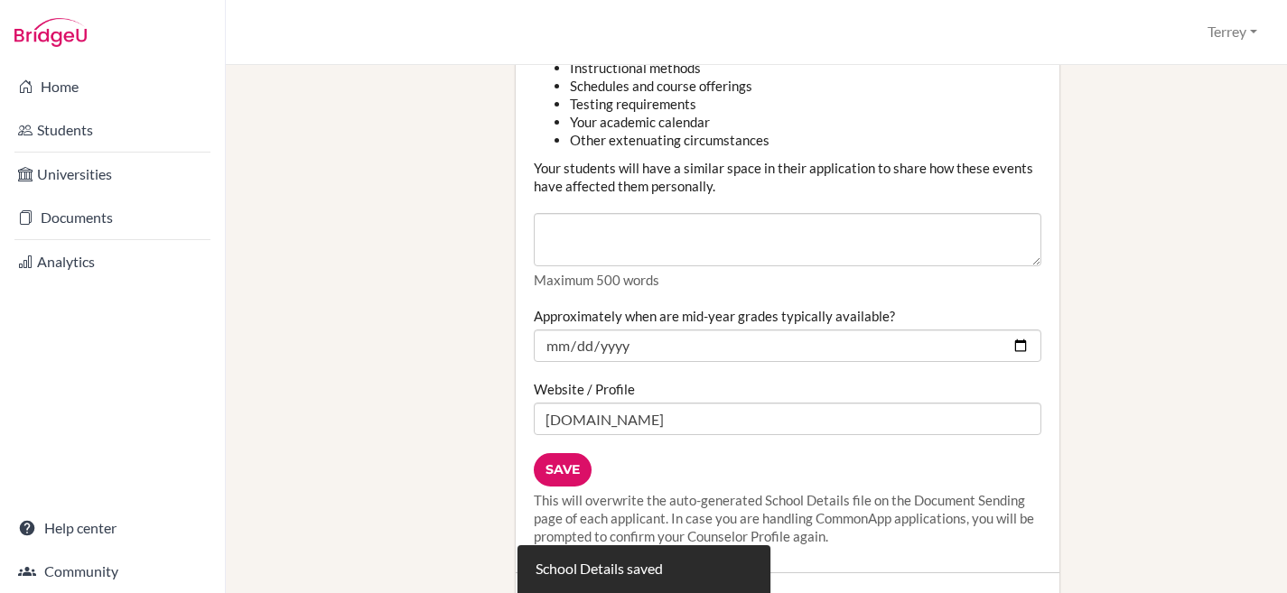
scroll to position [2588, 0]
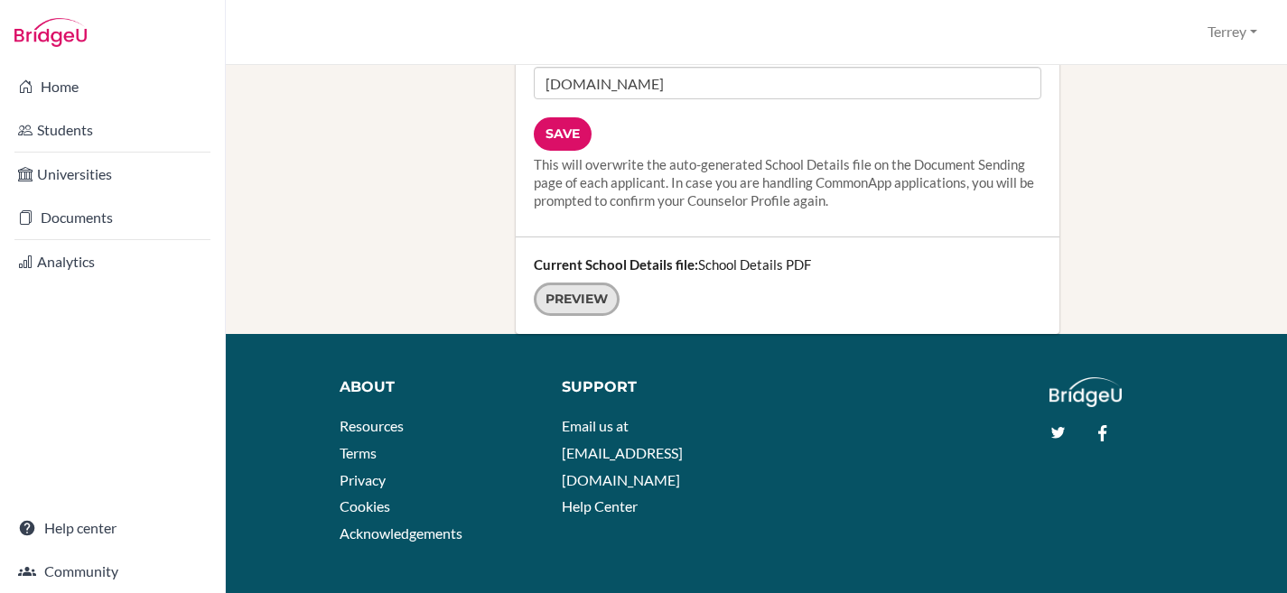
click at [578, 283] on link "Preview" at bounding box center [577, 299] width 86 height 33
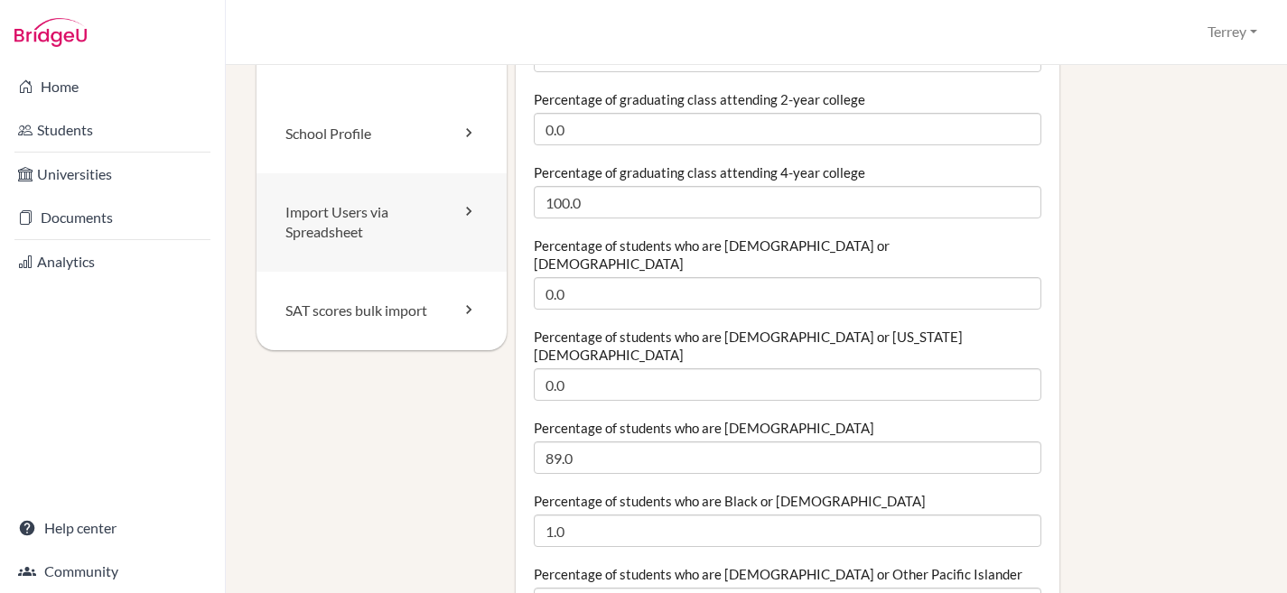
scroll to position [0, 0]
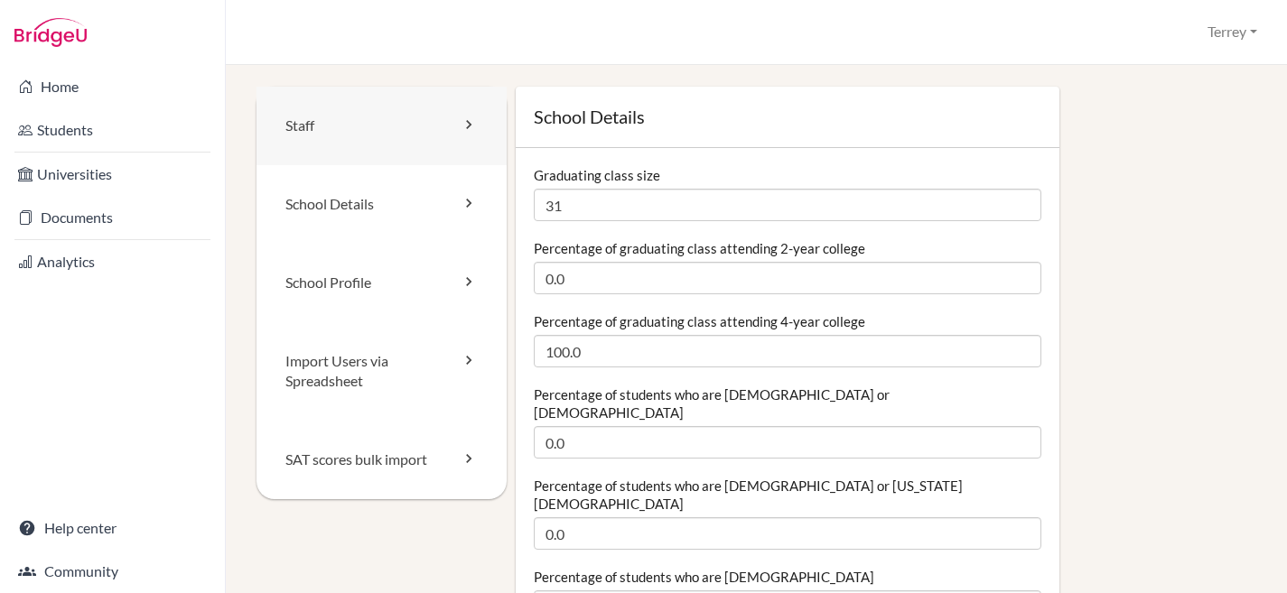
click at [367, 137] on link "Staff" at bounding box center [381, 126] width 250 height 79
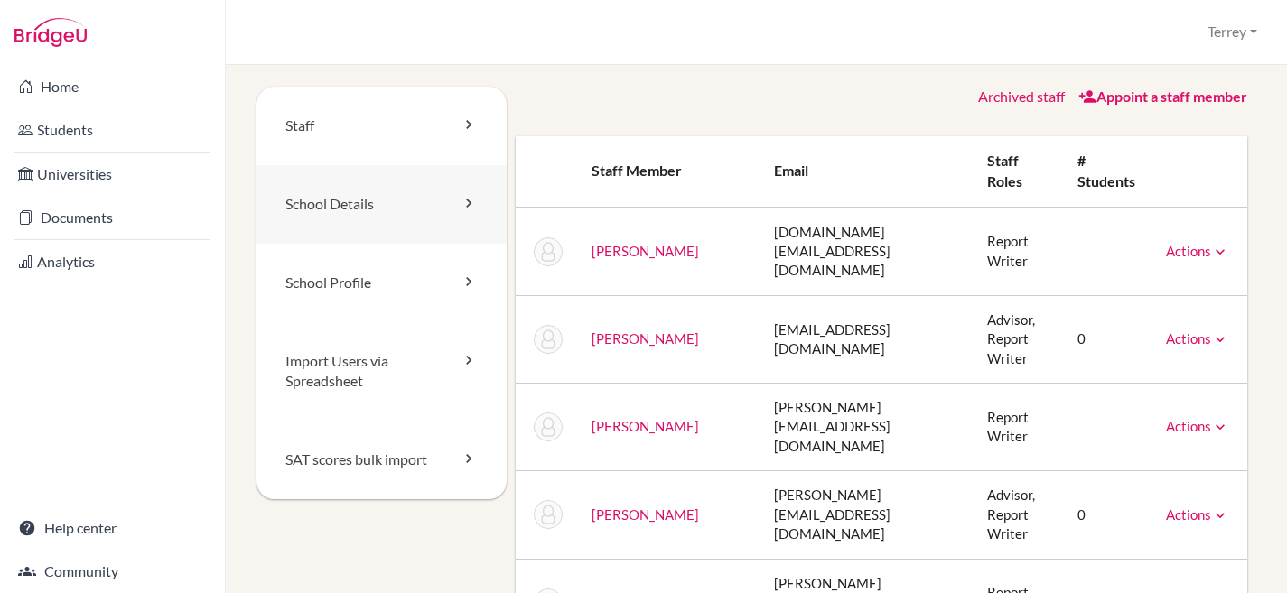
click at [358, 219] on link "School Details" at bounding box center [381, 204] width 250 height 79
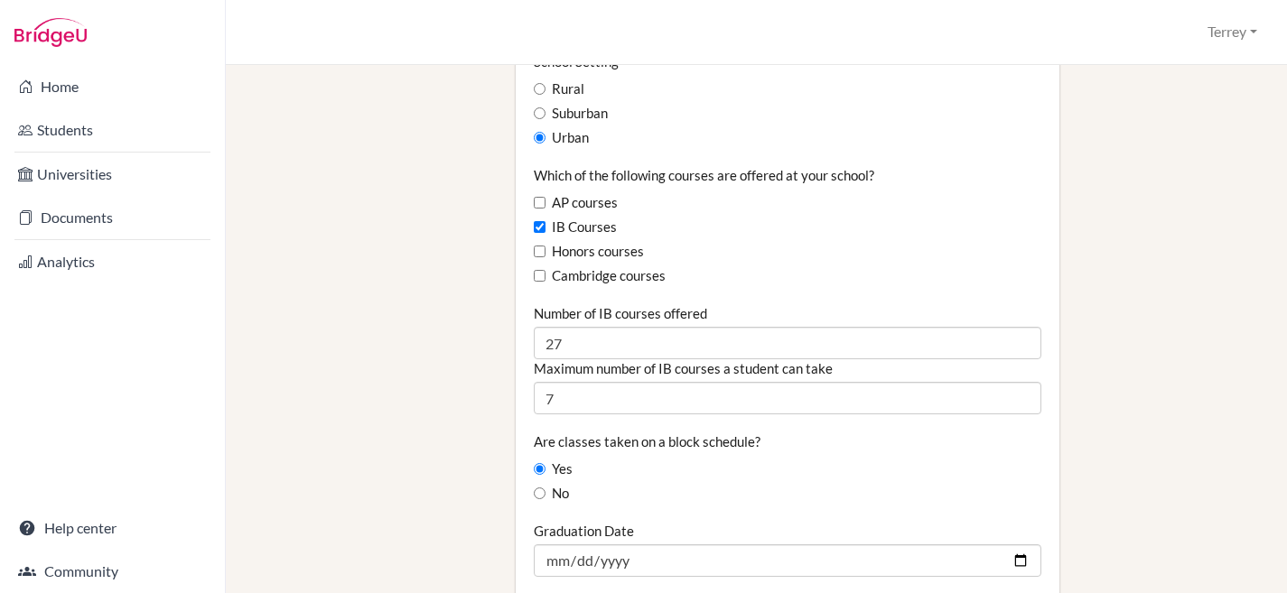
scroll to position [1129, 0]
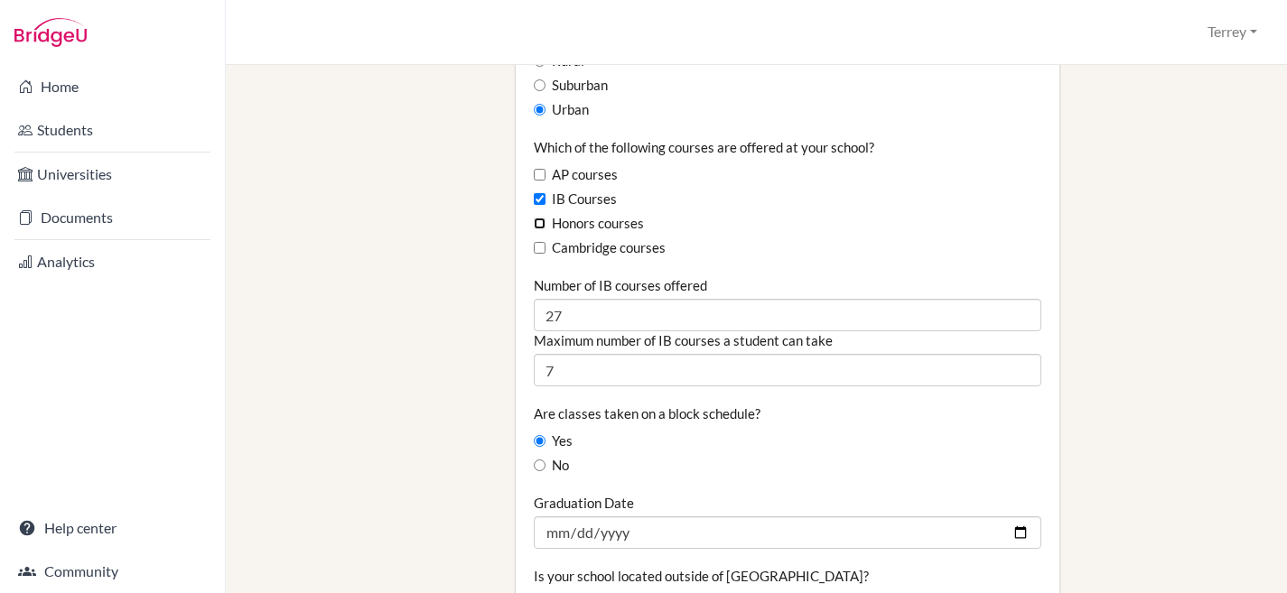
click at [539, 218] on input "Honors courses" at bounding box center [540, 224] width 12 height 12
checkbox input "true"
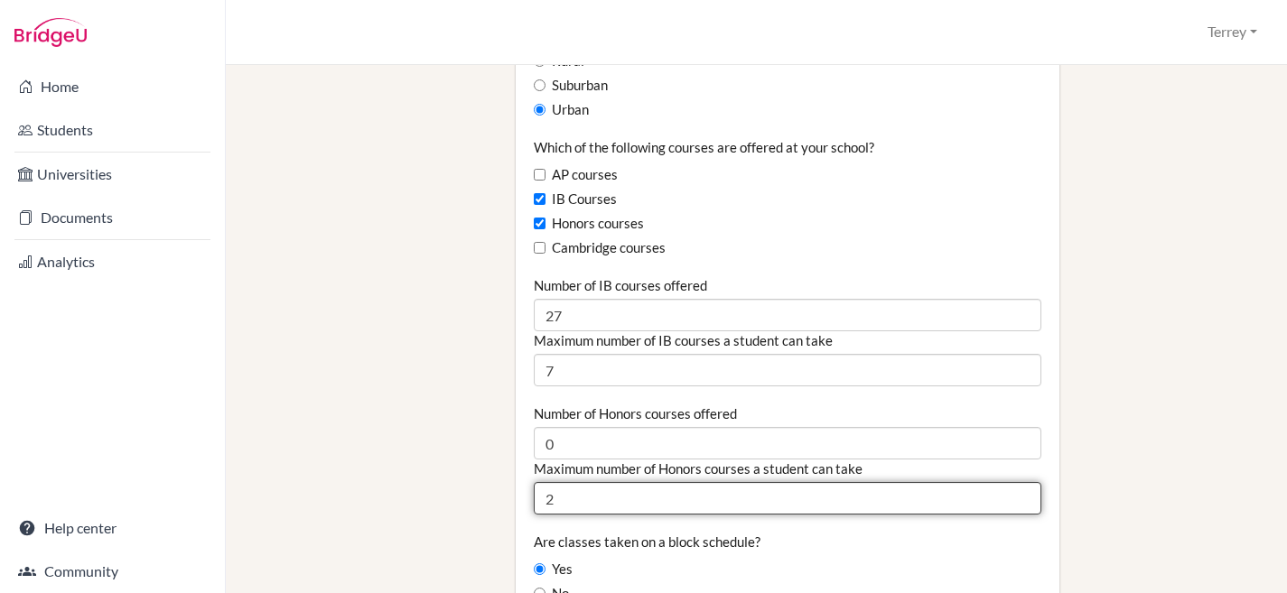
click at [586, 482] on input "2" at bounding box center [788, 498] width 508 height 33
type input "0"
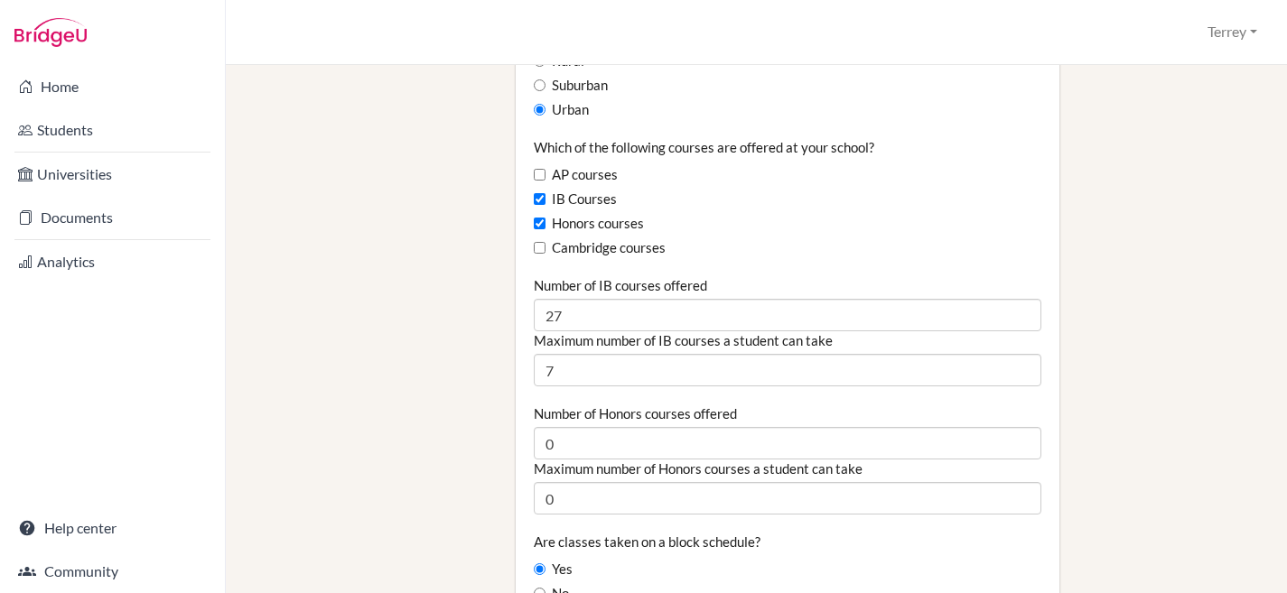
click at [807, 533] on div "Are classes taken on a block schedule? Yes No" at bounding box center [788, 568] width 508 height 71
click at [539, 218] on input "Honors courses" at bounding box center [540, 224] width 12 height 12
checkbox input "false"
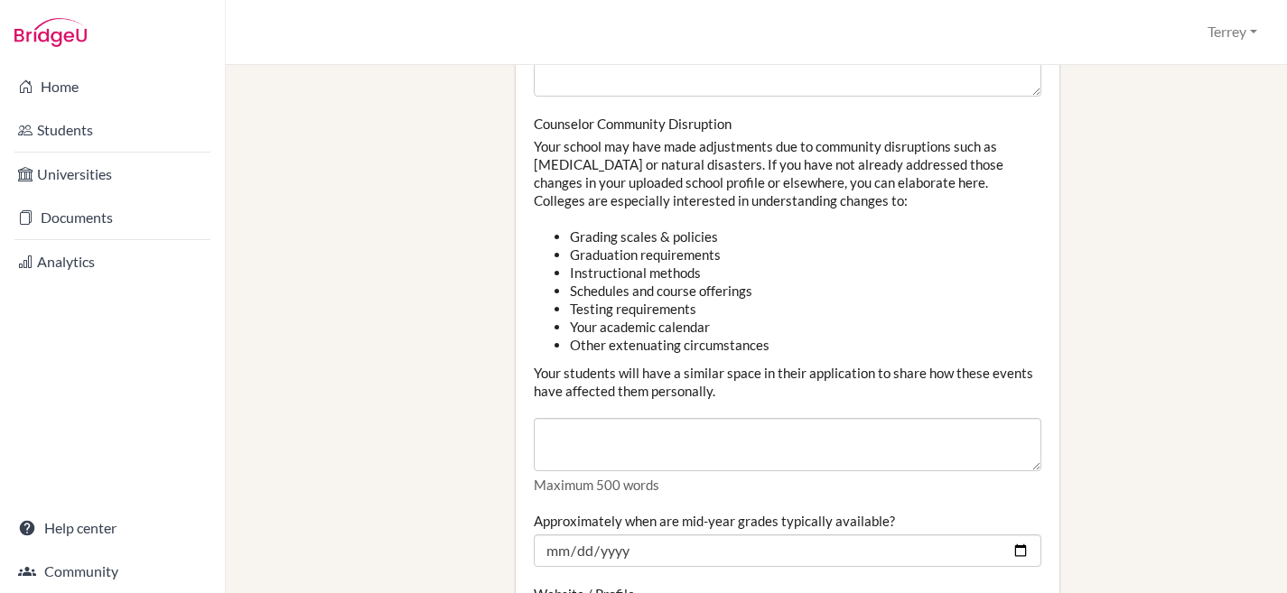
scroll to position [2236, 0]
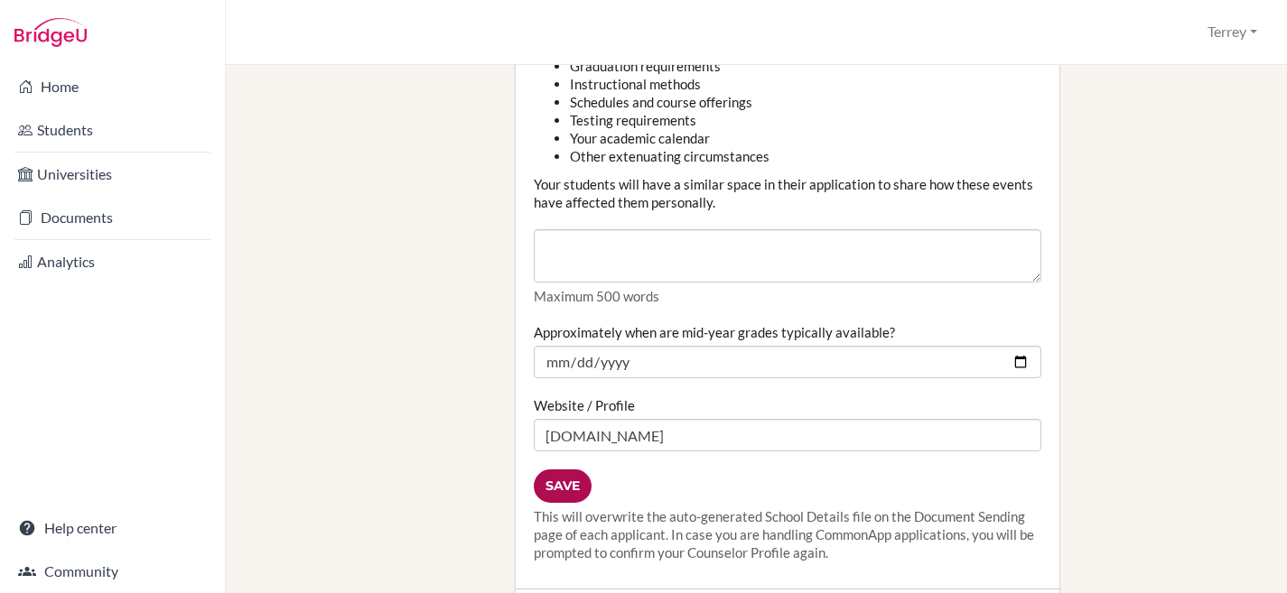
click at [567, 470] on input "Save" at bounding box center [563, 486] width 58 height 33
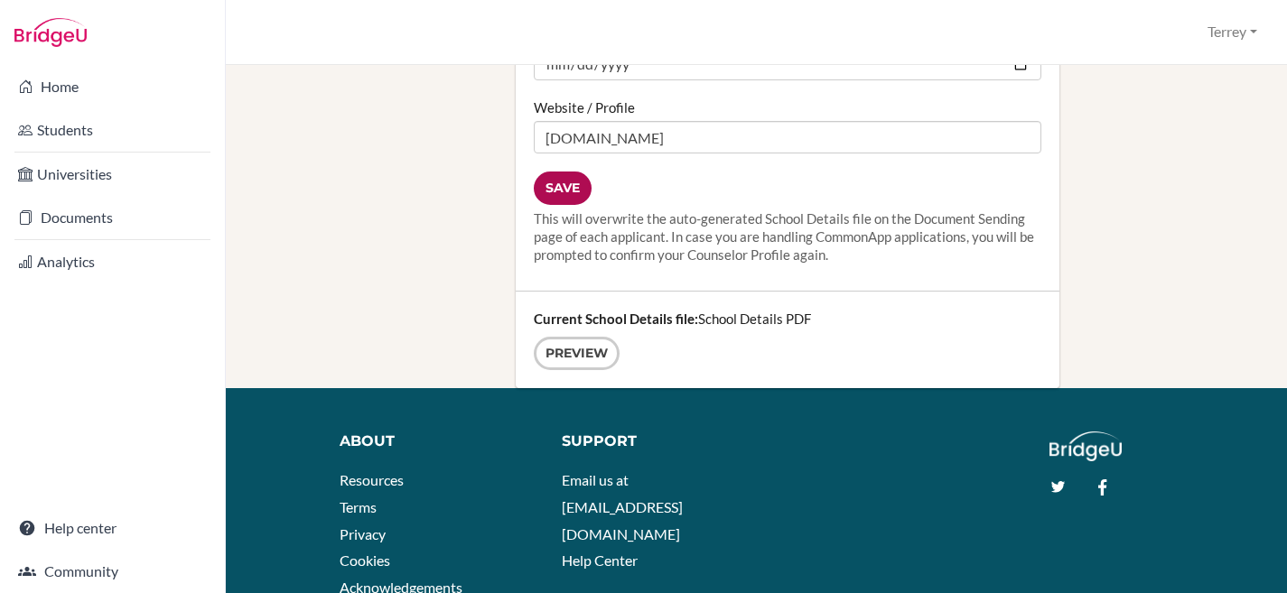
scroll to position [2588, 0]
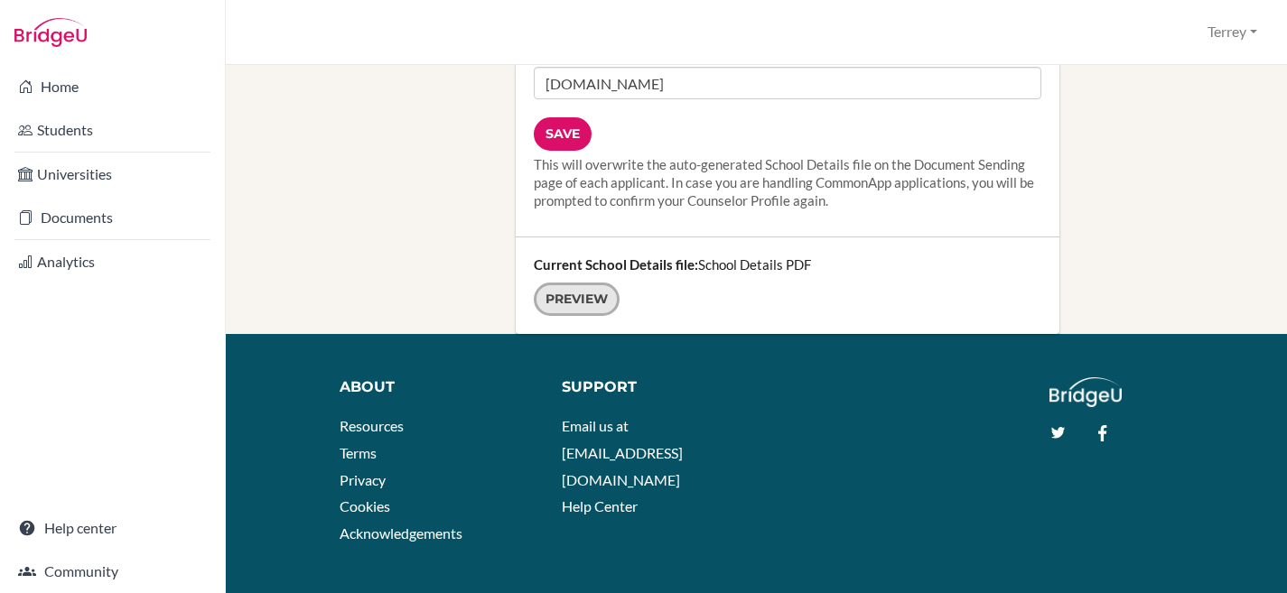
click at [589, 283] on link "Preview" at bounding box center [577, 299] width 86 height 33
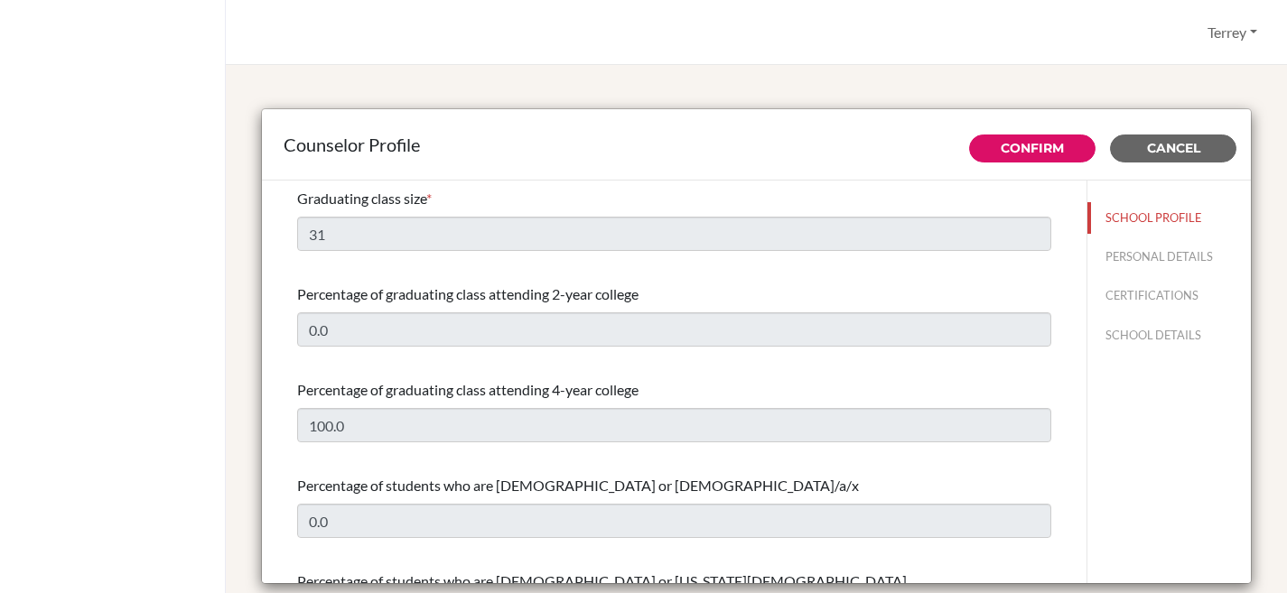
select select "0"
select select "352111"
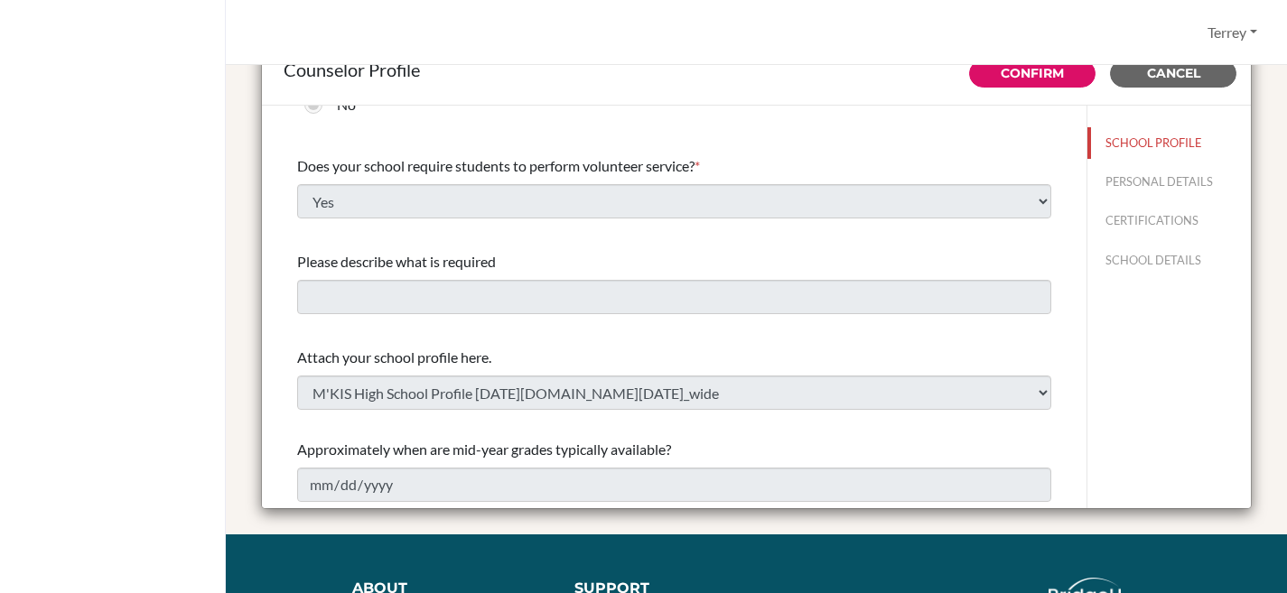
scroll to position [78, 0]
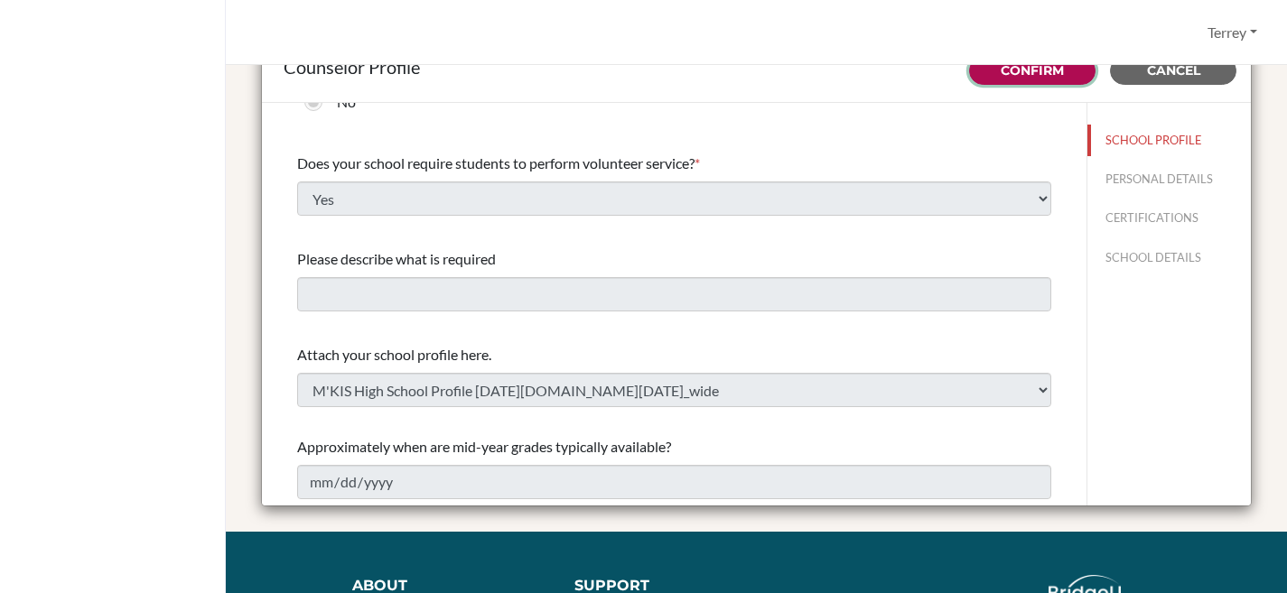
click at [1016, 76] on link "Confirm" at bounding box center [1031, 70] width 63 height 16
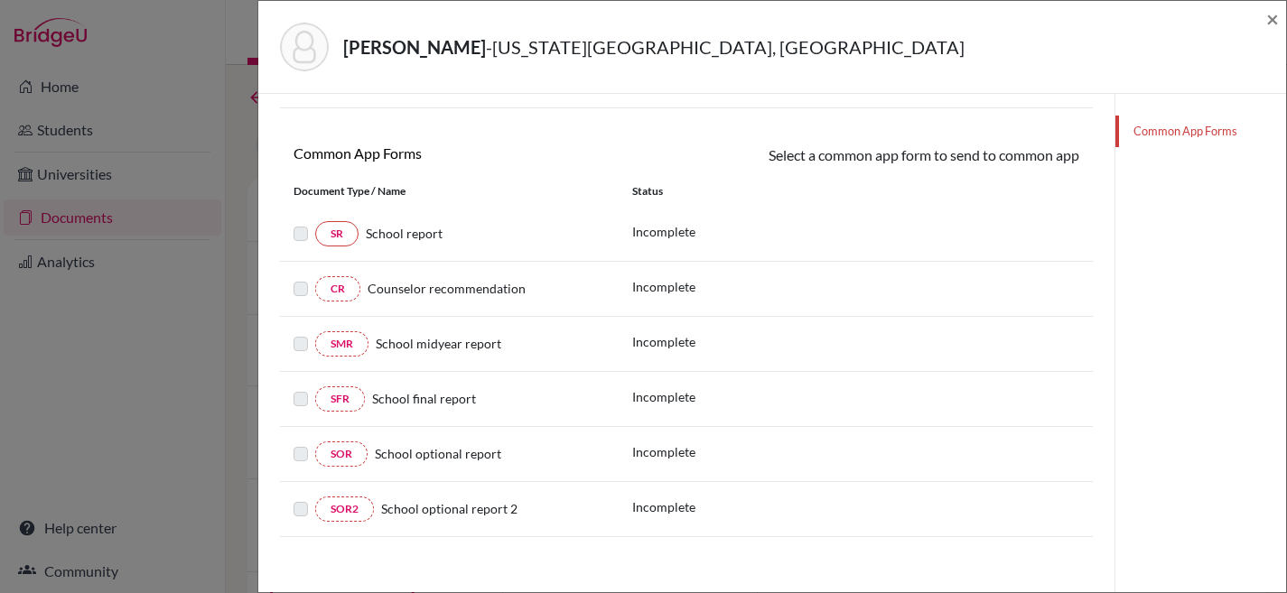
scroll to position [235, 0]
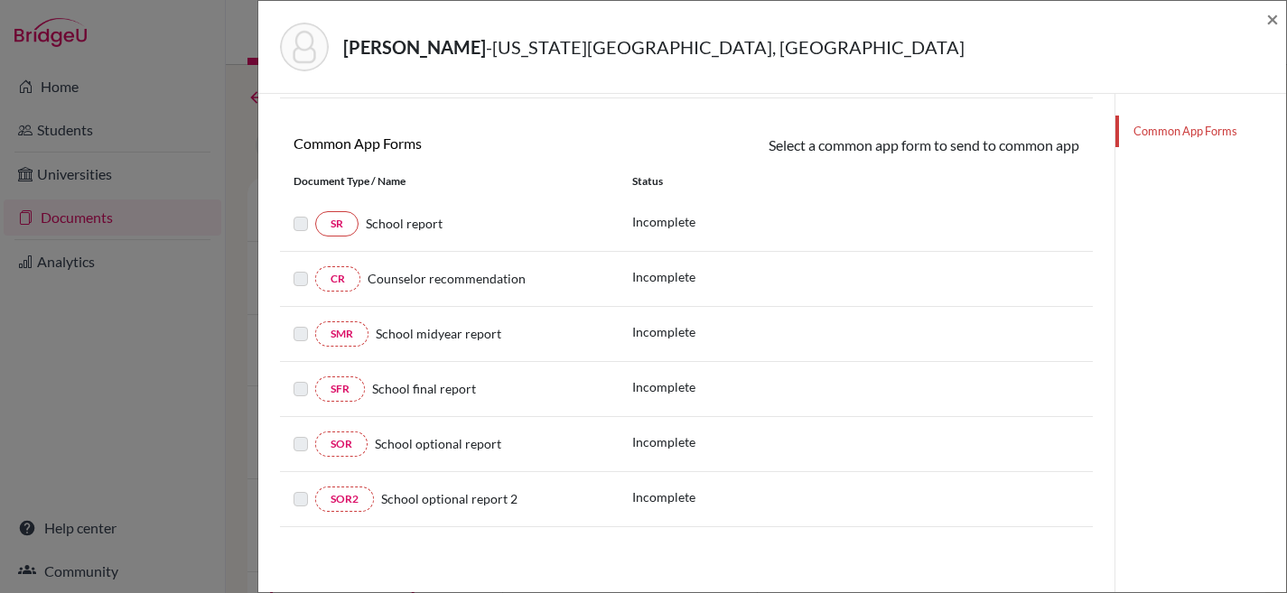
click at [297, 213] on label at bounding box center [300, 213] width 14 height 0
click at [1153, 134] on link "Common App Forms" at bounding box center [1200, 132] width 171 height 32
click at [319, 223] on link "SR" at bounding box center [336, 223] width 43 height 25
click at [305, 213] on label at bounding box center [300, 213] width 14 height 0
click at [306, 268] on label at bounding box center [300, 268] width 14 height 0
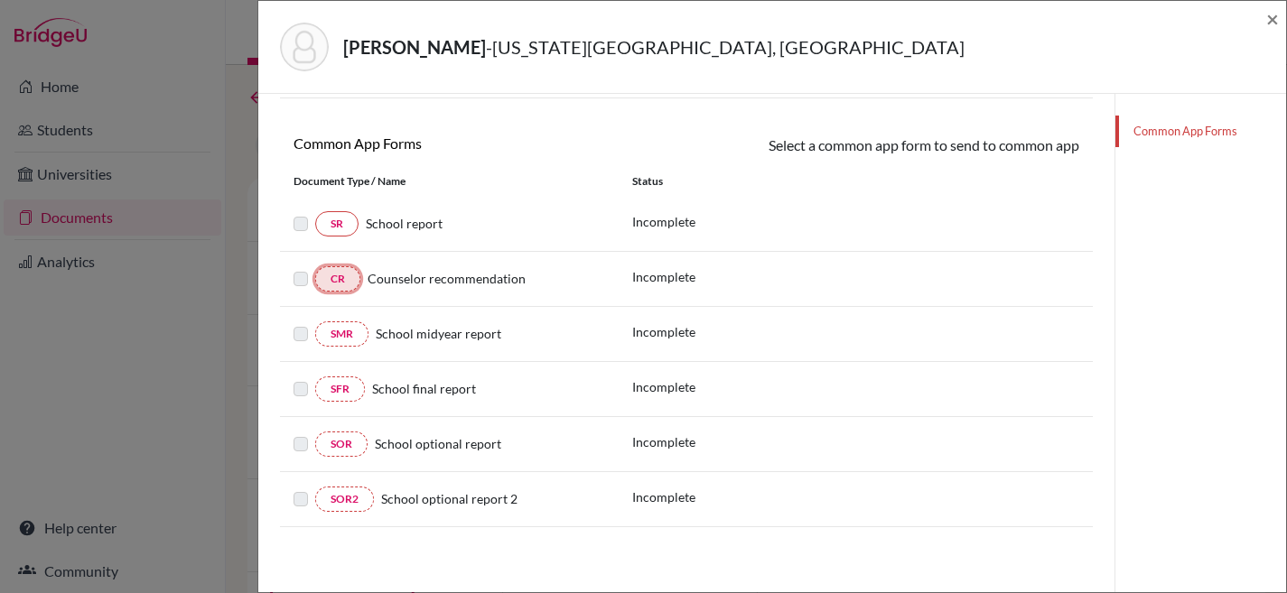
click at [341, 278] on link "CR" at bounding box center [337, 278] width 45 height 25
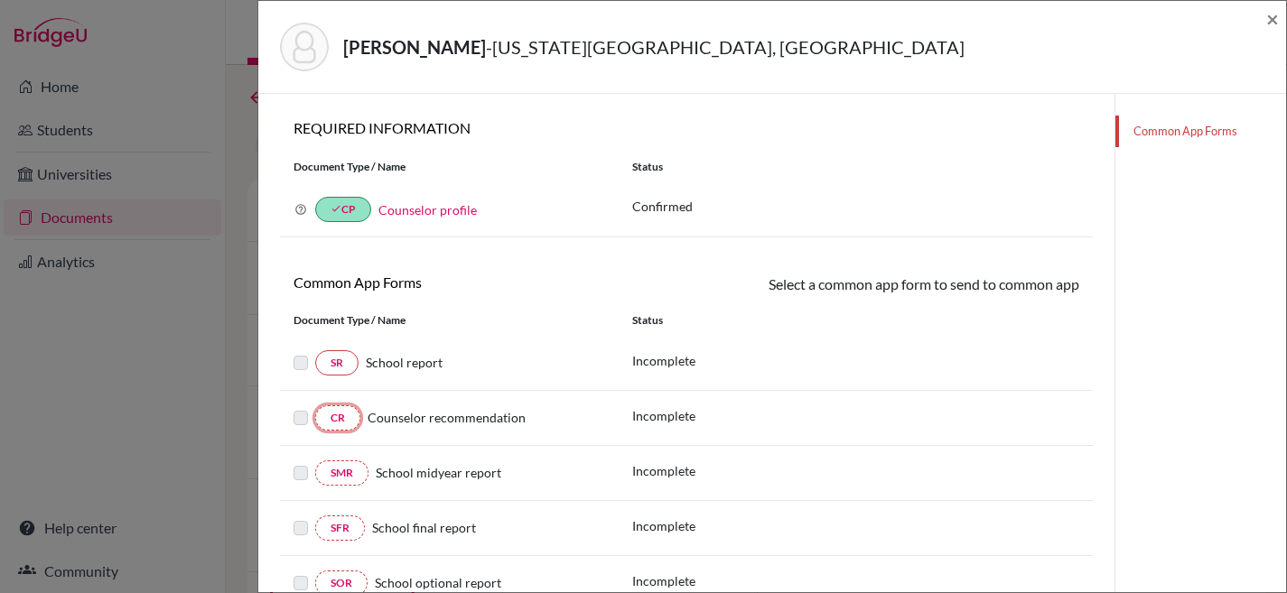
scroll to position [0, 0]
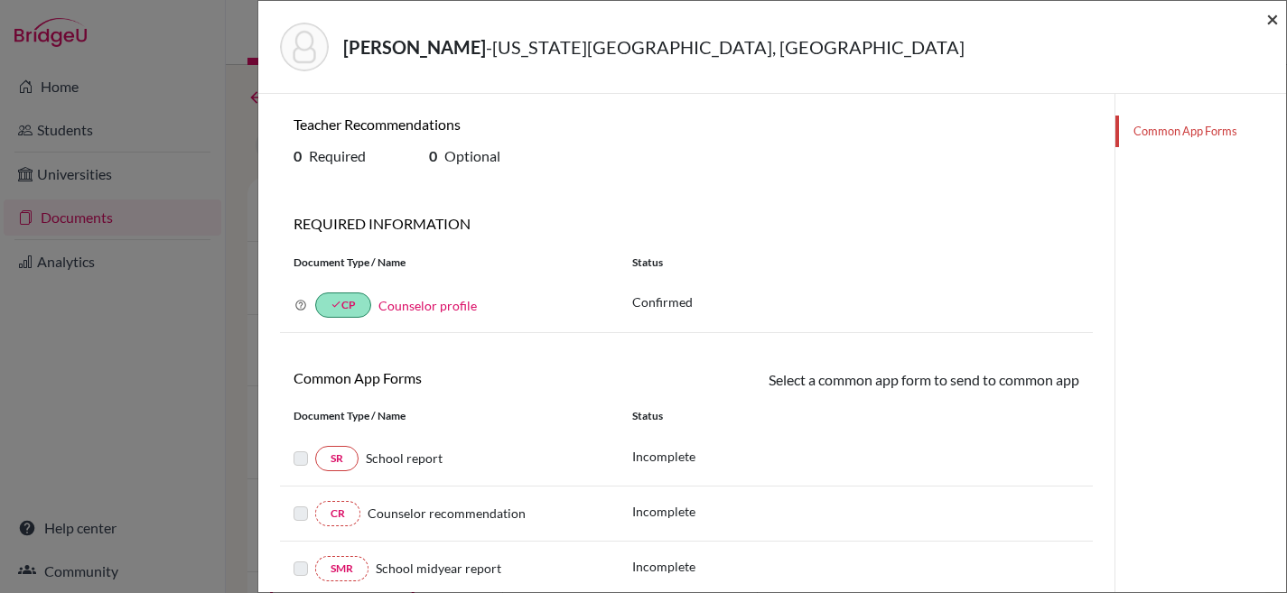
click at [1273, 14] on span "×" at bounding box center [1272, 18] width 13 height 26
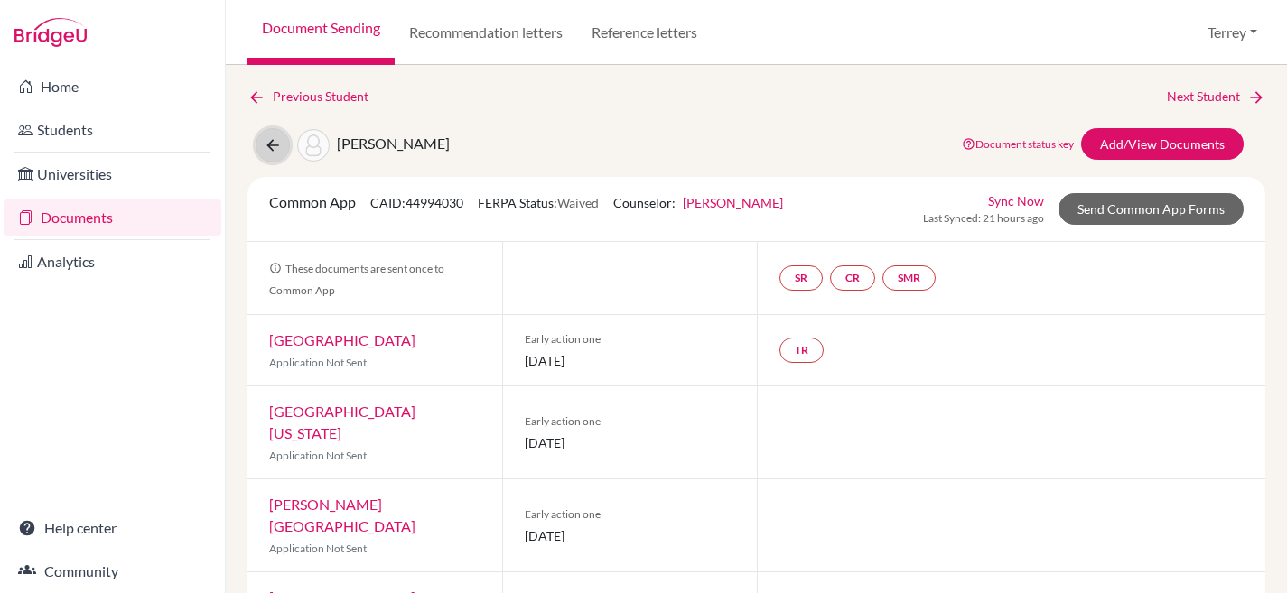
click at [272, 155] on button at bounding box center [273, 145] width 34 height 34
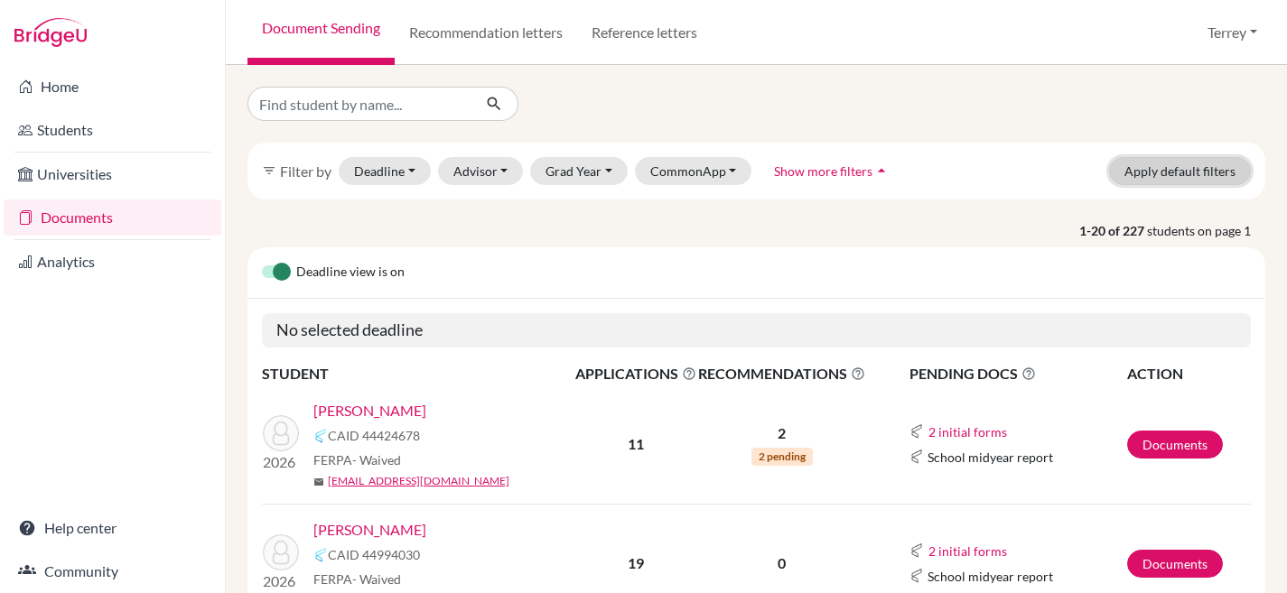
click at [1135, 173] on button "Apply default filters" at bounding box center [1180, 171] width 142 height 28
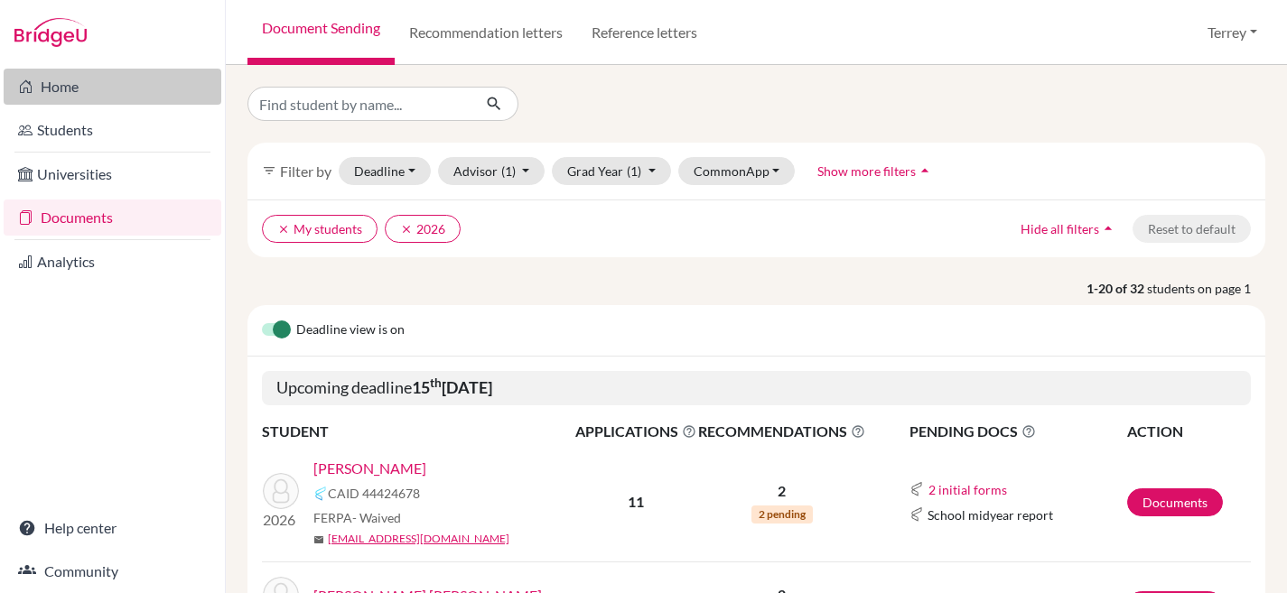
click at [46, 97] on link "Home" at bounding box center [113, 87] width 218 height 36
